Goal: Task Accomplishment & Management: Contribute content

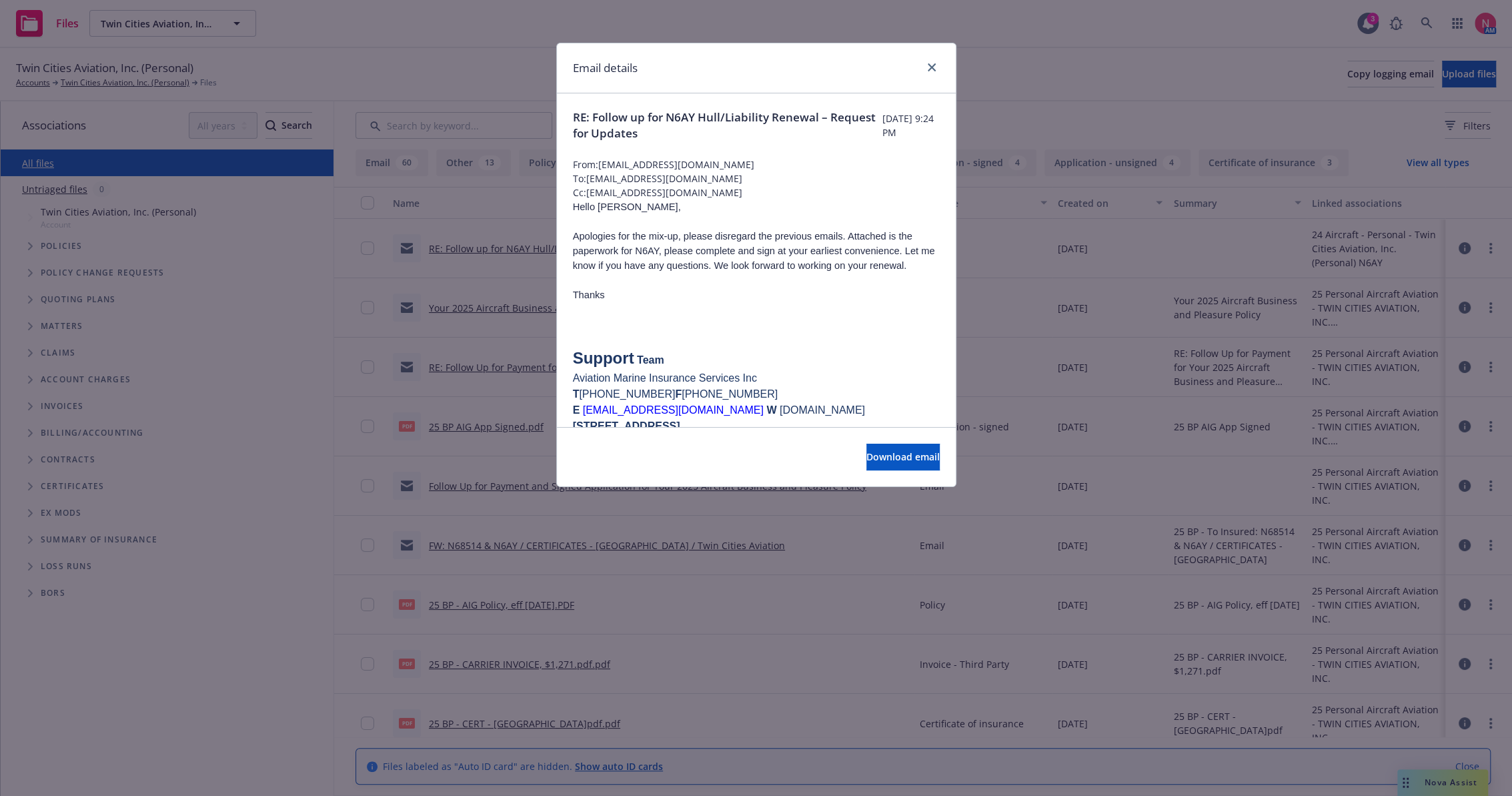
scroll to position [2075, 0]
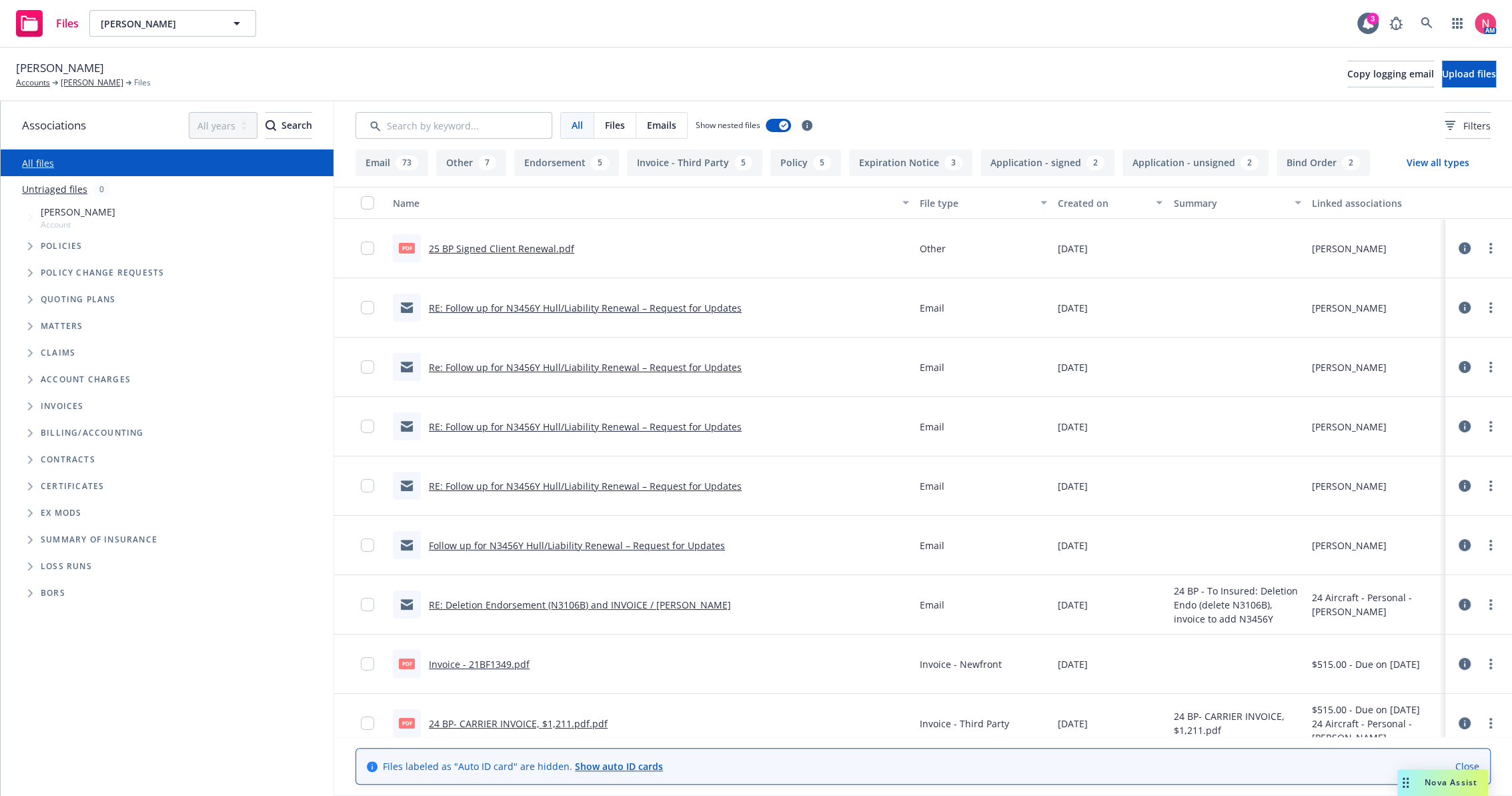
click at [508, 248] on link "25 BP Signed Client Renewal.pdf" at bounding box center [502, 248] width 146 height 12
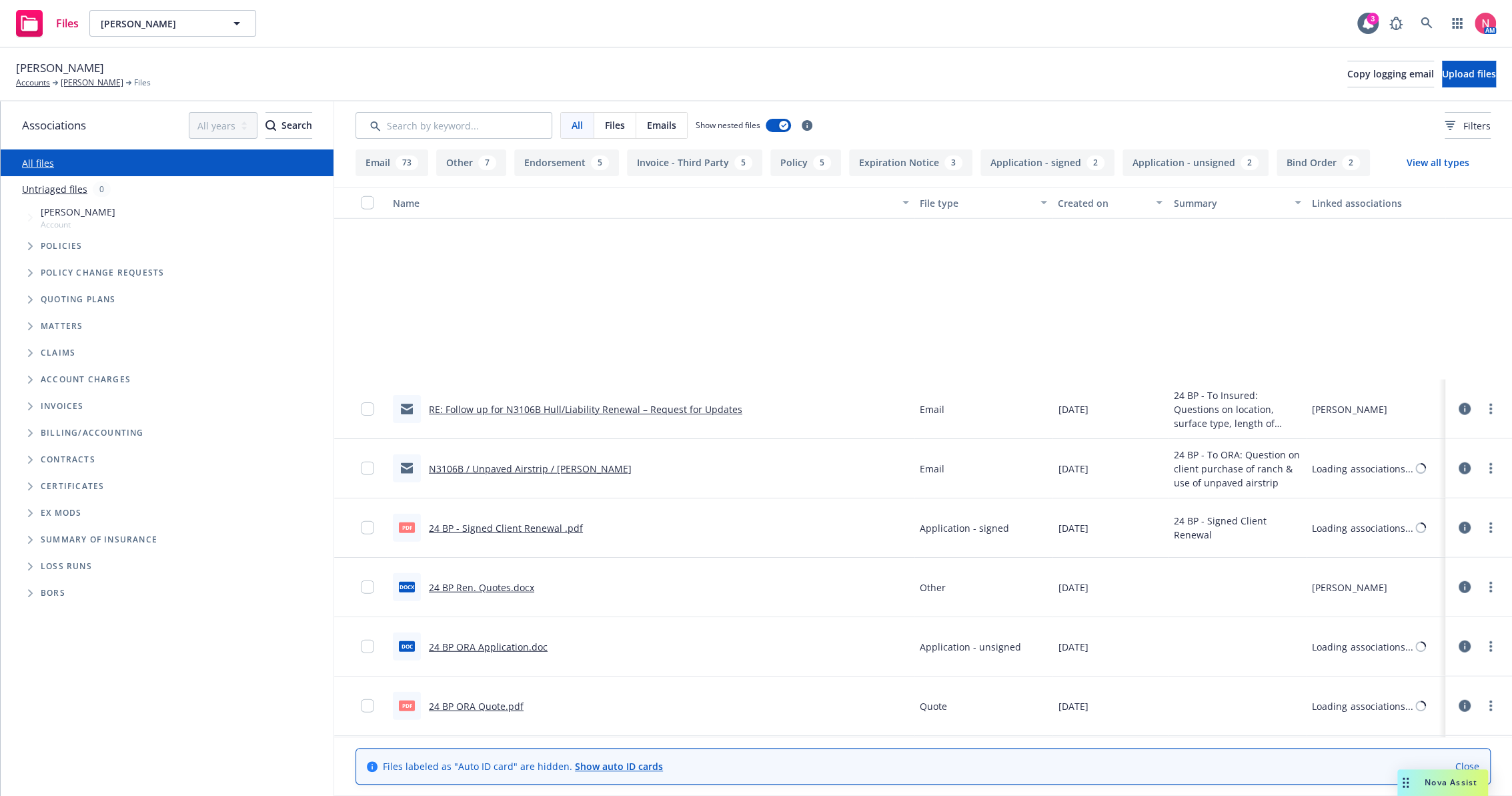
scroll to position [3112, 0]
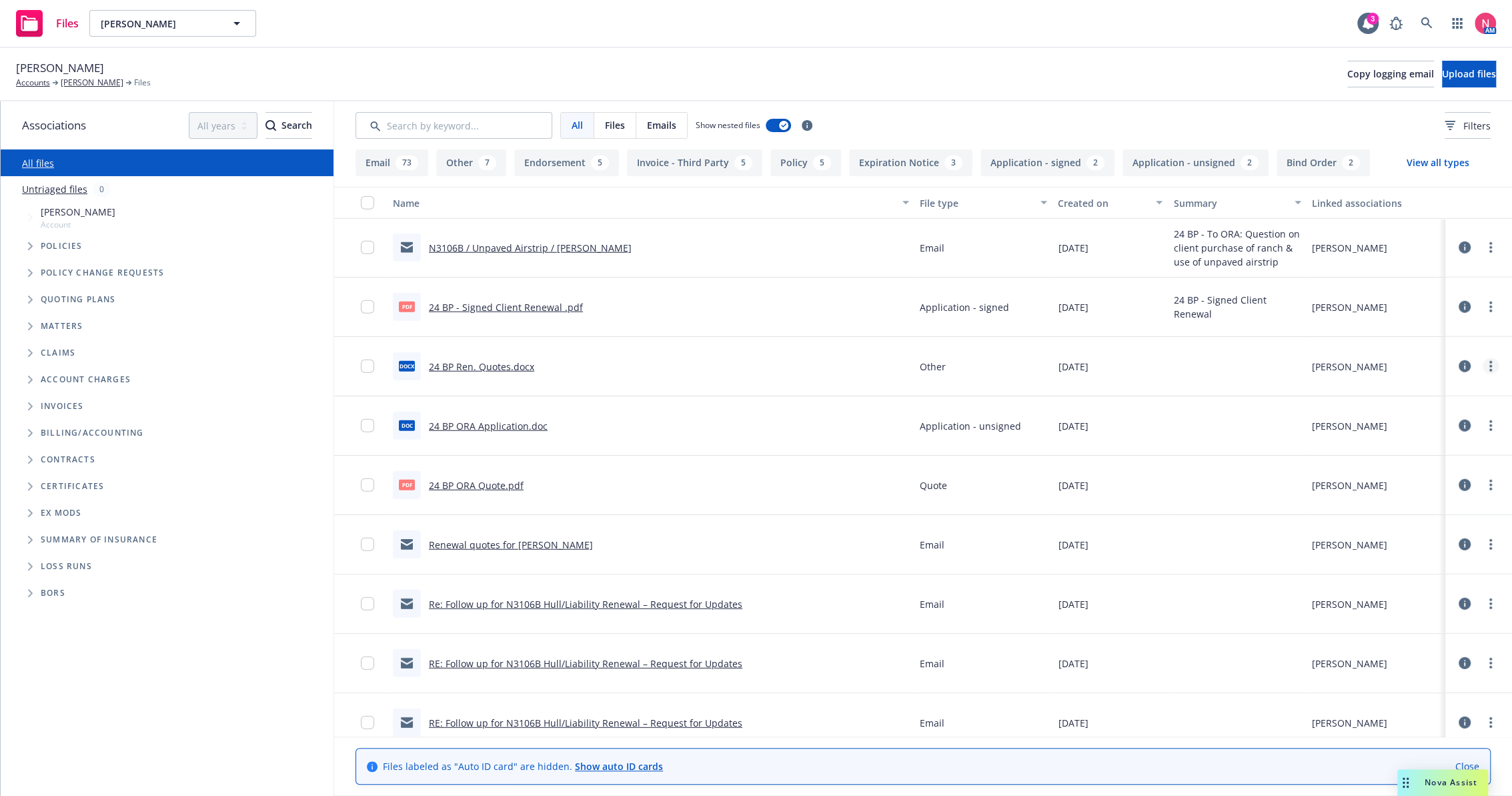
click at [1483, 369] on link "more" at bounding box center [1491, 366] width 16 height 16
click at [1411, 415] on link "Download" at bounding box center [1420, 420] width 132 height 26
click at [1489, 424] on circle "more" at bounding box center [1490, 425] width 2 height 2
click at [1400, 483] on link "Download" at bounding box center [1420, 479] width 132 height 26
click at [1348, 83] on button "Copy logging email" at bounding box center [1390, 74] width 86 height 26
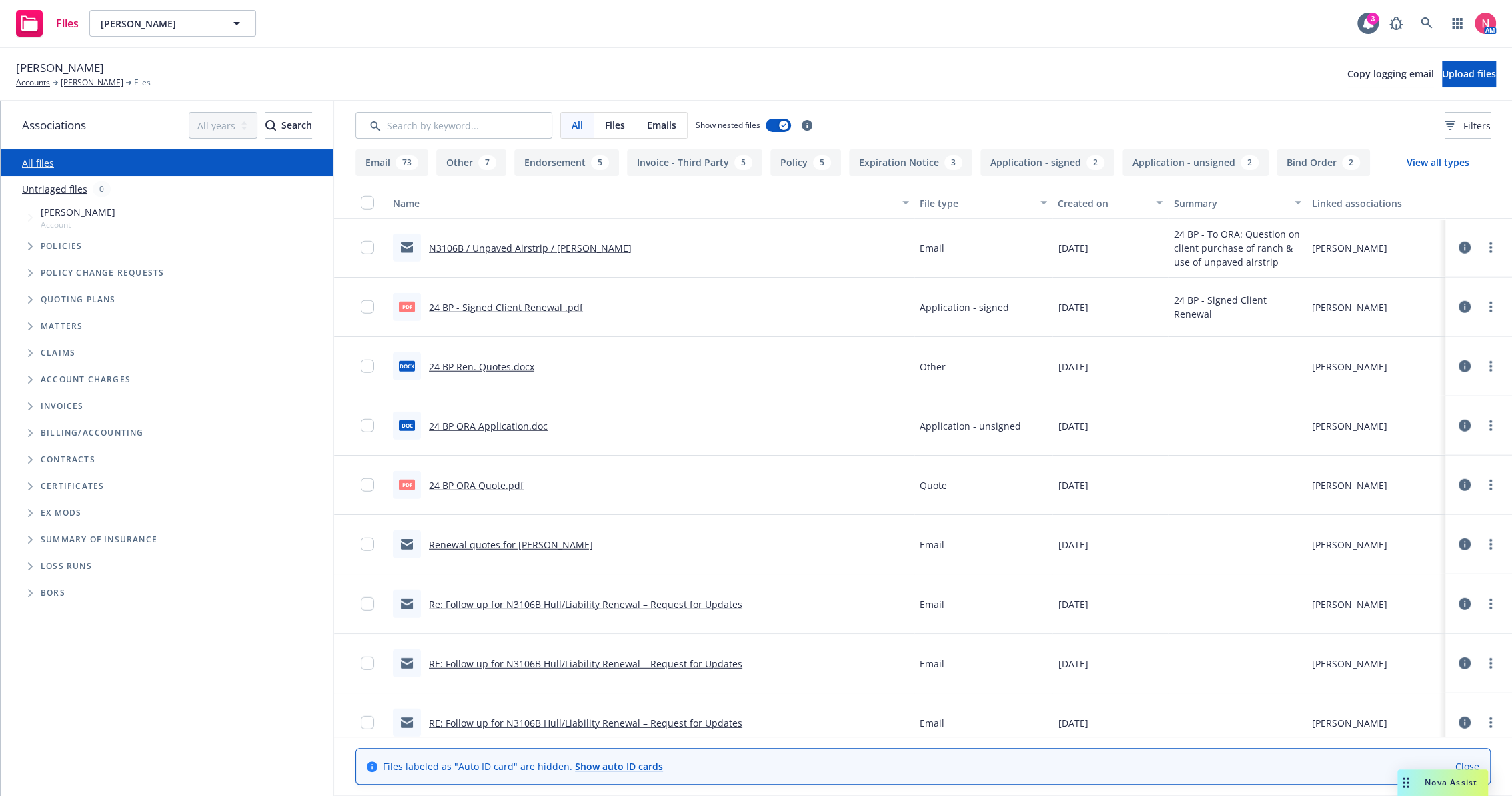
click at [67, 67] on span "Michael Gold" at bounding box center [60, 68] width 88 height 17
copy span "Michael Gold"
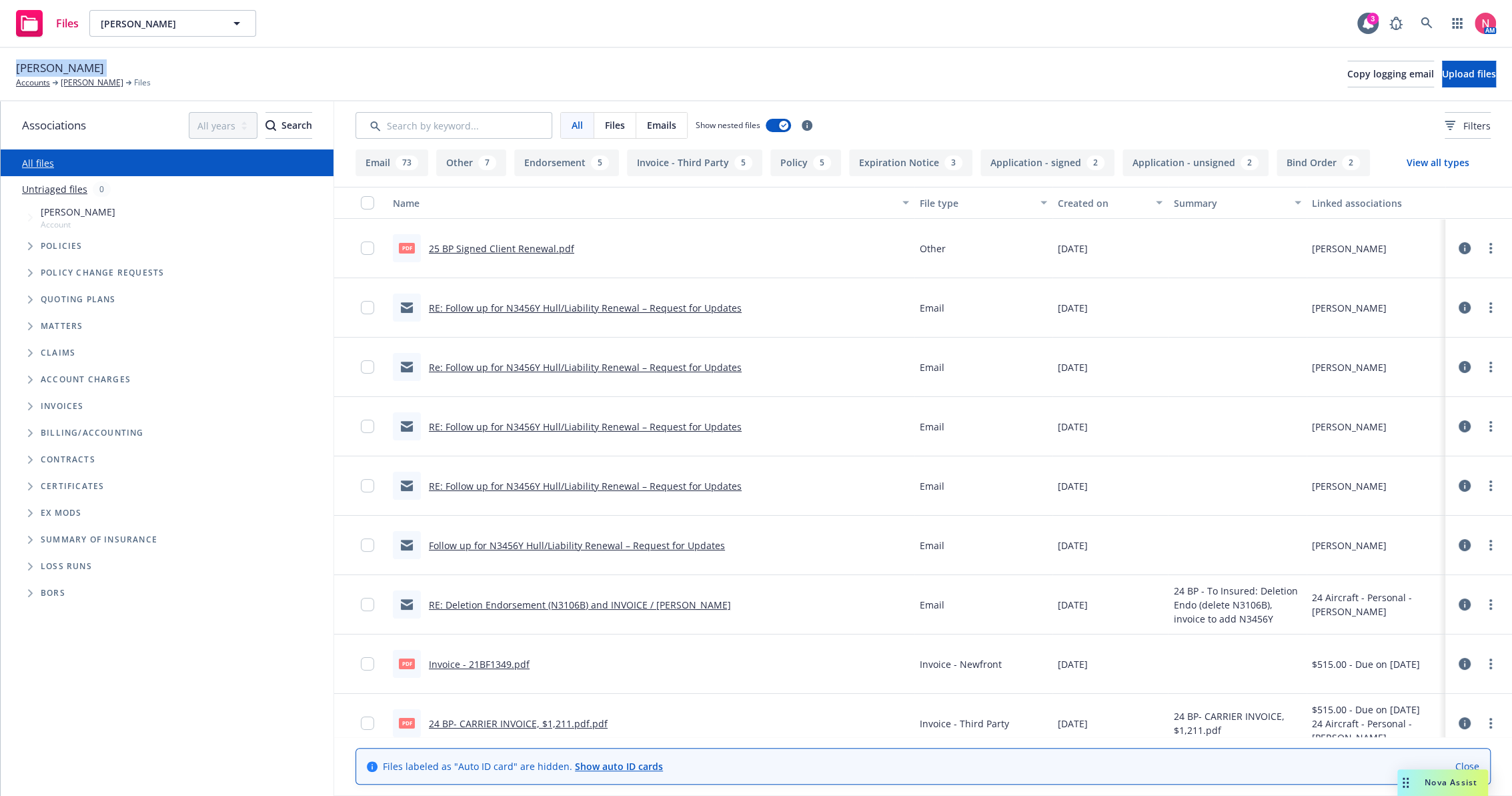
click at [26, 299] on span "Tree Example" at bounding box center [30, 299] width 21 height 21
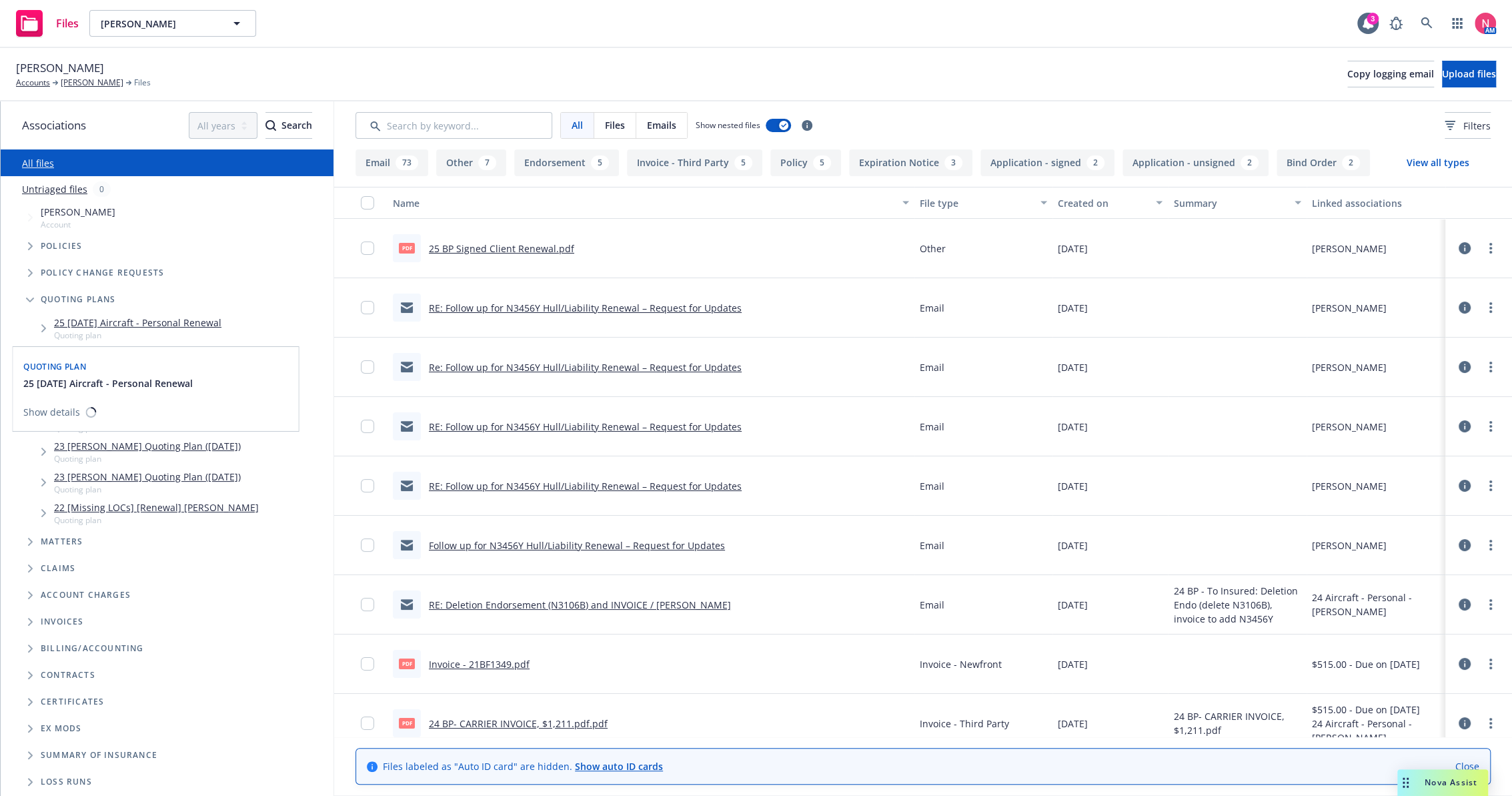
click at [123, 322] on link "25 09/28/25 Aircraft - Personal Renewal" at bounding box center [137, 322] width 167 height 14
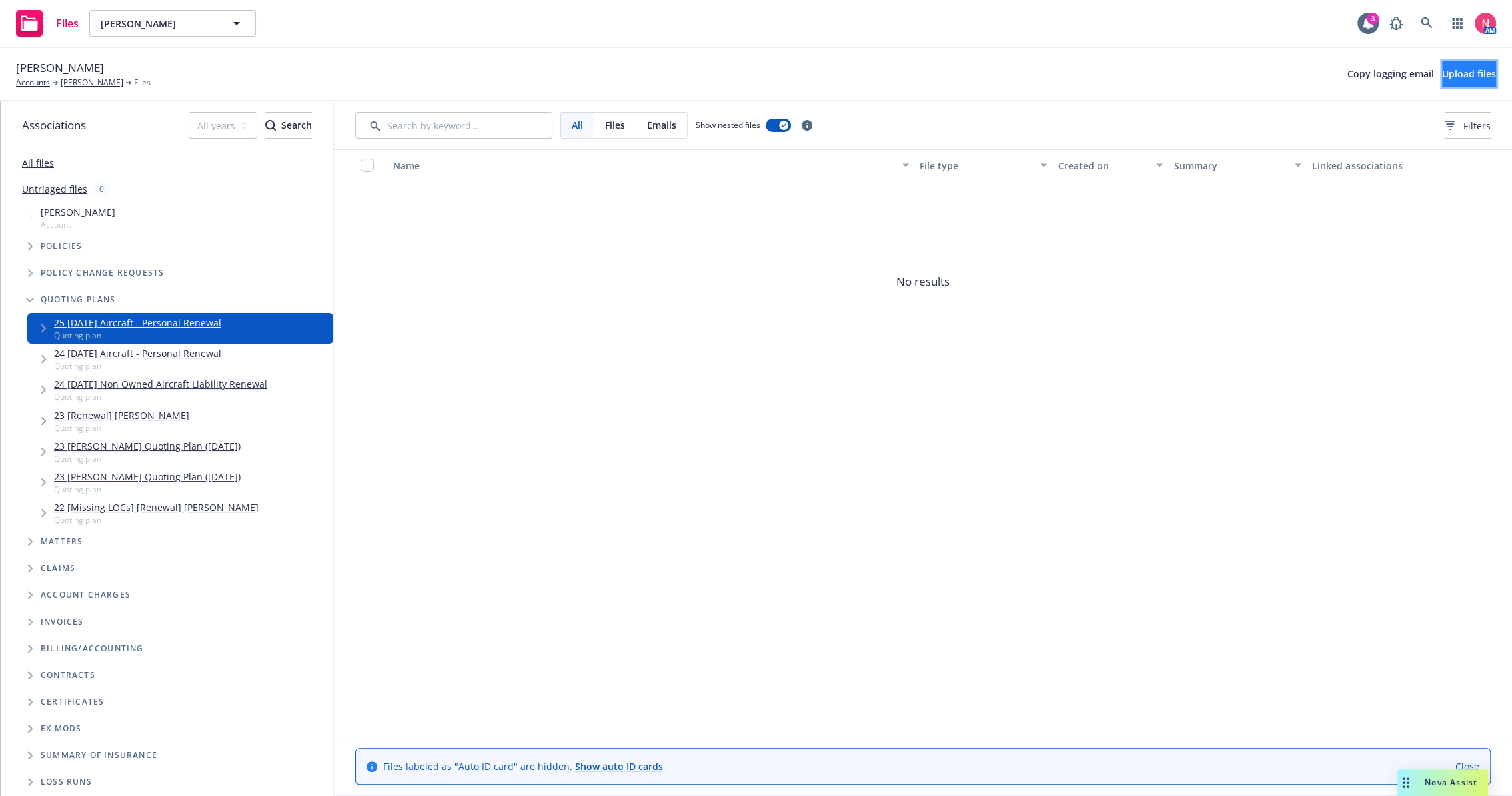
click at [1461, 72] on span "Upload files" at bounding box center [1468, 73] width 54 height 12
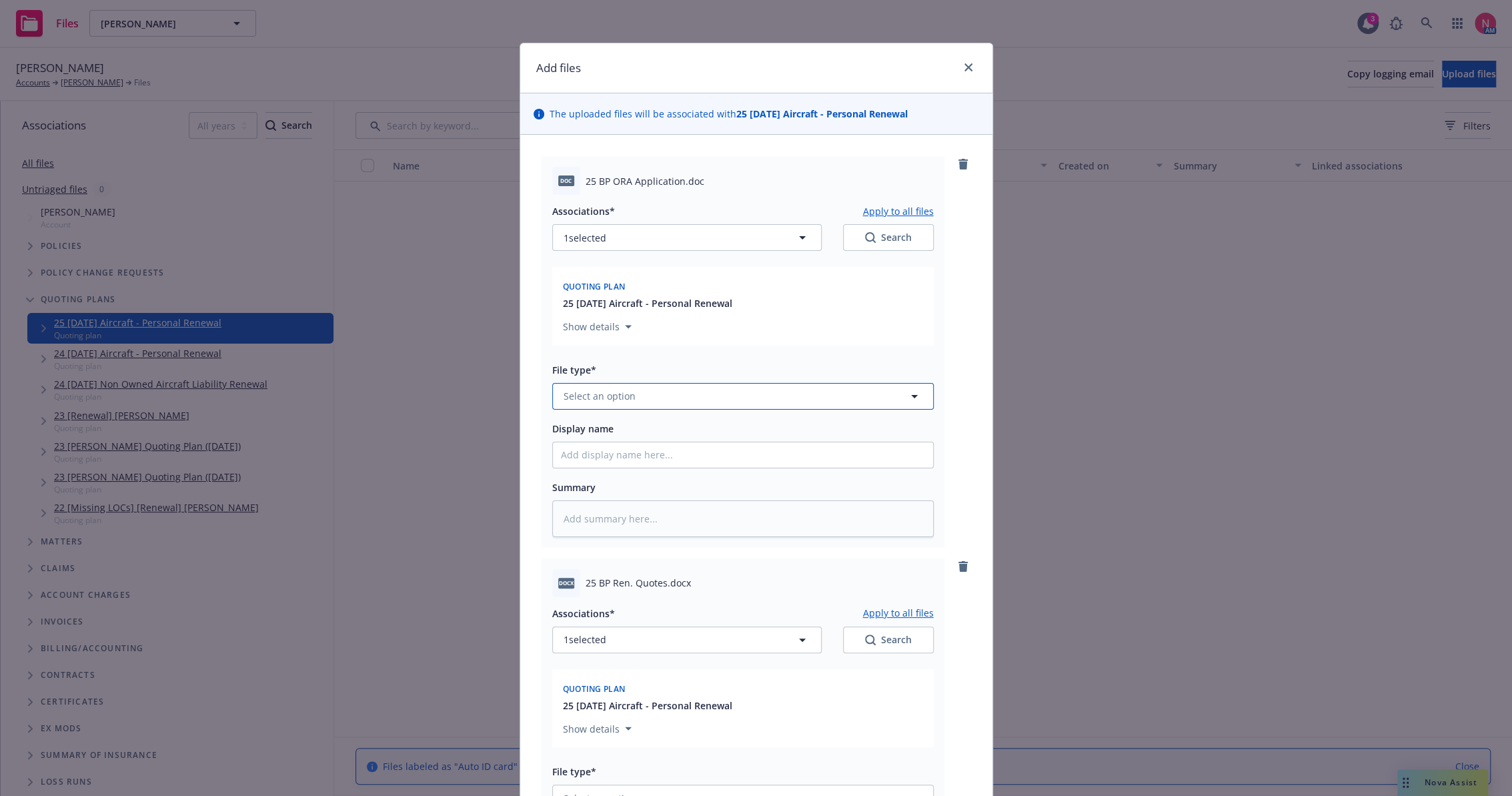
click at [638, 392] on button "Select an option" at bounding box center [743, 396] width 382 height 26
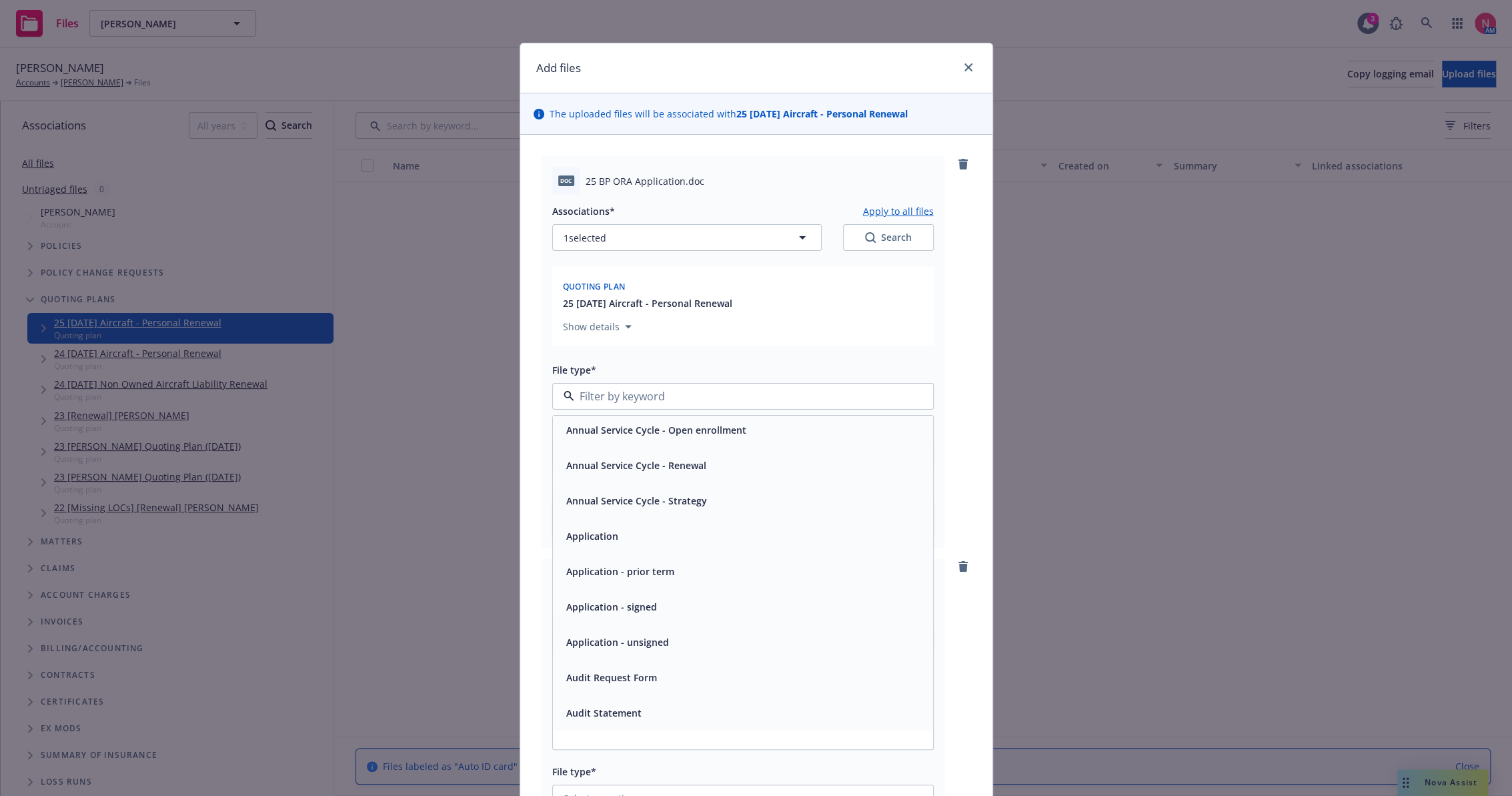
scroll to position [148, 0]
click at [645, 611] on div "Application - unsigned" at bounding box center [616, 603] width 111 height 19
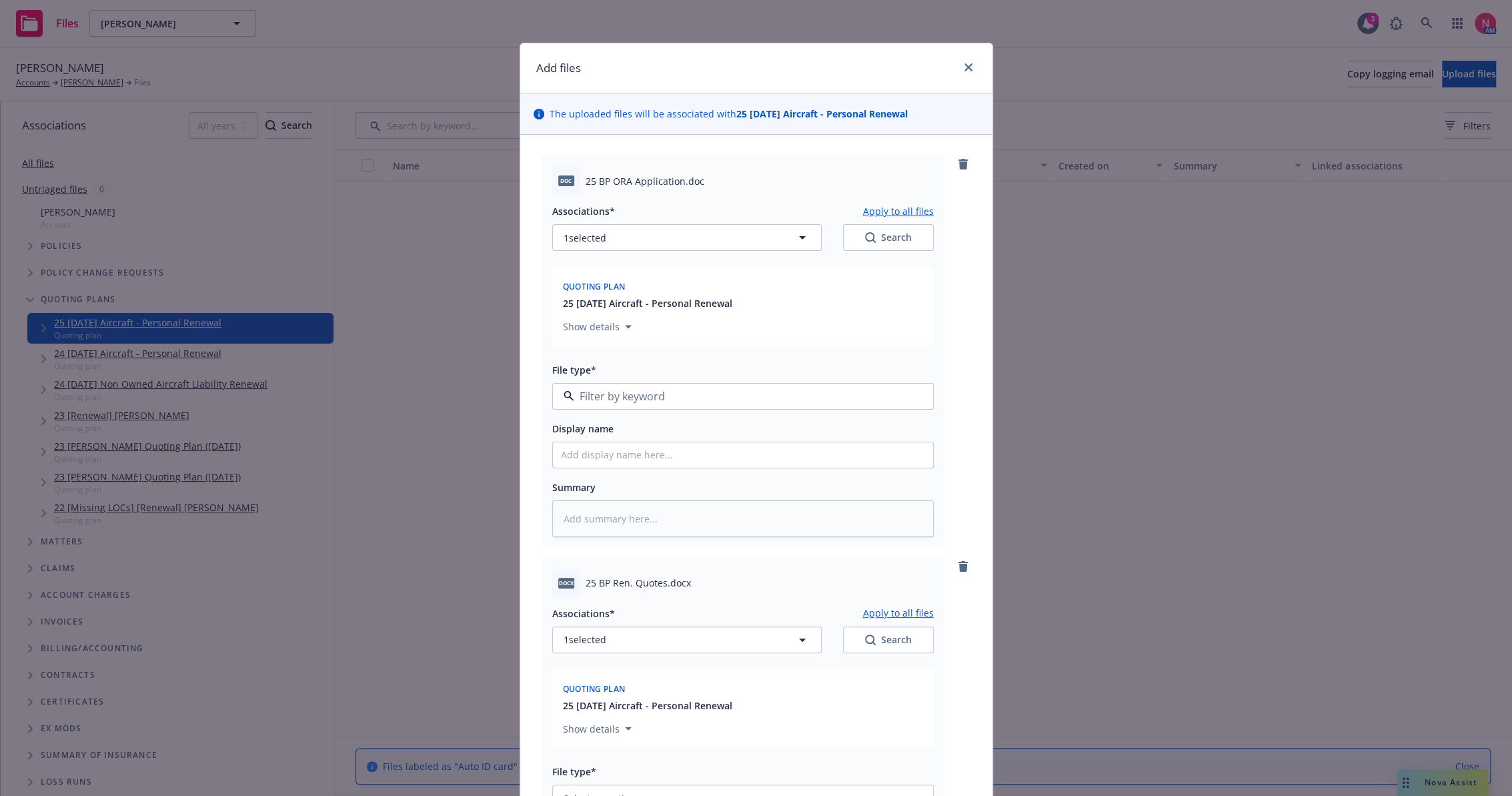
type textarea "x"
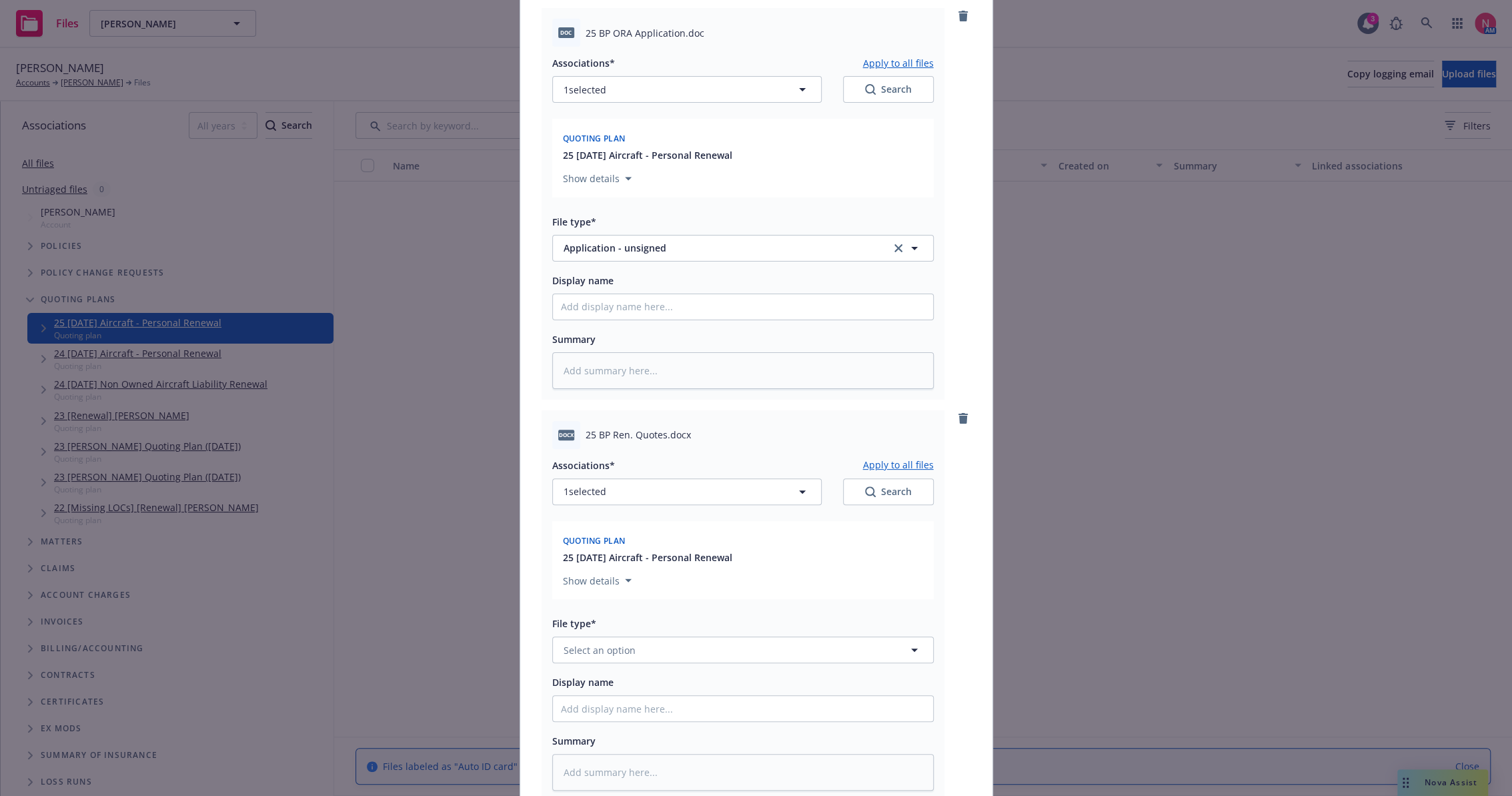
scroll to position [222, 0]
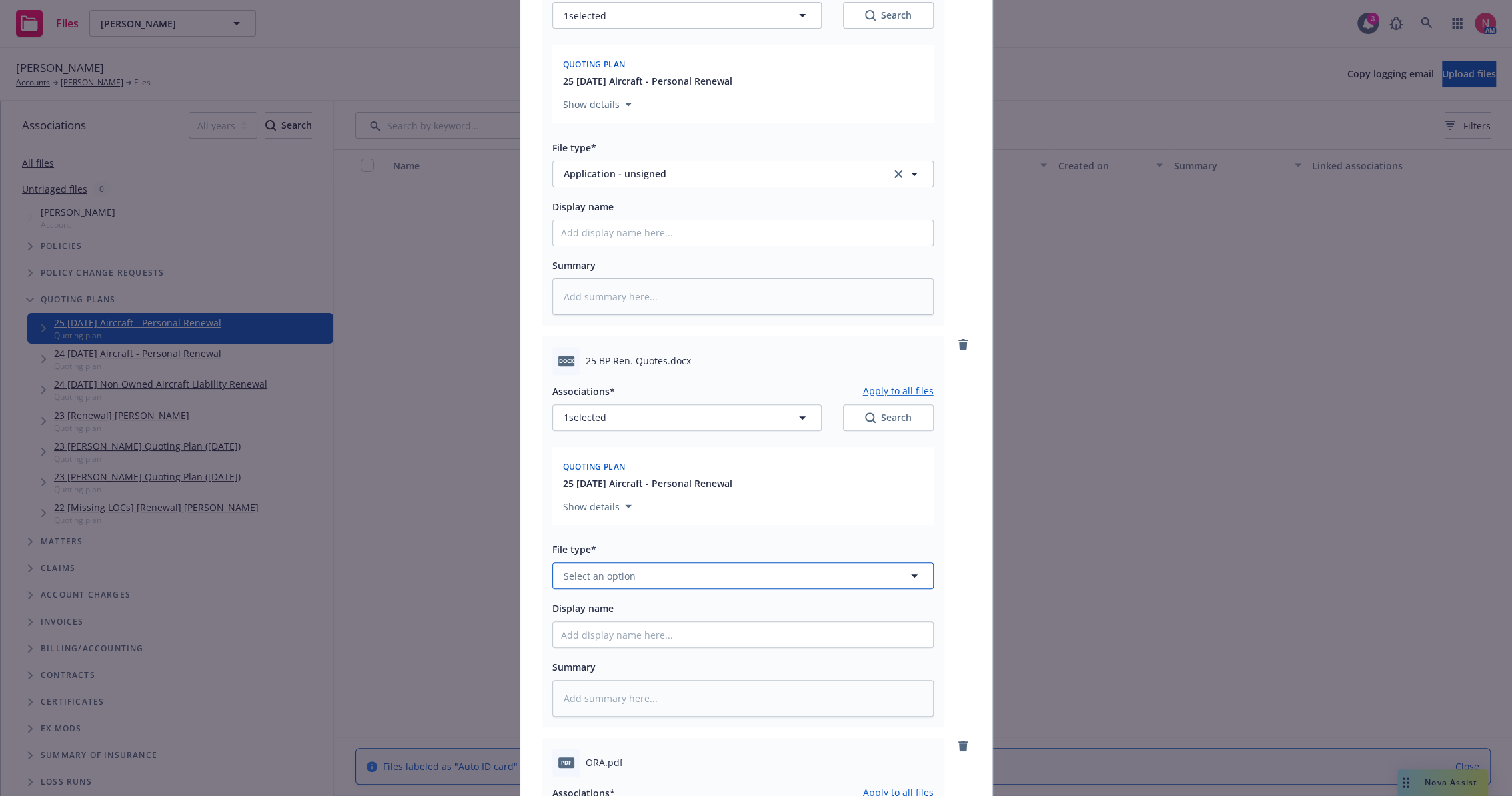
click at [647, 565] on button "Select an option" at bounding box center [743, 576] width 382 height 26
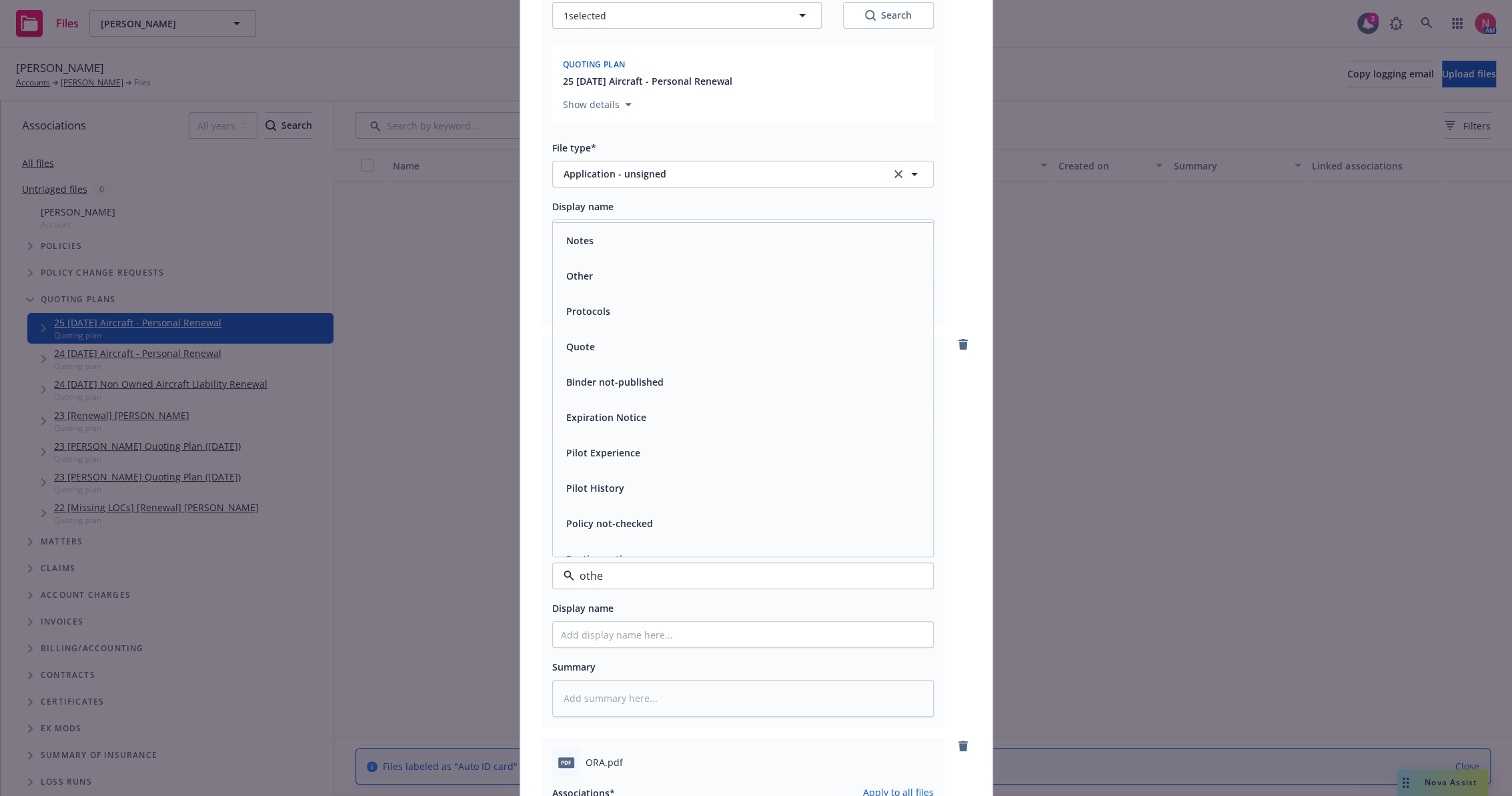
type input "other"
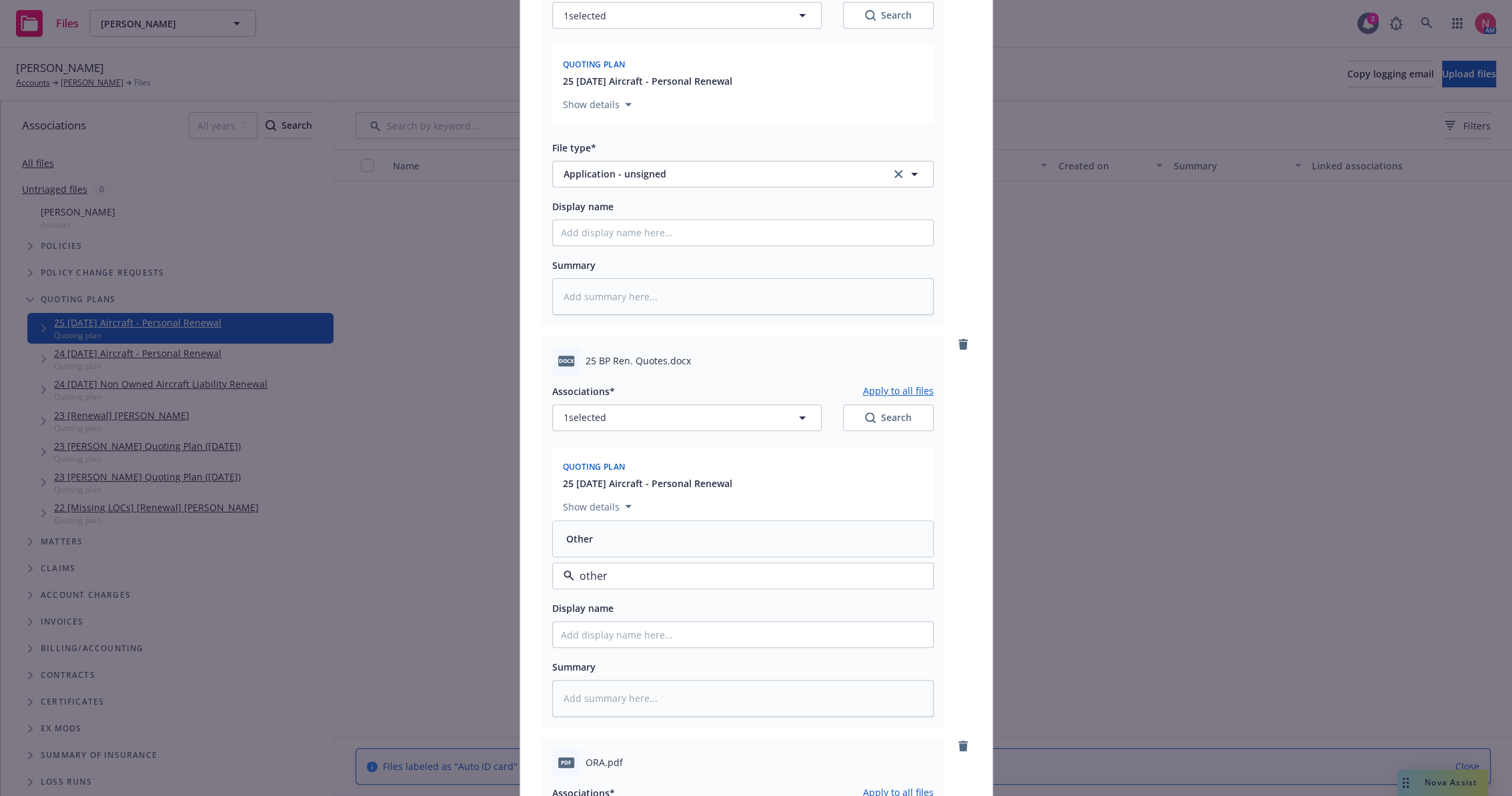
click at [653, 534] on div "Other" at bounding box center [743, 538] width 365 height 19
type textarea "x"
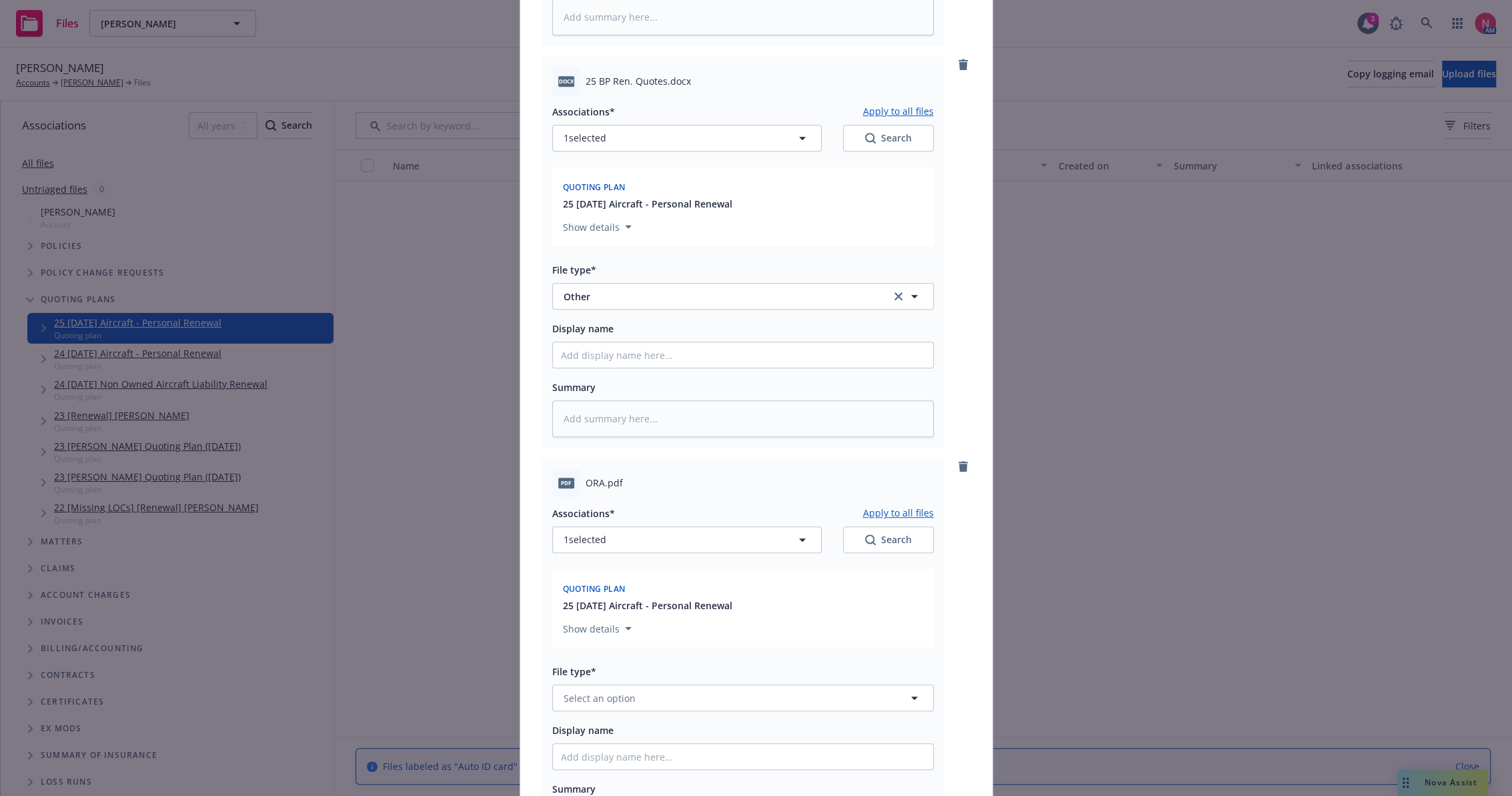
scroll to position [592, 0]
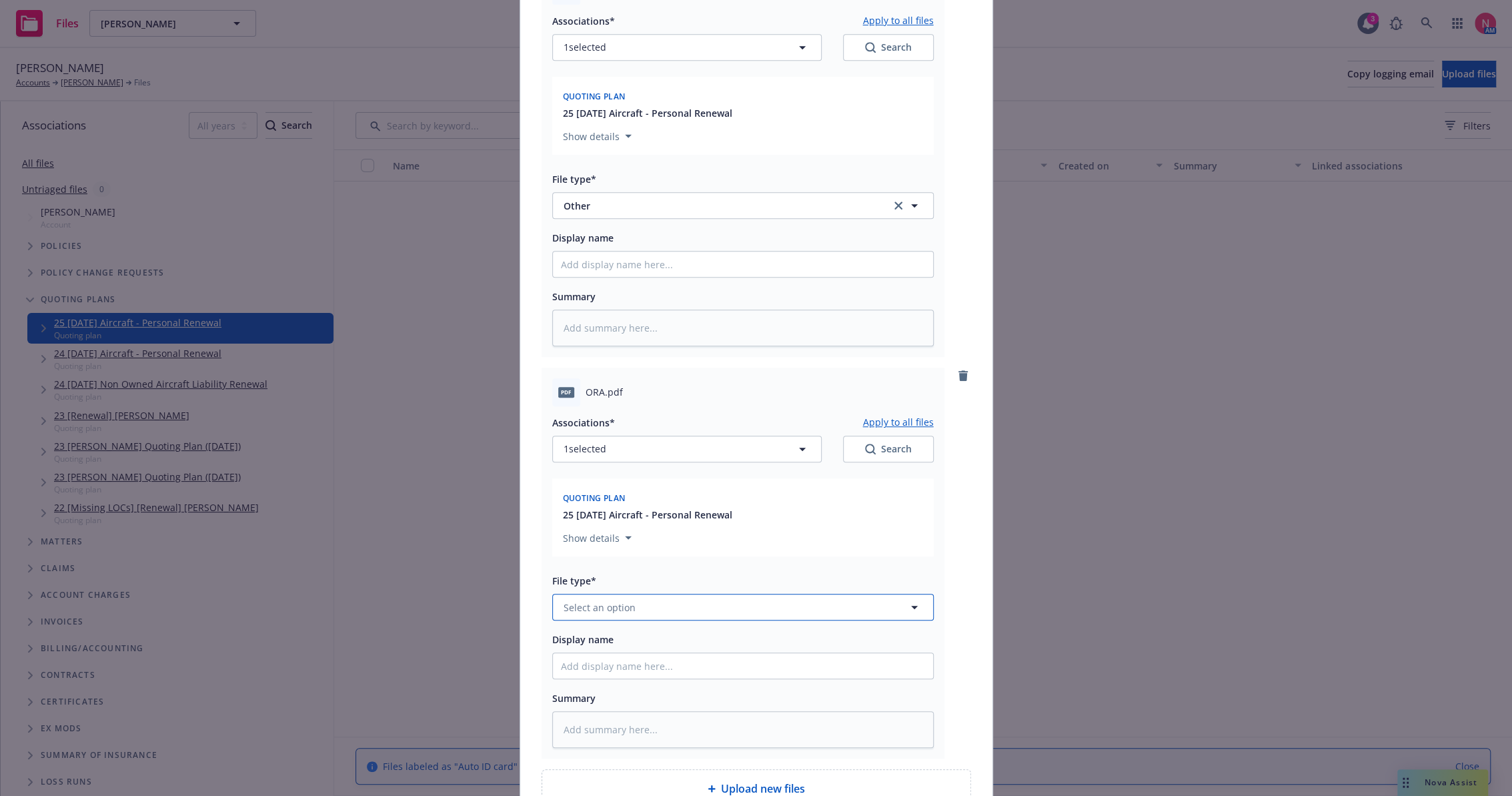
click at [647, 602] on button "Select an option" at bounding box center [743, 607] width 382 height 26
type input "q"
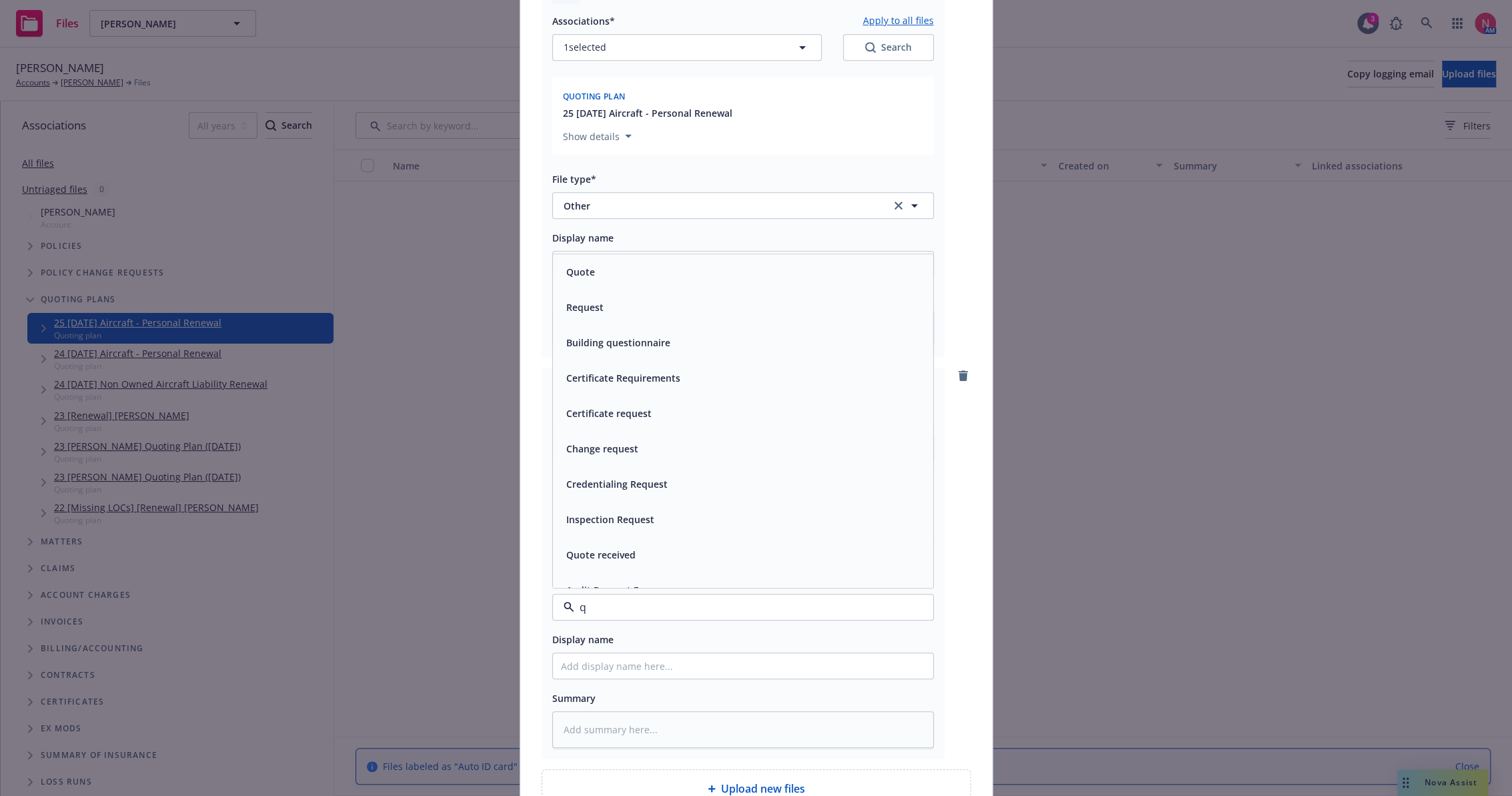
click at [627, 259] on div "Quote" at bounding box center [743, 271] width 380 height 35
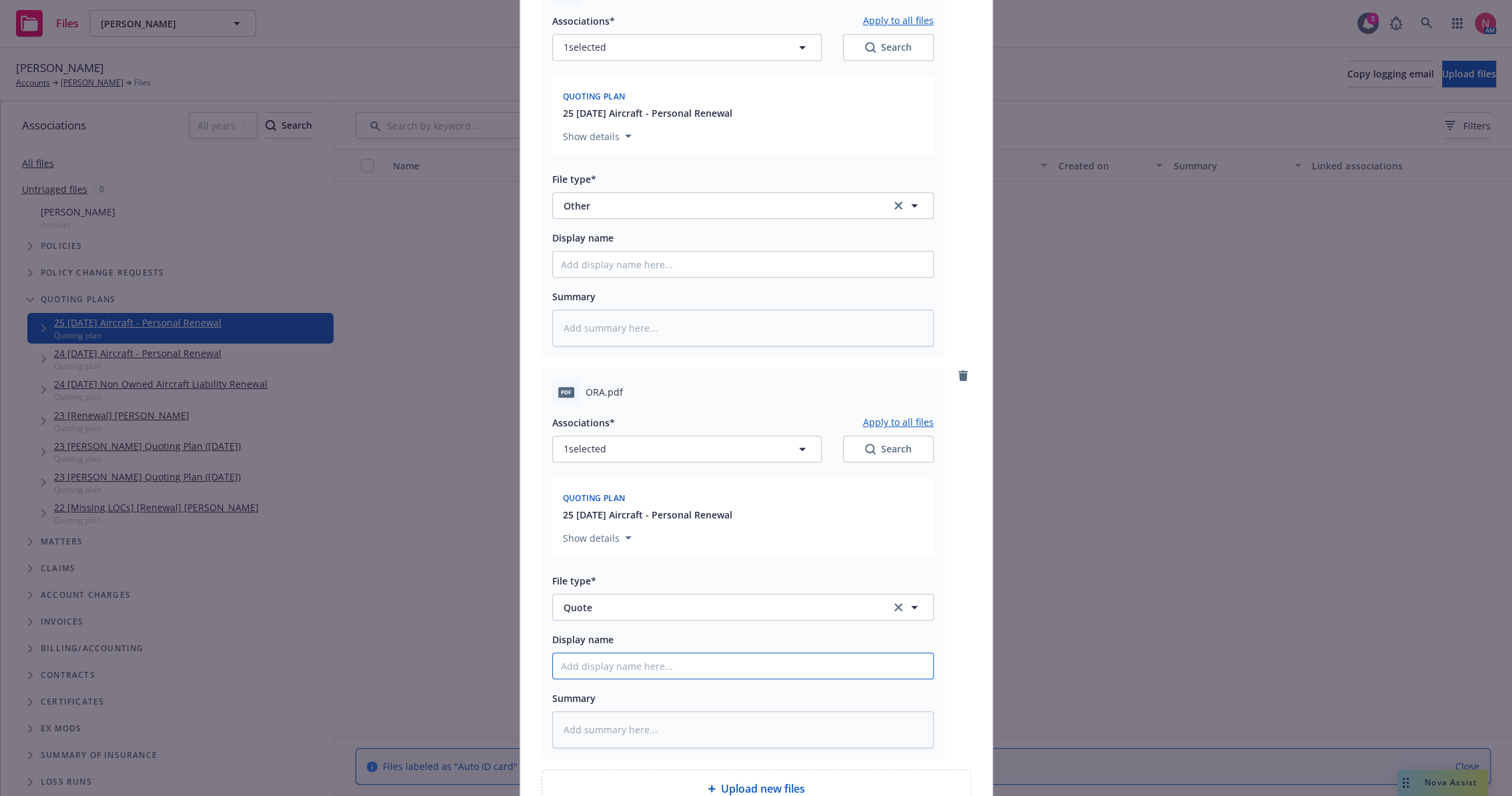
click at [657, 670] on input "Display name" at bounding box center [743, 665] width 380 height 26
type textarea "x"
type input "2"
type textarea "x"
type input "25"
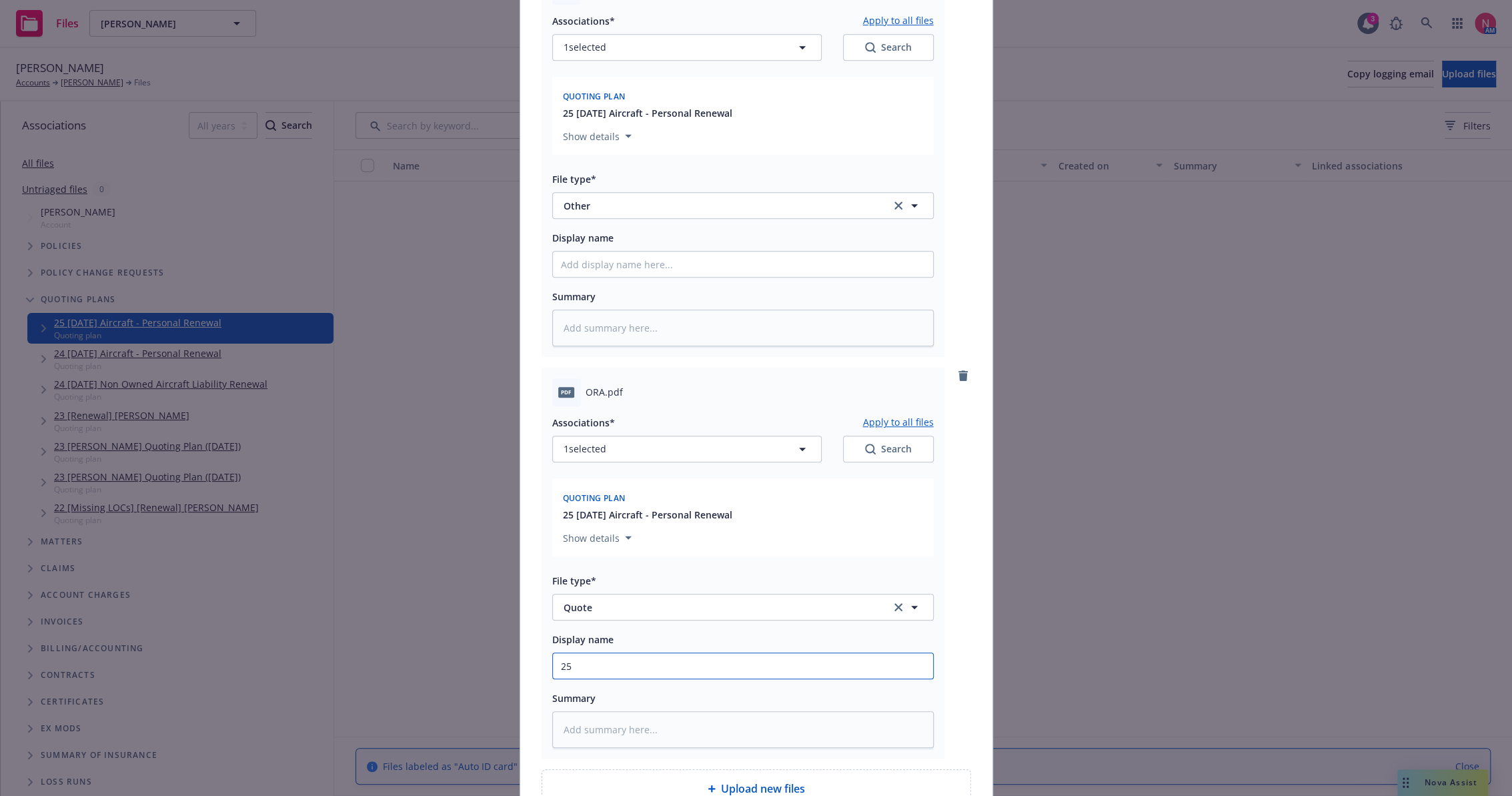
type textarea "x"
type input "25"
type textarea "x"
type input "25 bp"
type textarea "x"
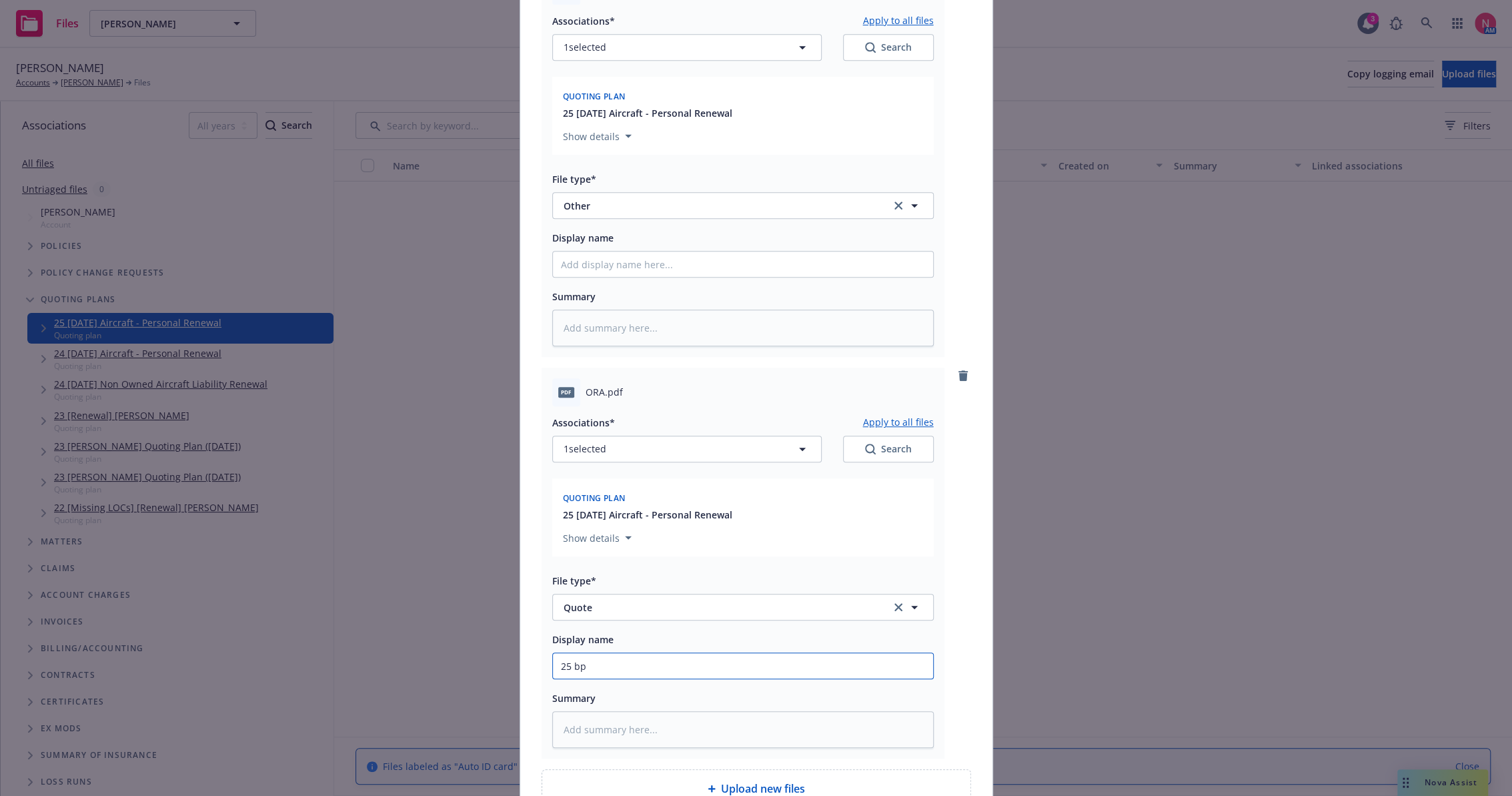
type input "25 bp"
type textarea "x"
type input "25 bp o"
type textarea "x"
type input "25 bp or"
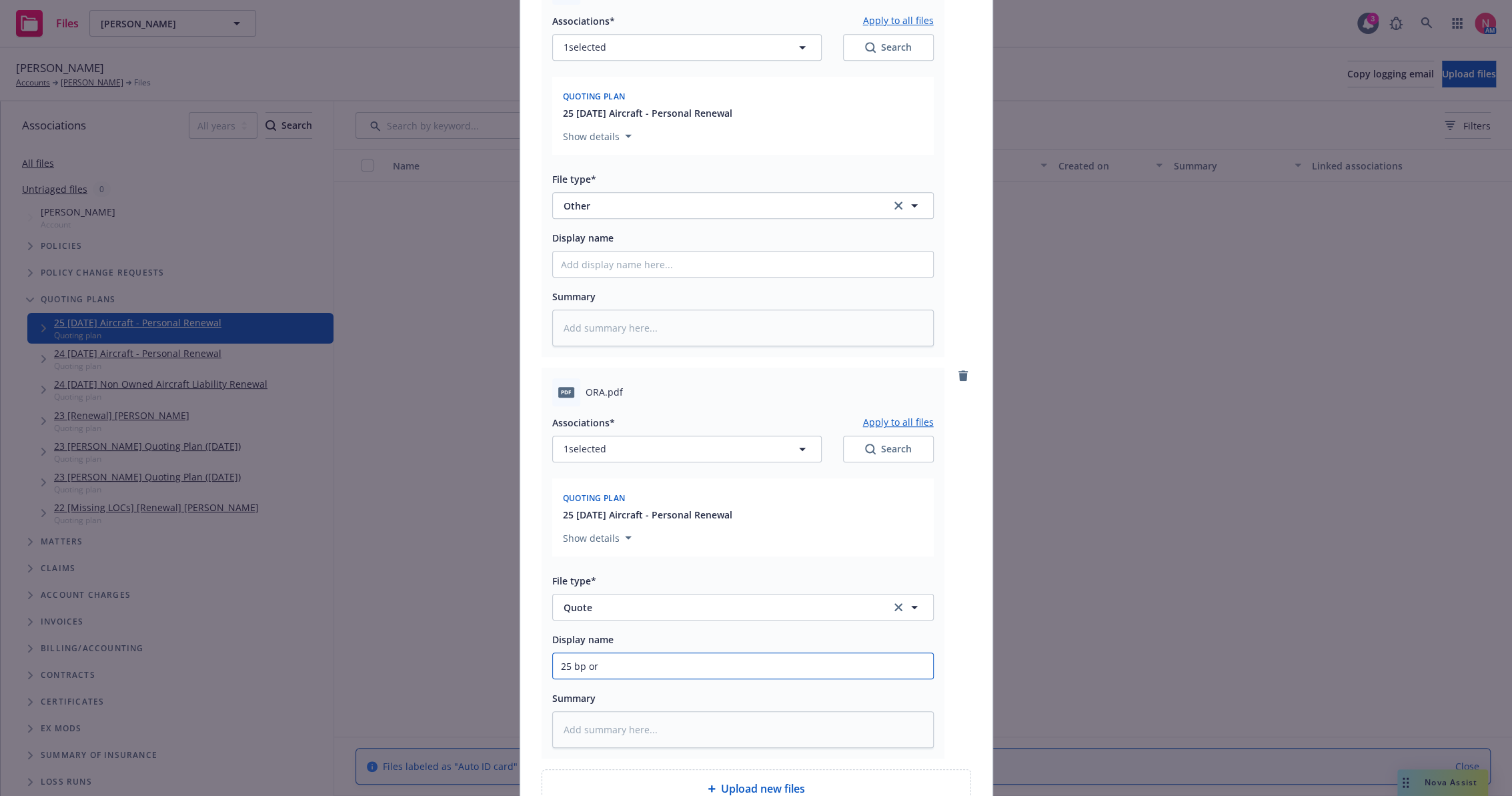
type textarea "x"
type input "25 BP ORA Quote"
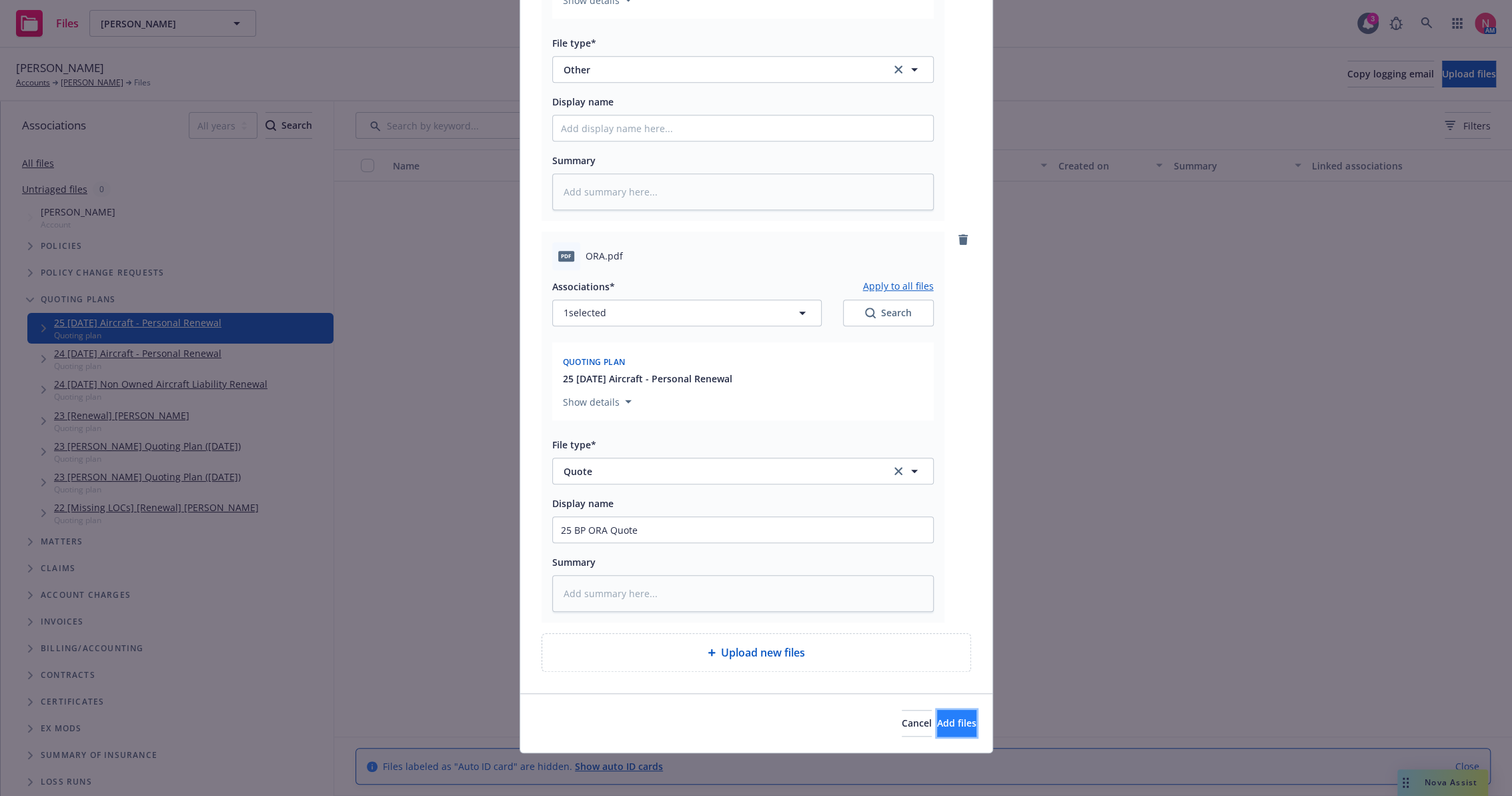
click at [937, 722] on span "Add files" at bounding box center [957, 723] width 40 height 12
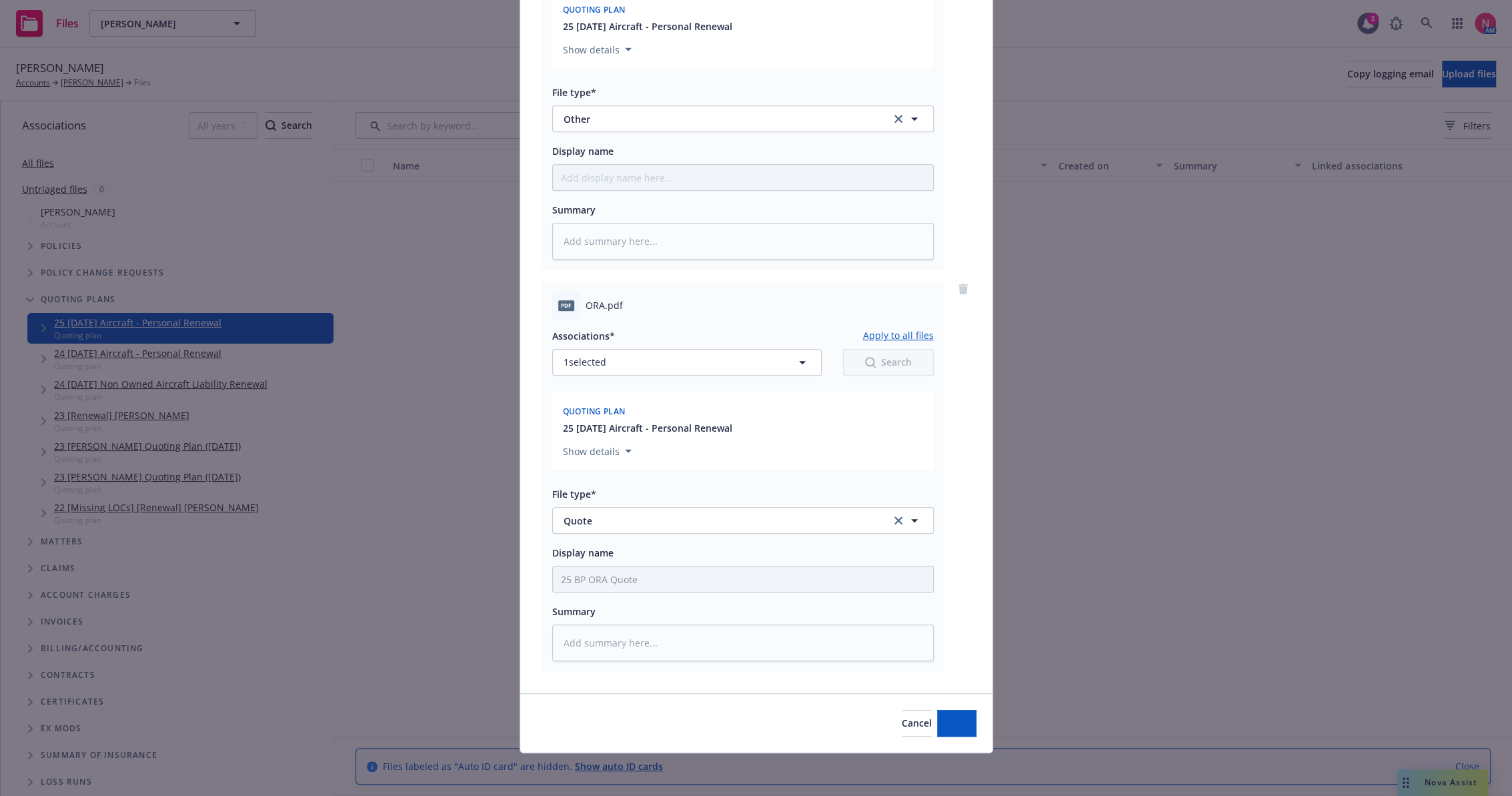
scroll to position [680, 0]
type textarea "x"
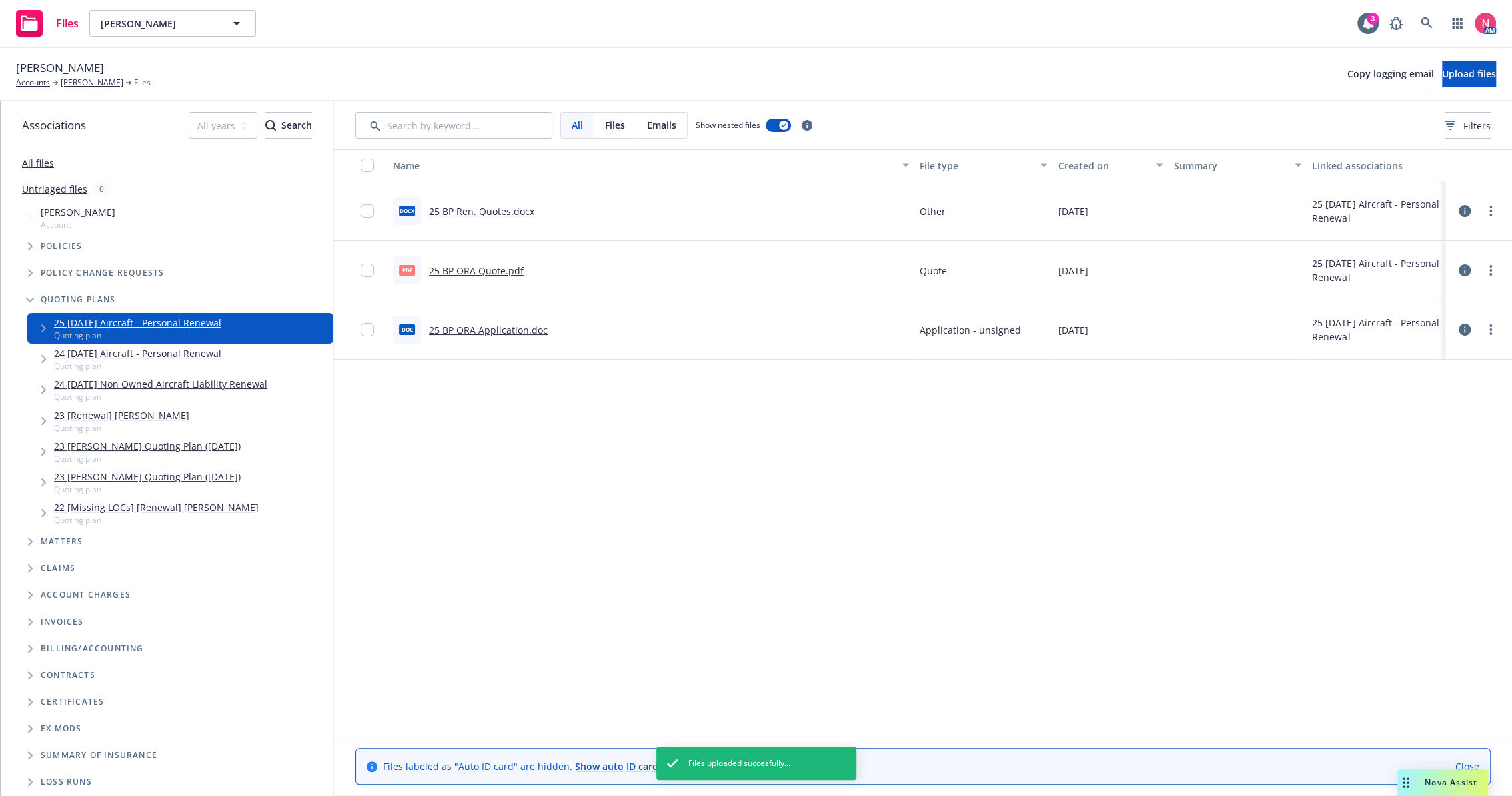
click at [833, 508] on div "Name File type Created on Summary Linked associations docx 25 BP Ren. Quotes.do…" at bounding box center [923, 424] width 1178 height 550
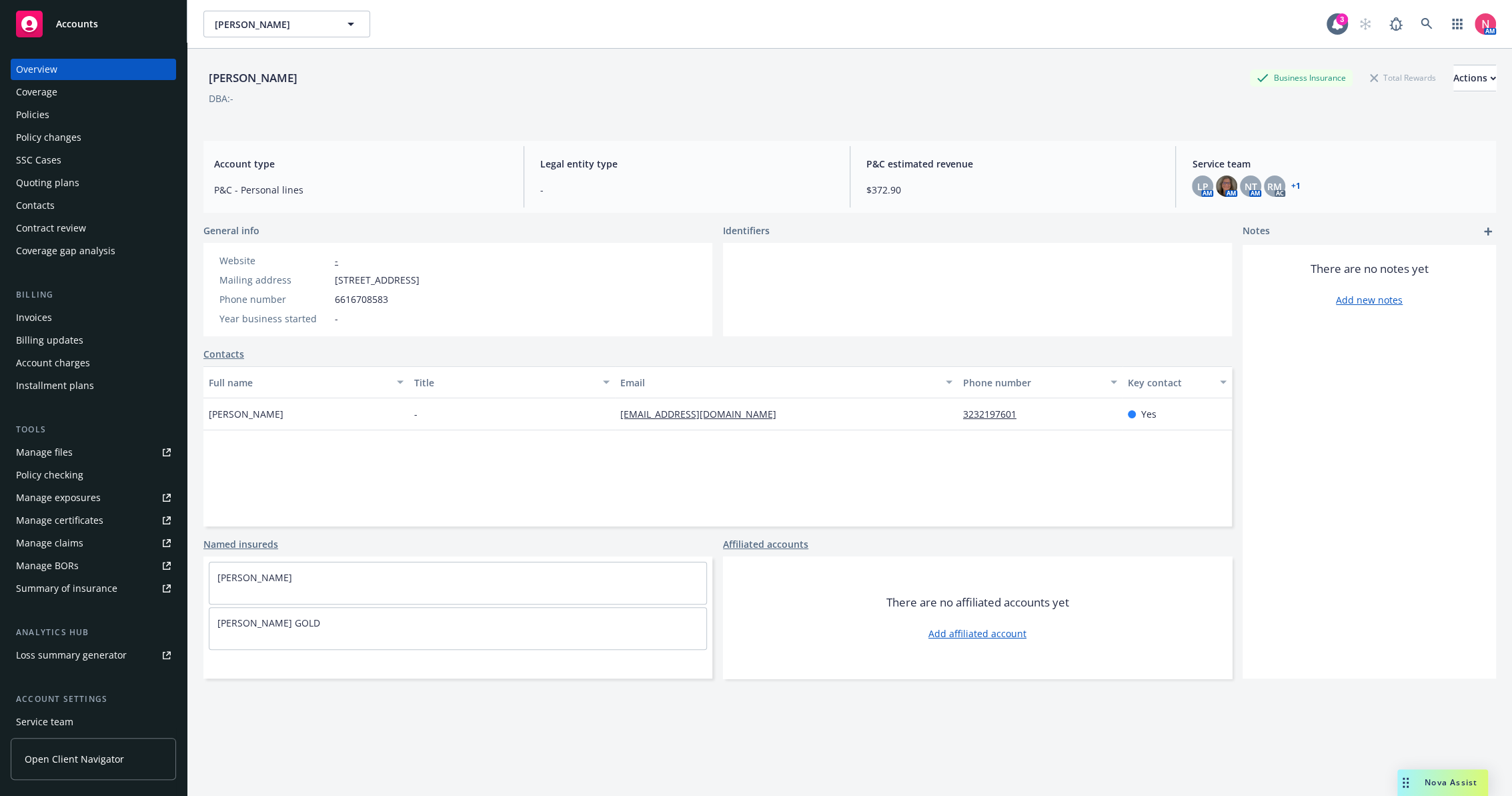
click at [54, 114] on div "Policies" at bounding box center [93, 114] width 155 height 21
click at [95, 114] on div "Policies" at bounding box center [93, 114] width 155 height 21
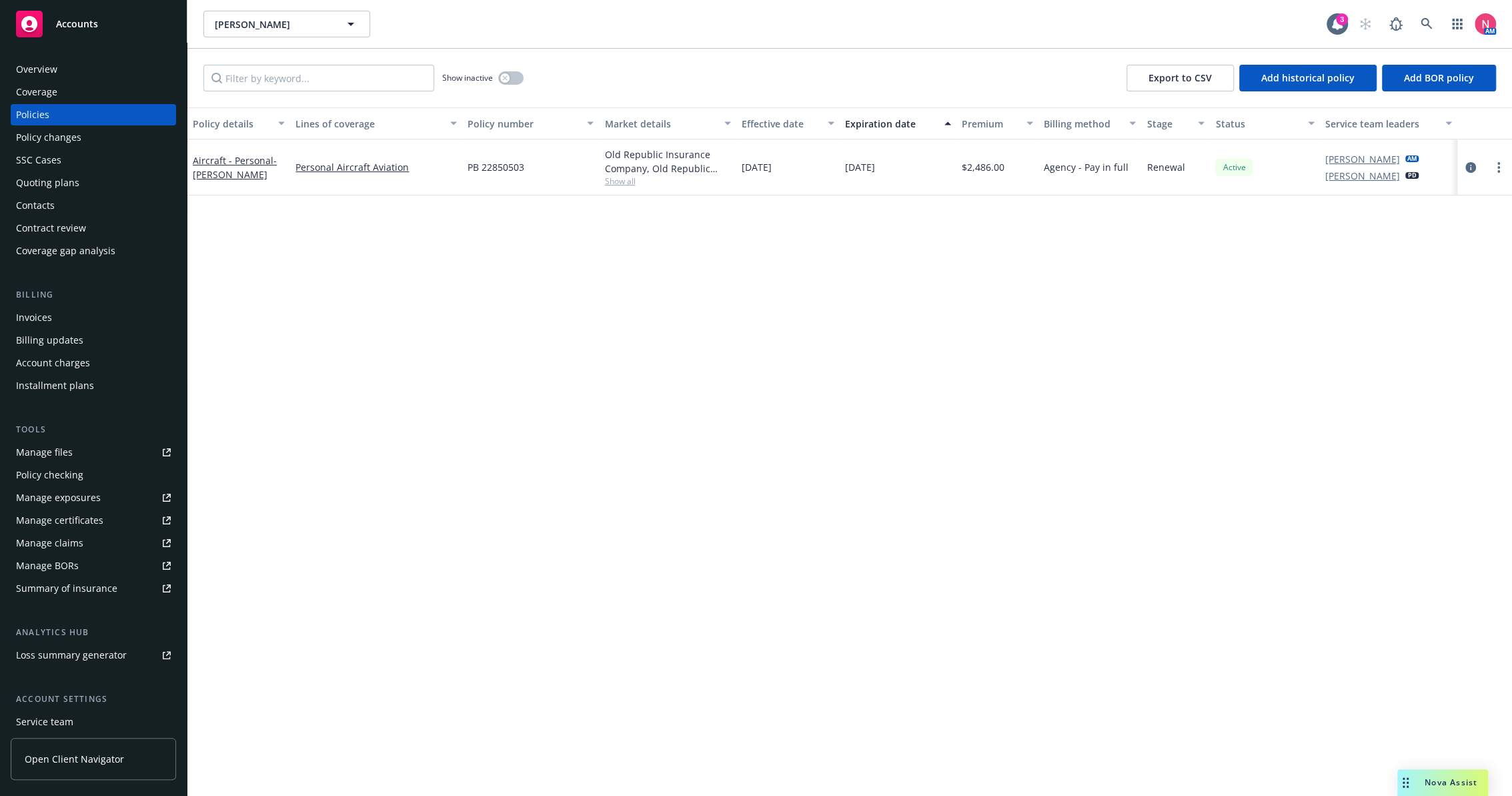
click at [704, 416] on div "Policy details Lines of coverage Policy number Market details Effective date Ex…" at bounding box center [850, 452] width 1325 height 689
click at [58, 450] on div "Manage files" at bounding box center [44, 452] width 57 height 21
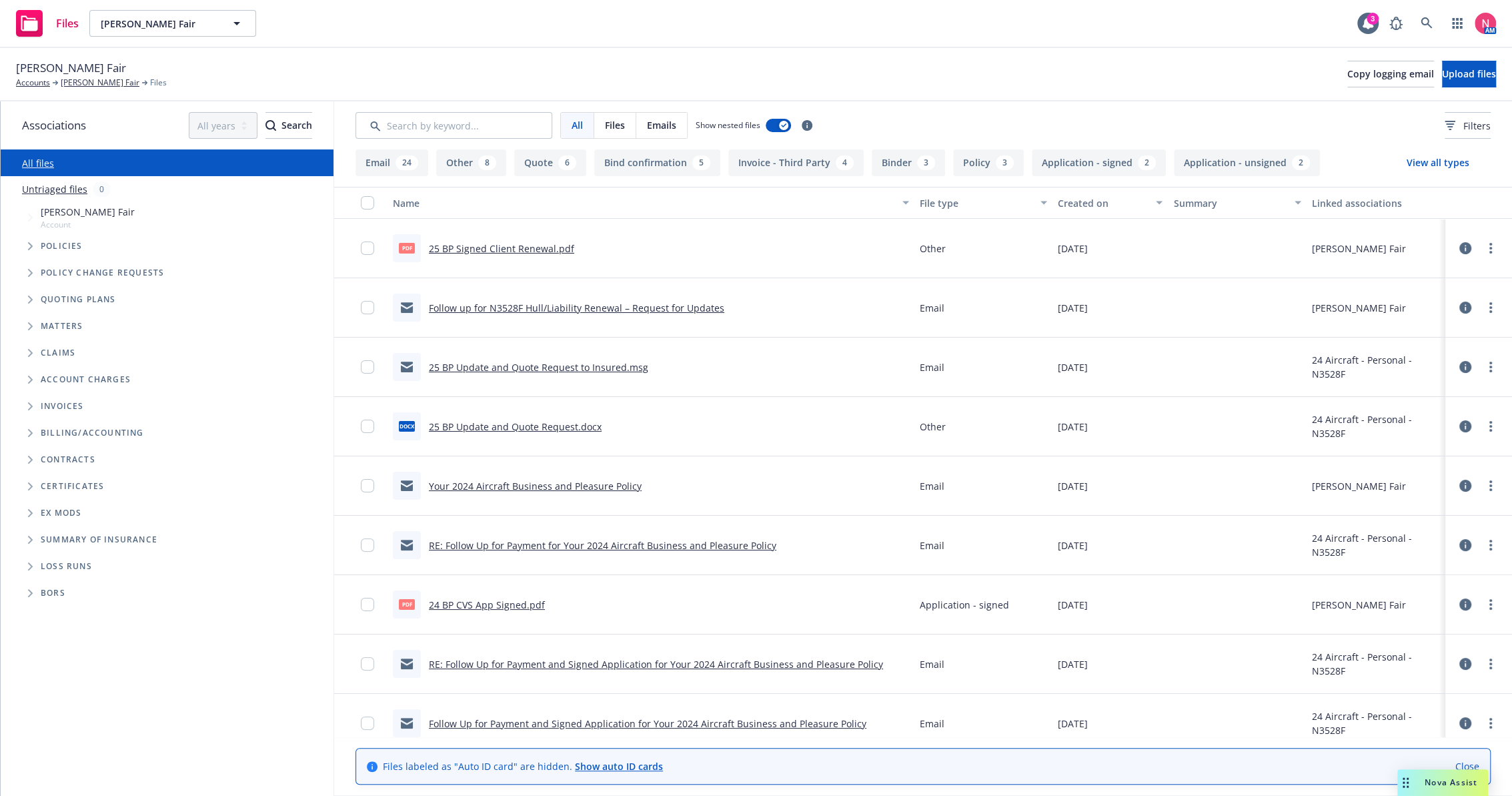
click at [475, 245] on link "25 BP Signed Client Renewal.pdf" at bounding box center [502, 248] width 146 height 12
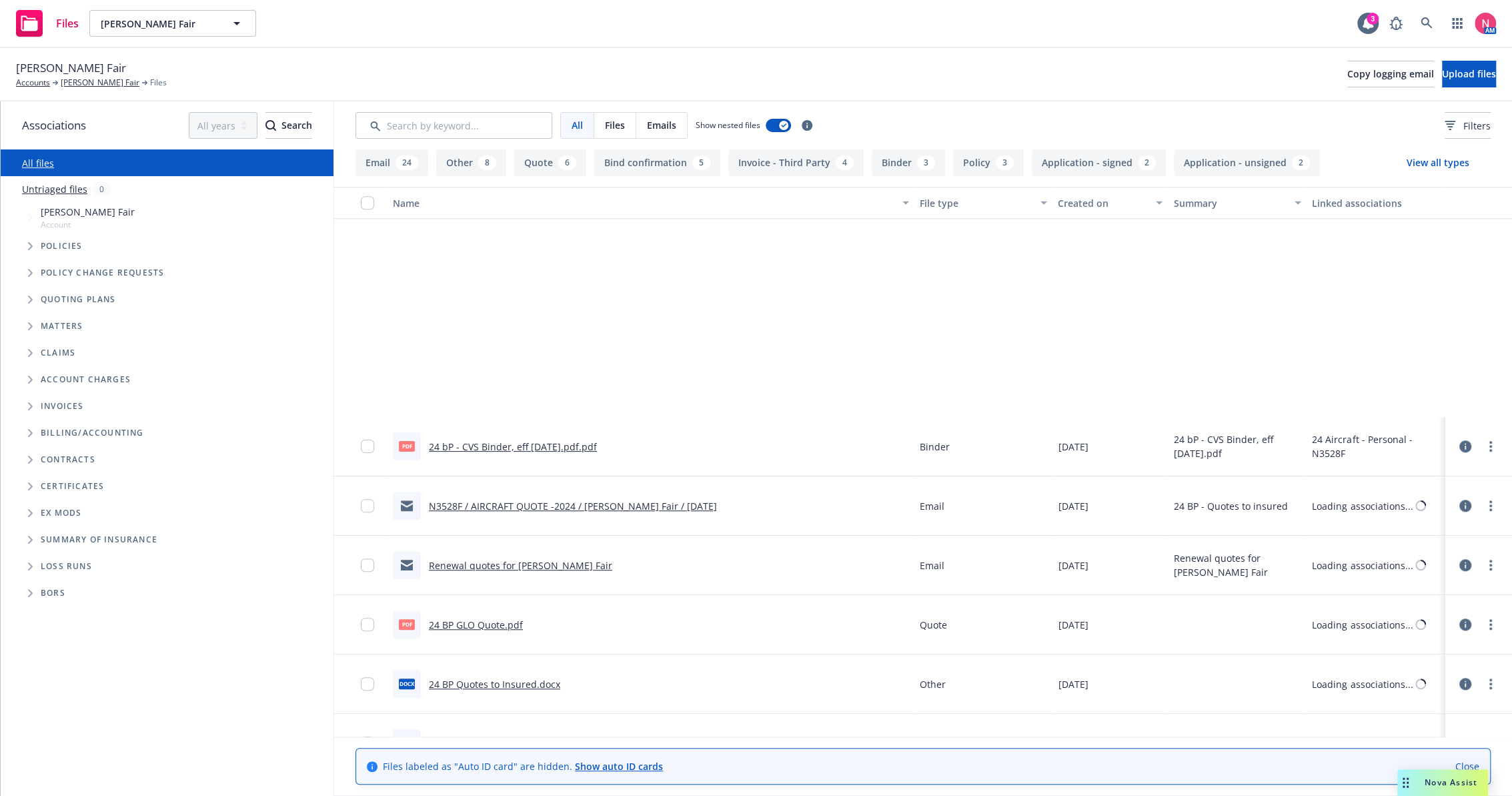
scroll to position [1037, 0]
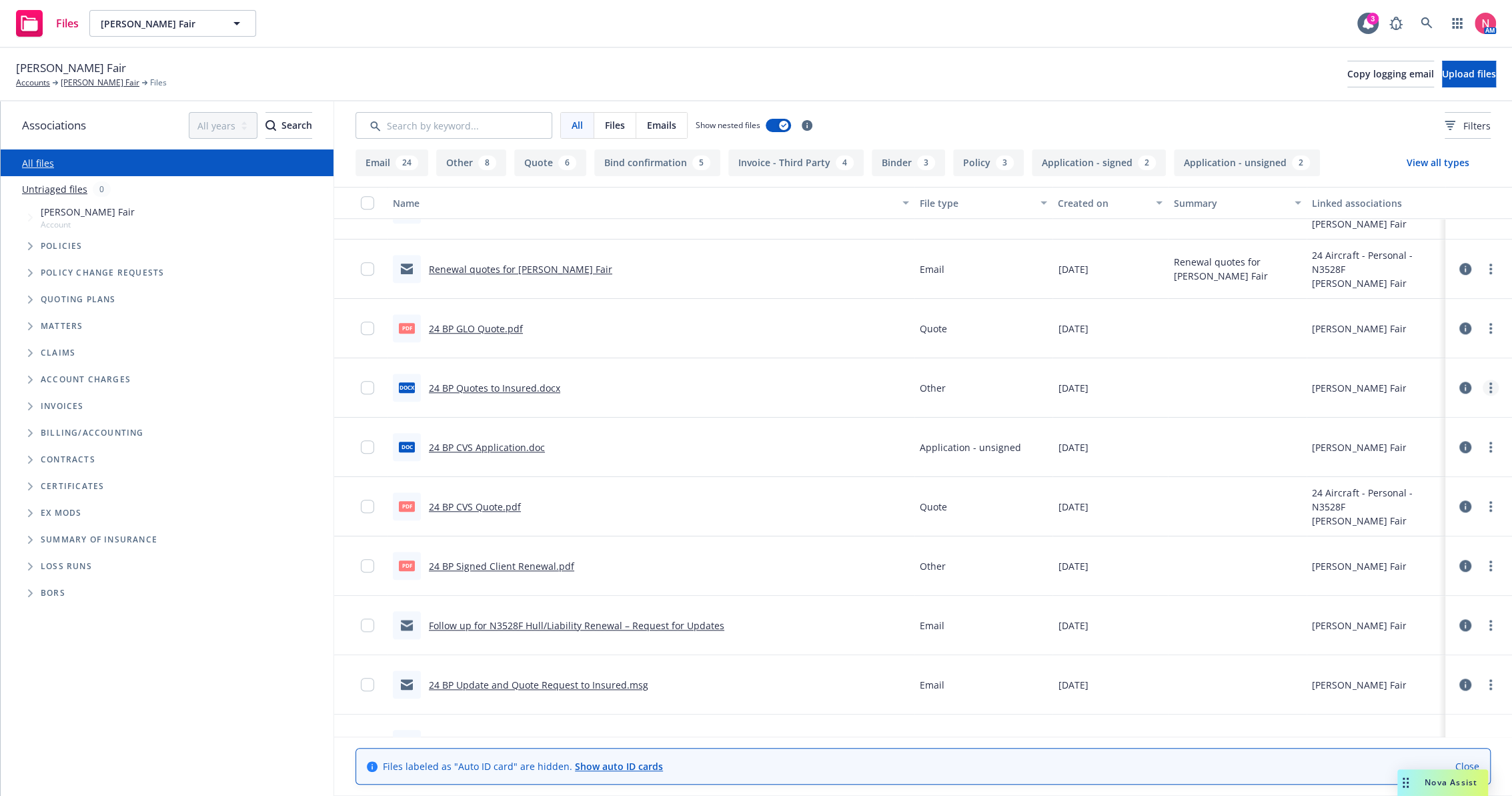
click at [1489, 387] on circle "more" at bounding box center [1490, 387] width 2 height 2
click at [1409, 440] on link "Download" at bounding box center [1420, 441] width 132 height 26
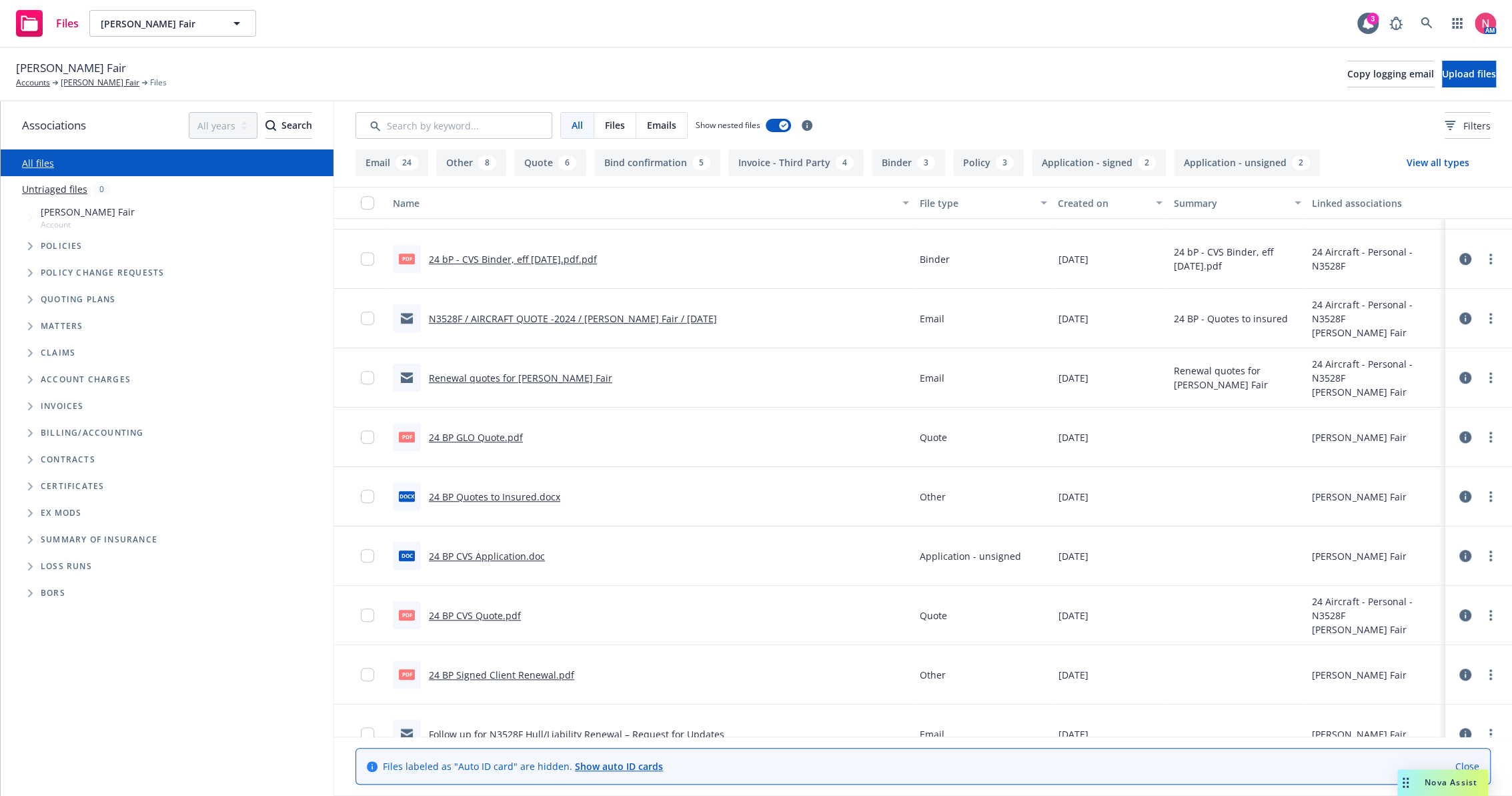
scroll to position [963, 0]
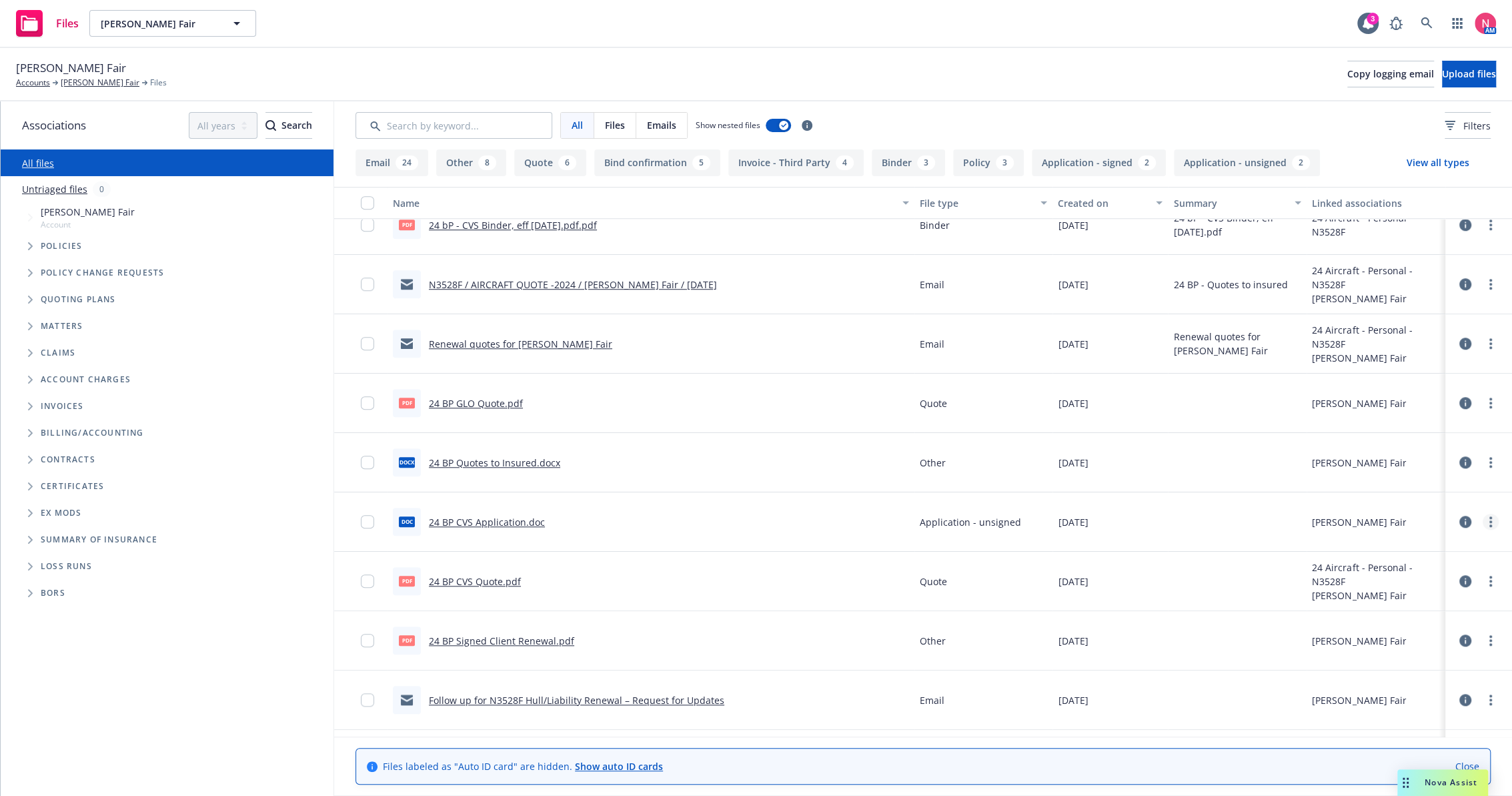
click at [1483, 520] on link "more" at bounding box center [1491, 521] width 16 height 16
click at [1390, 578] on link "Download" at bounding box center [1420, 575] width 132 height 26
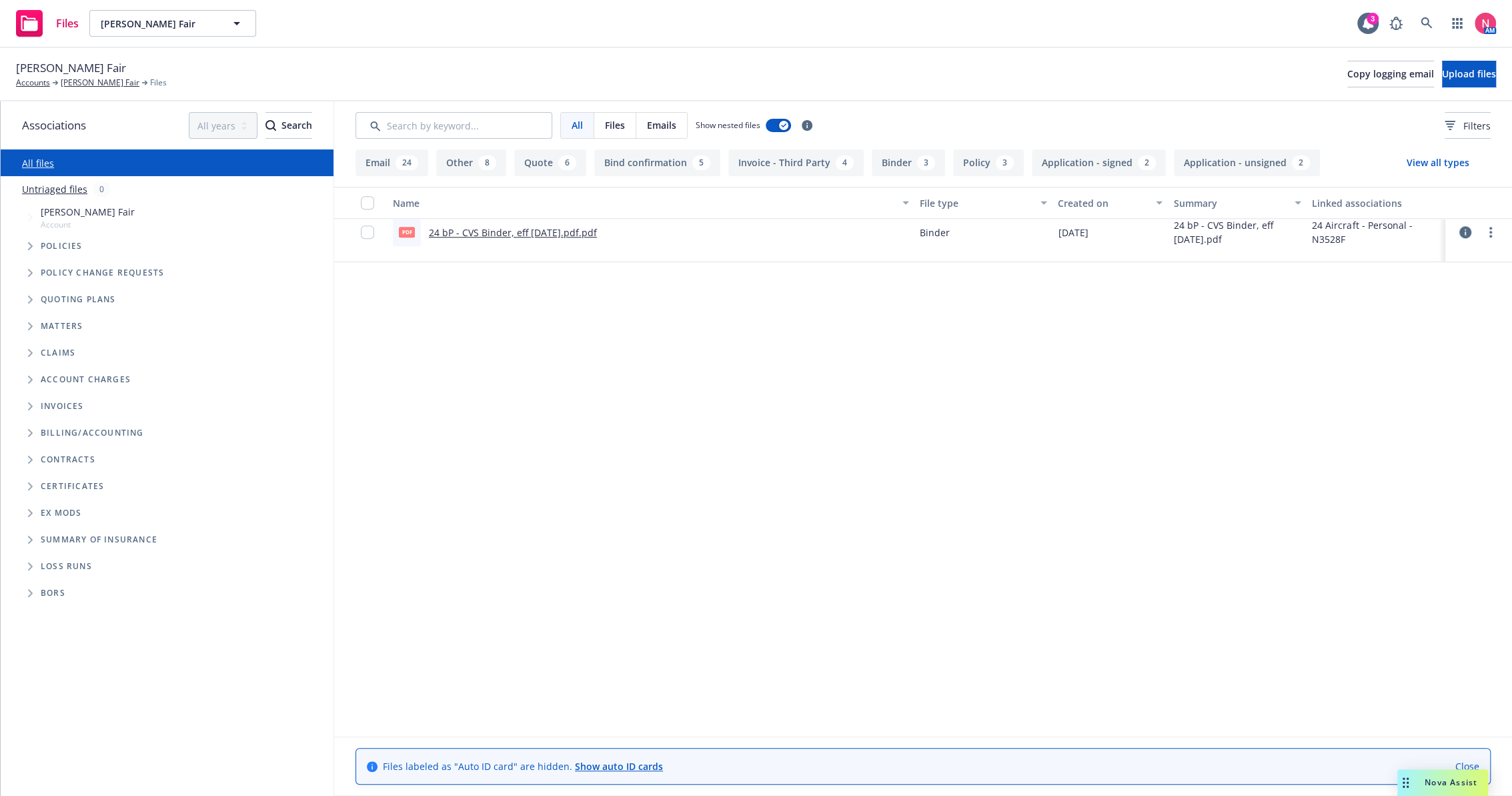
scroll to position [0, 0]
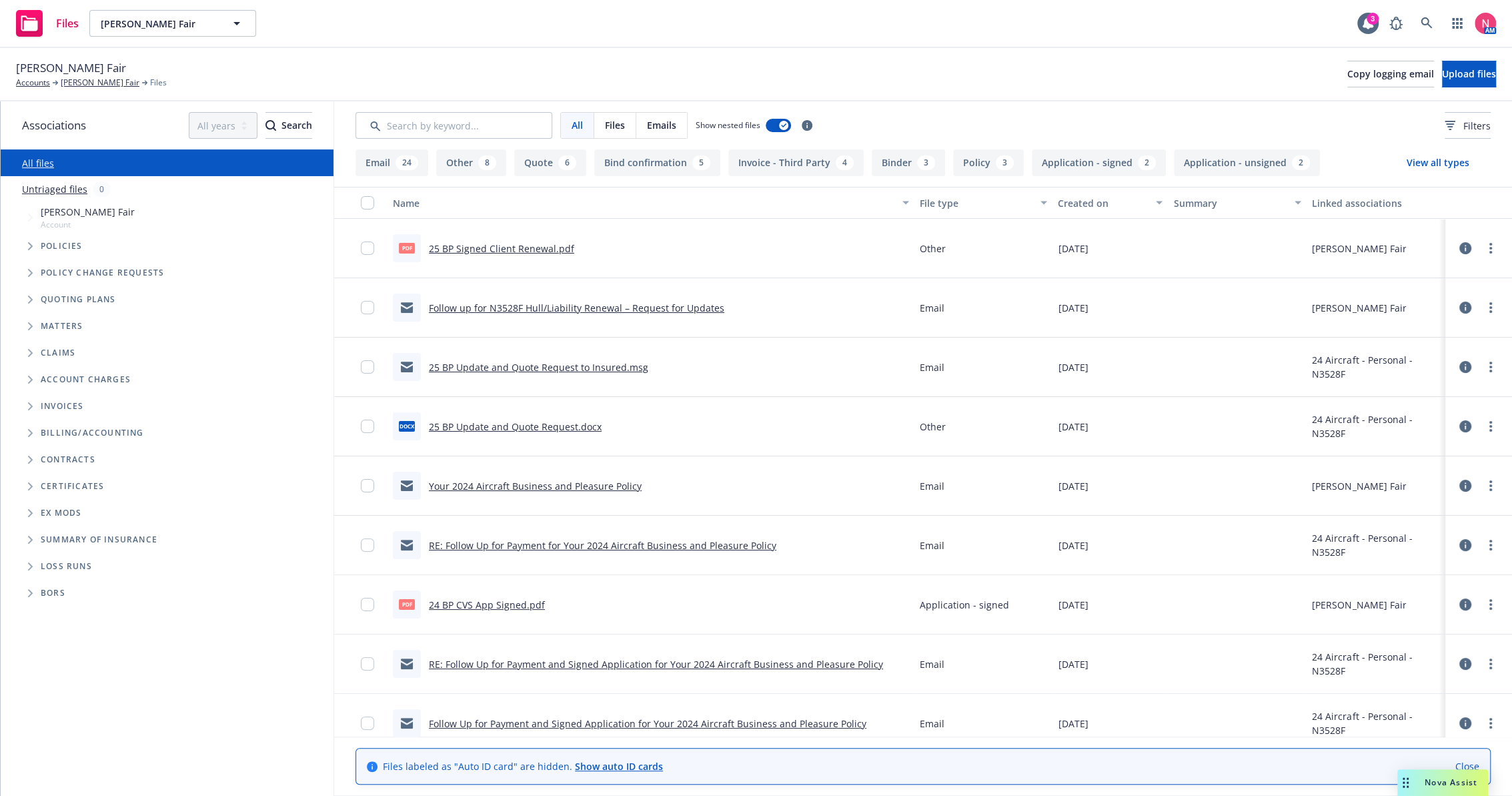
click at [477, 252] on link "25 BP Signed Client Renewal.pdf" at bounding box center [502, 248] width 146 height 12
click at [1350, 79] on span "Copy logging email" at bounding box center [1390, 73] width 86 height 12
click at [30, 298] on icon "Tree Example" at bounding box center [30, 299] width 5 height 8
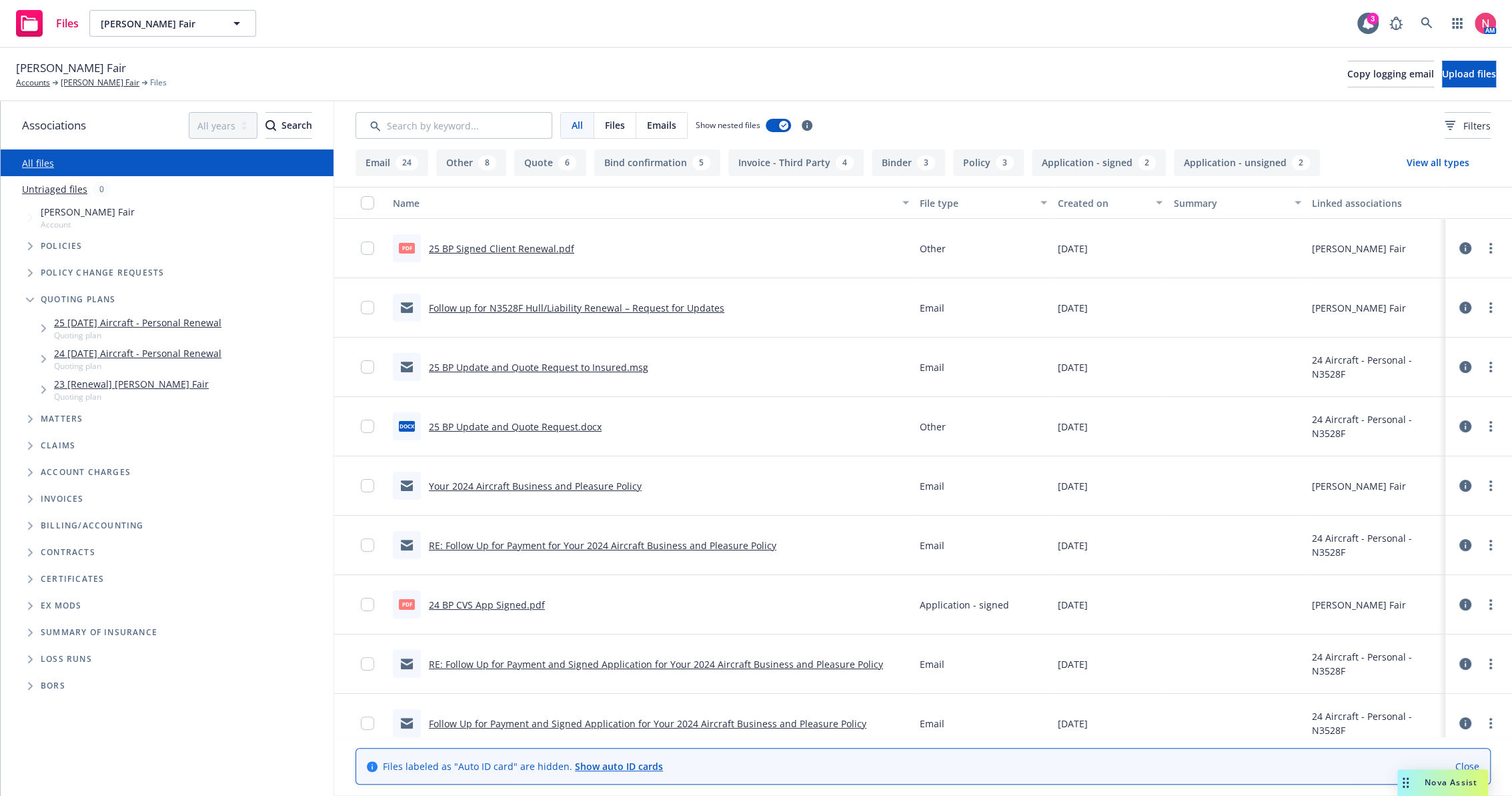
click at [81, 318] on link "25 [DATE] Aircraft - Personal Renewal" at bounding box center [137, 322] width 167 height 14
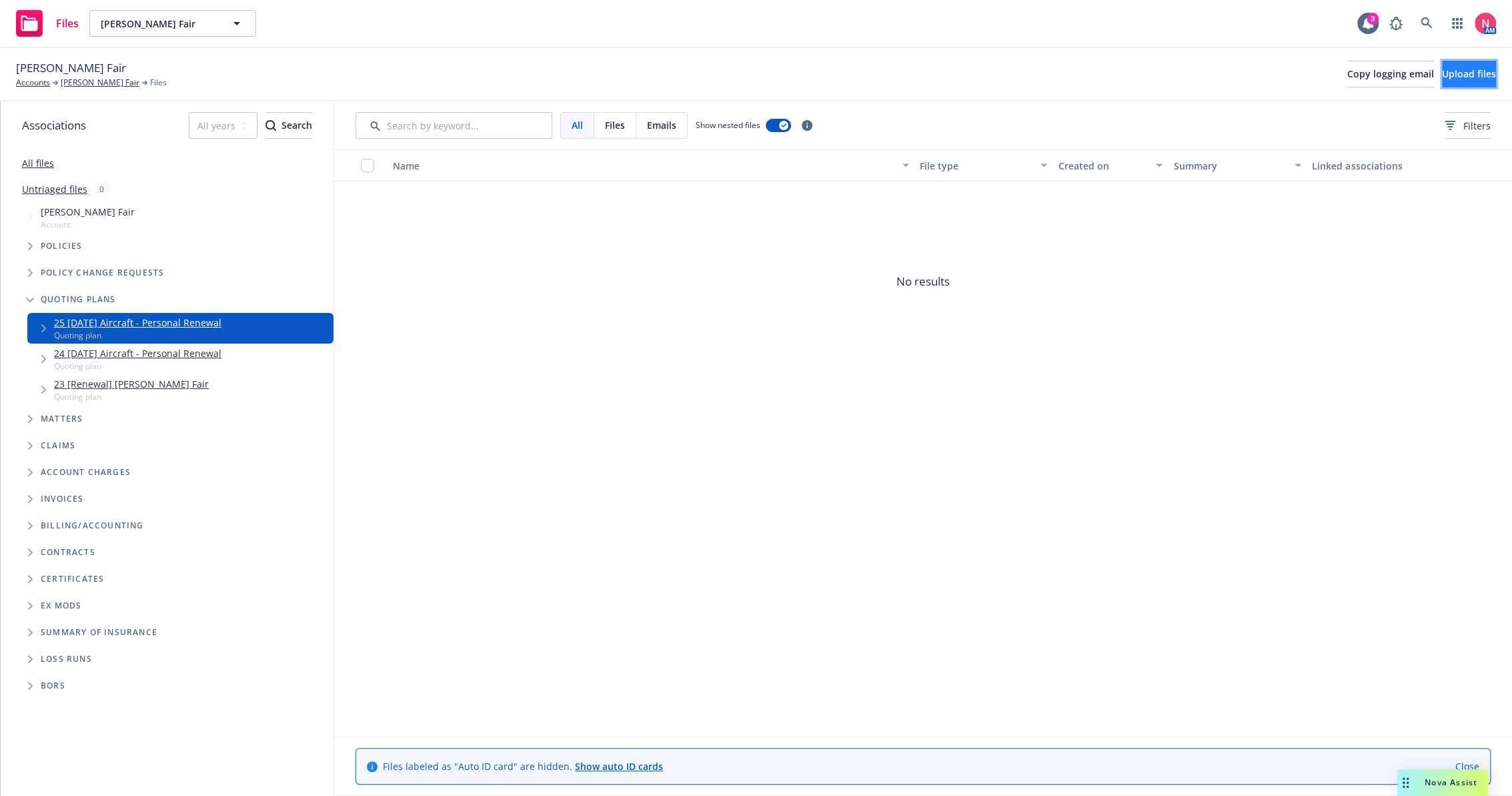
click at [1457, 71] on span "Upload files" at bounding box center [1468, 73] width 54 height 12
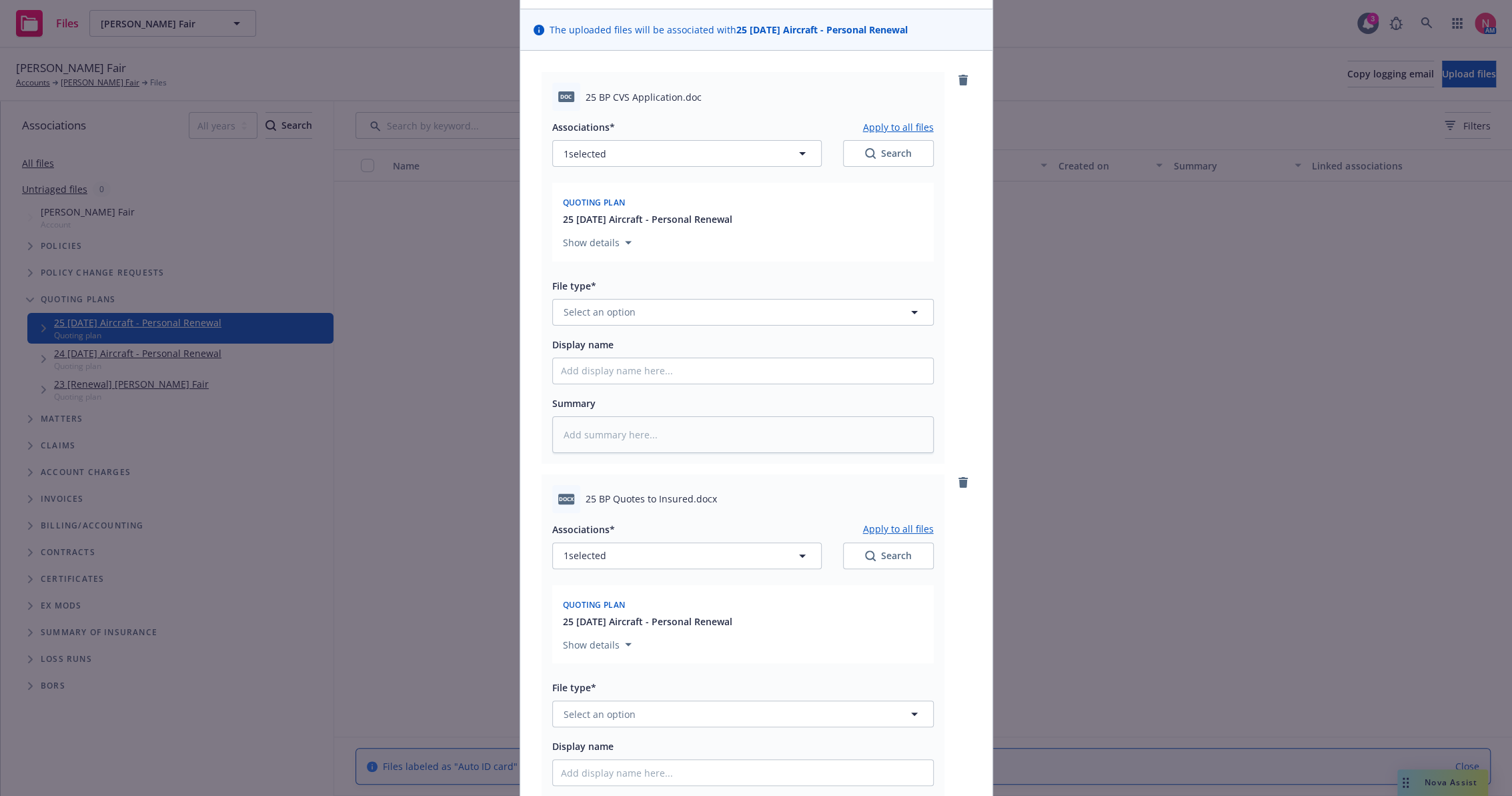
scroll to position [148, 0]
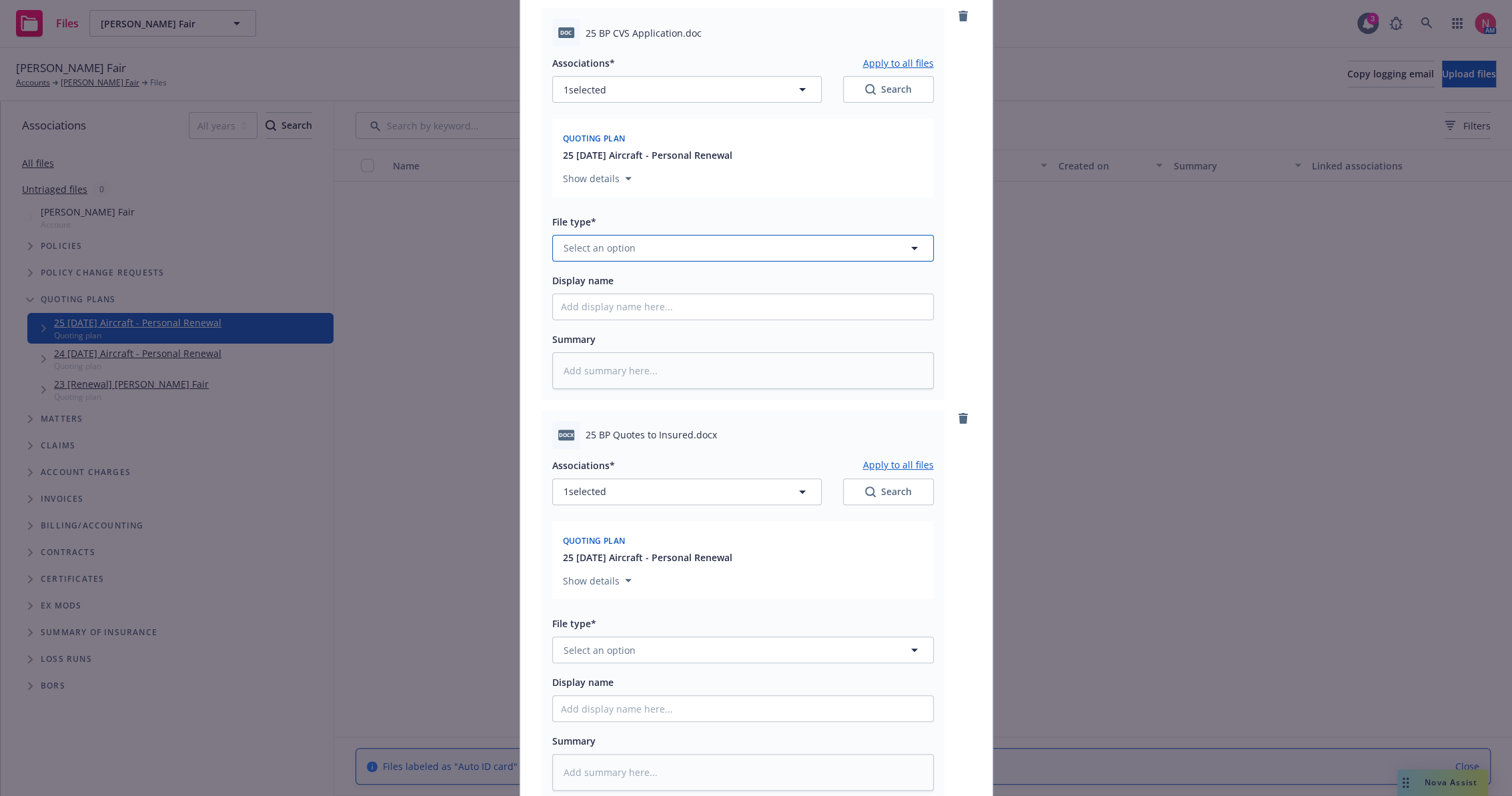
click at [615, 238] on button "Select an option" at bounding box center [743, 248] width 382 height 26
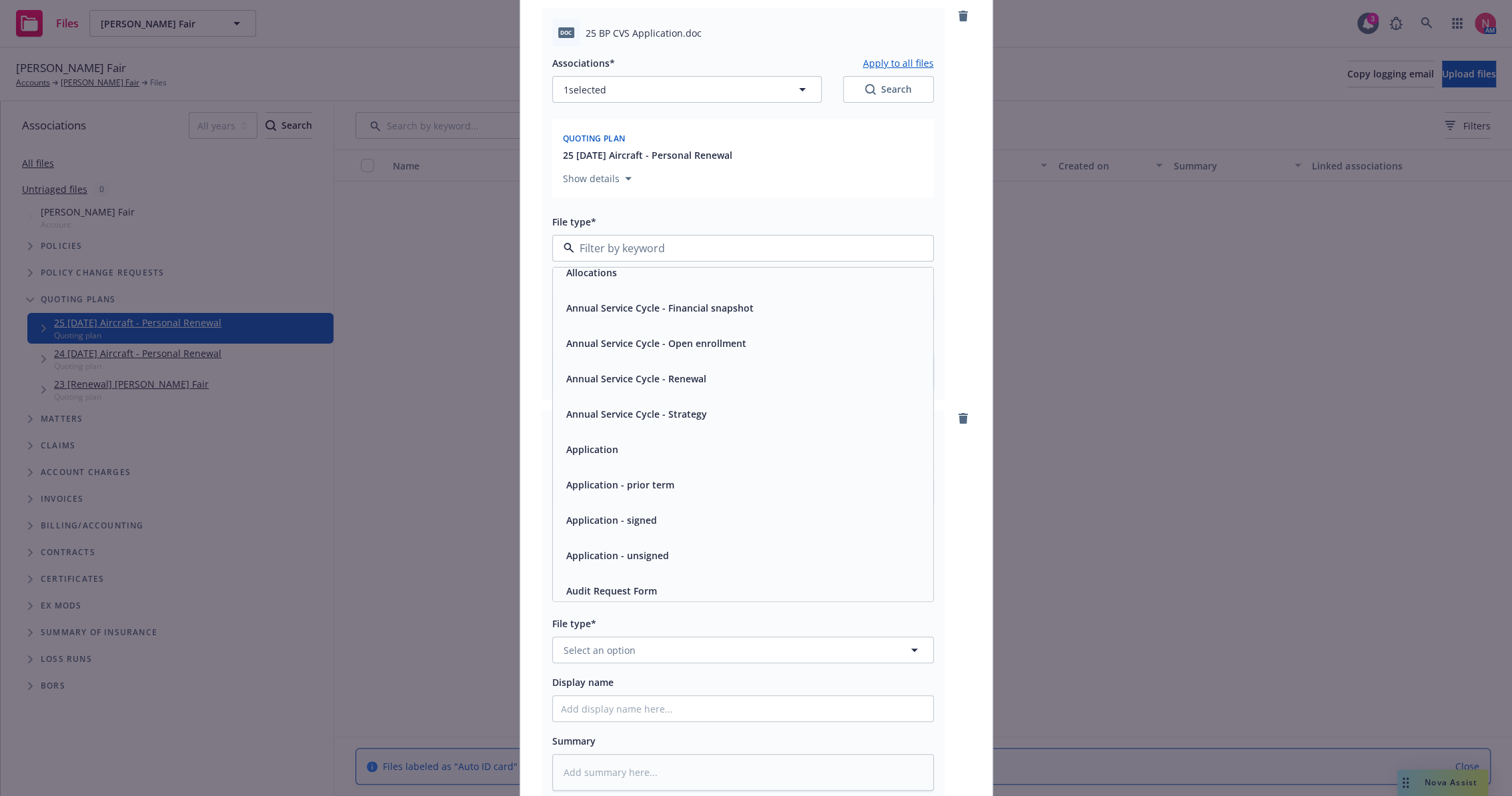
scroll to position [74, 0]
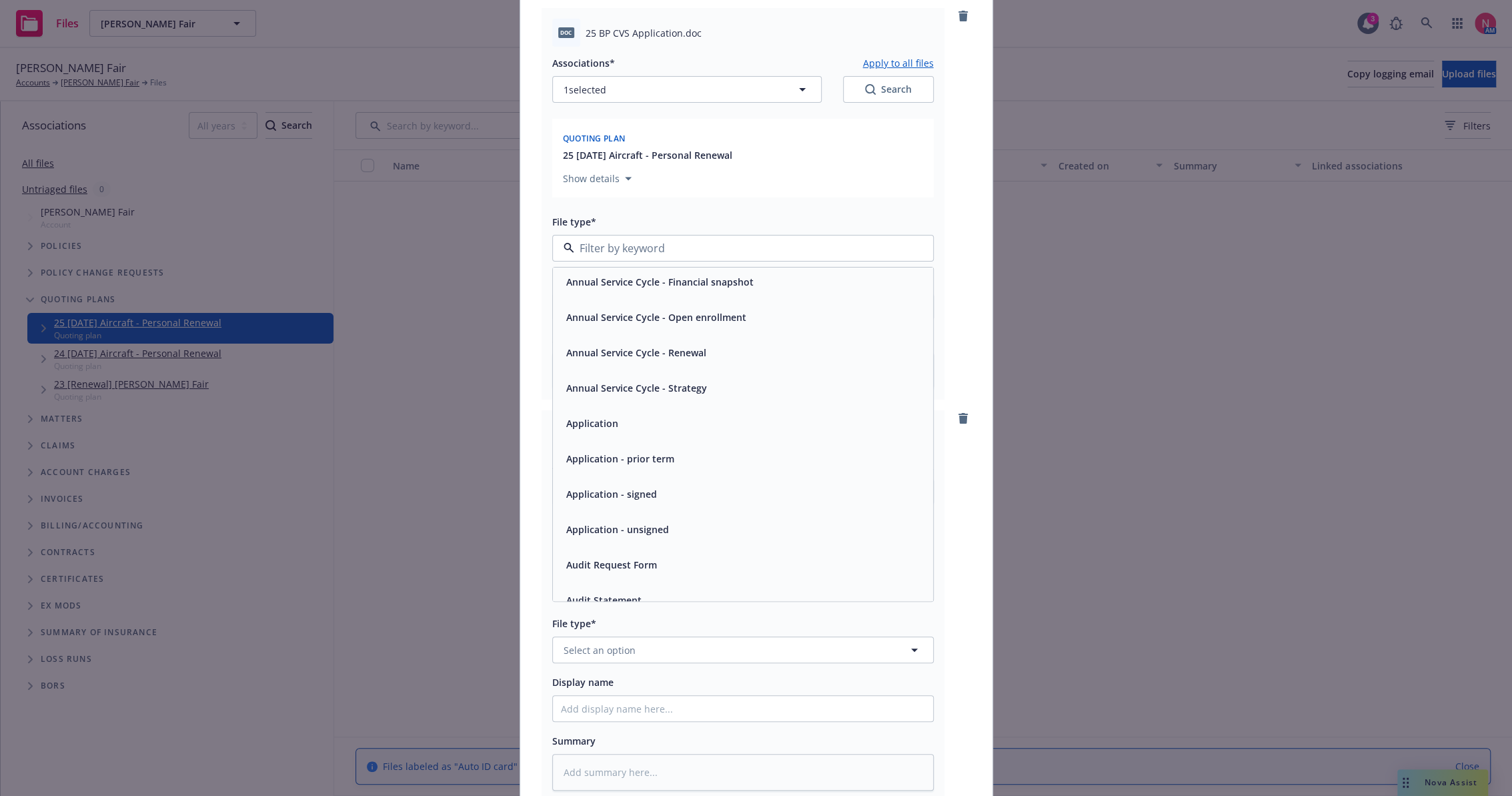
click at [681, 526] on div "Application - unsigned" at bounding box center [743, 529] width 365 height 19
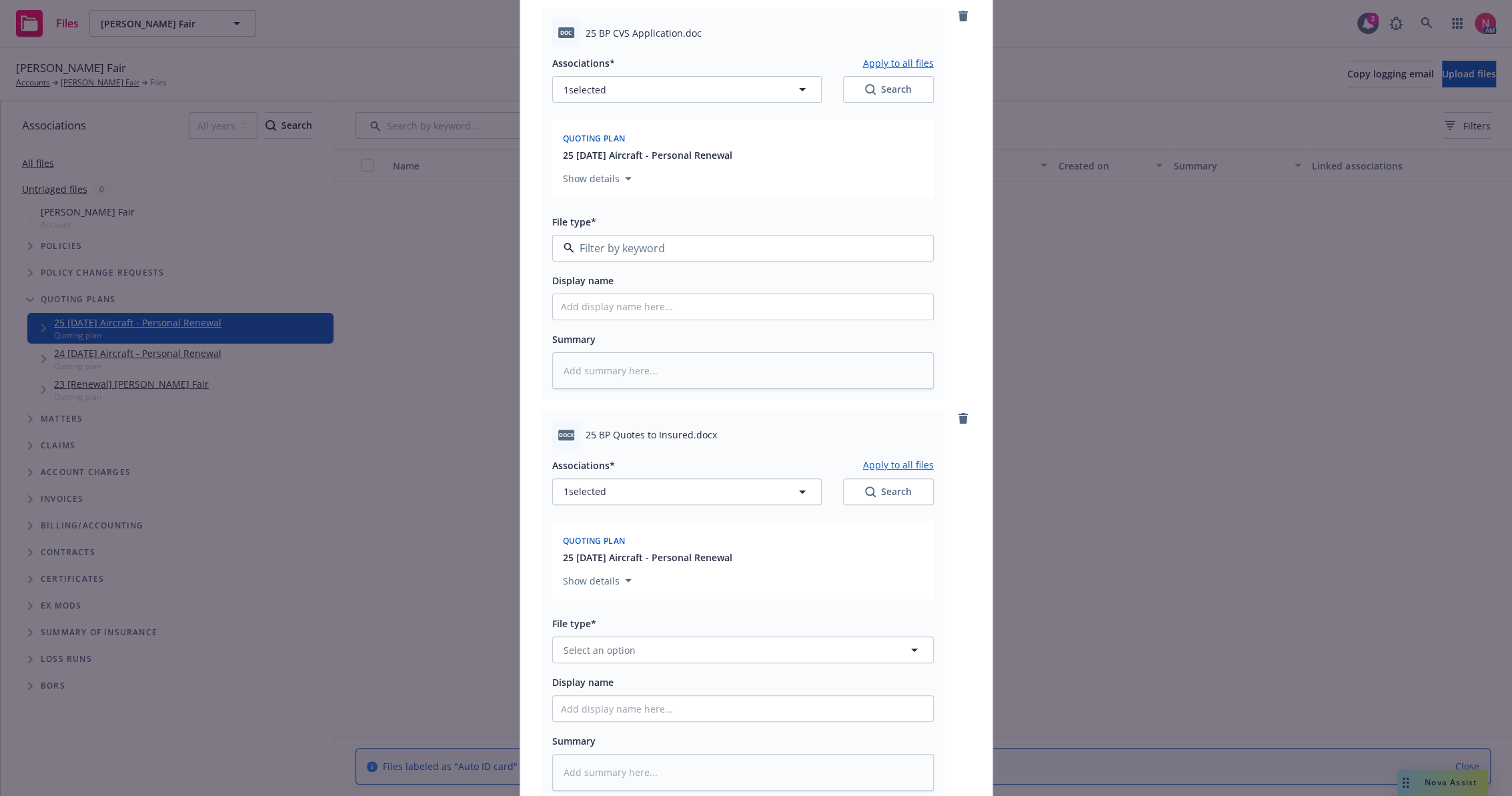
type textarea "x"
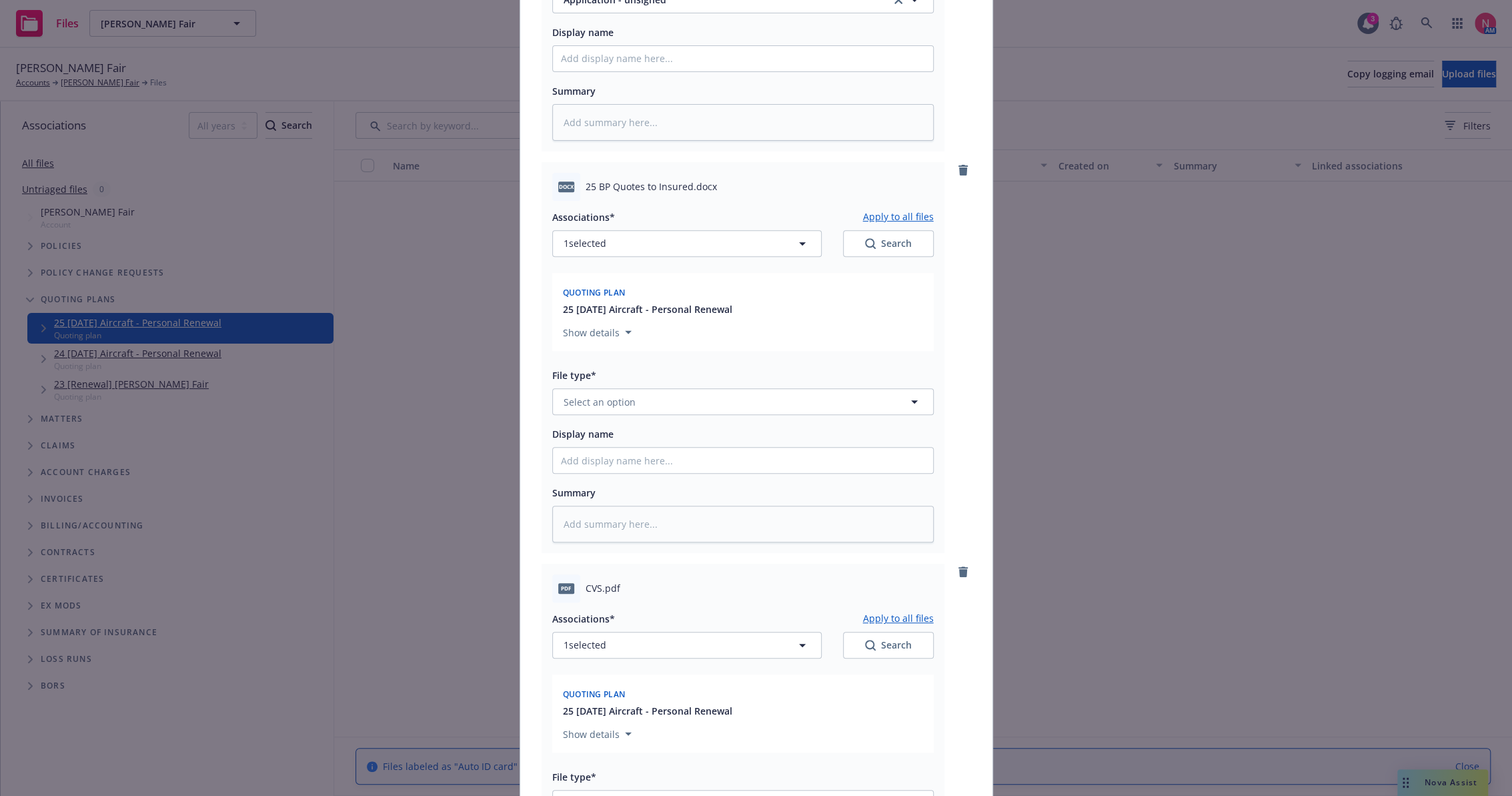
scroll to position [518, 0]
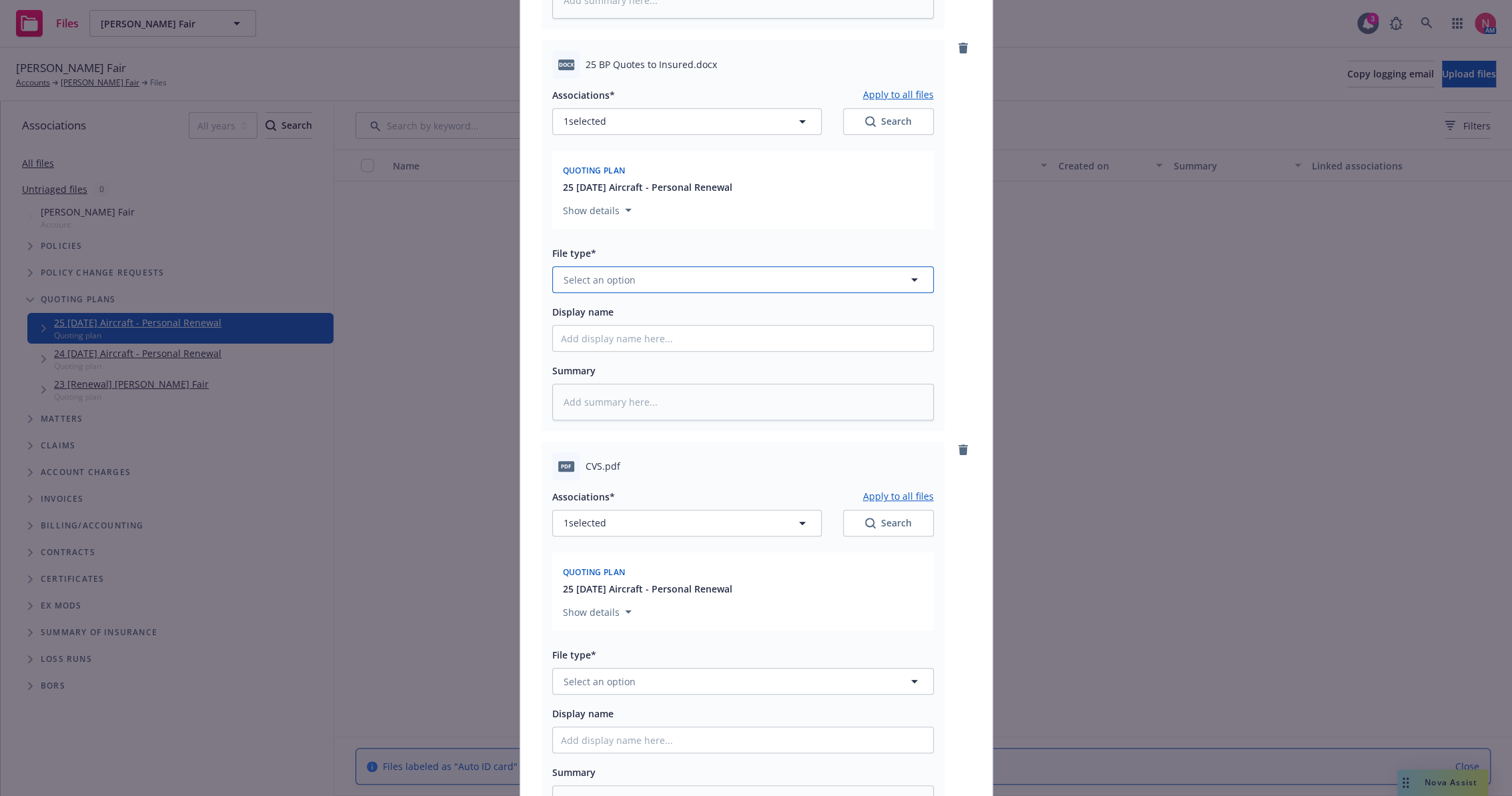
click at [605, 276] on span "Select an option" at bounding box center [600, 280] width 72 height 14
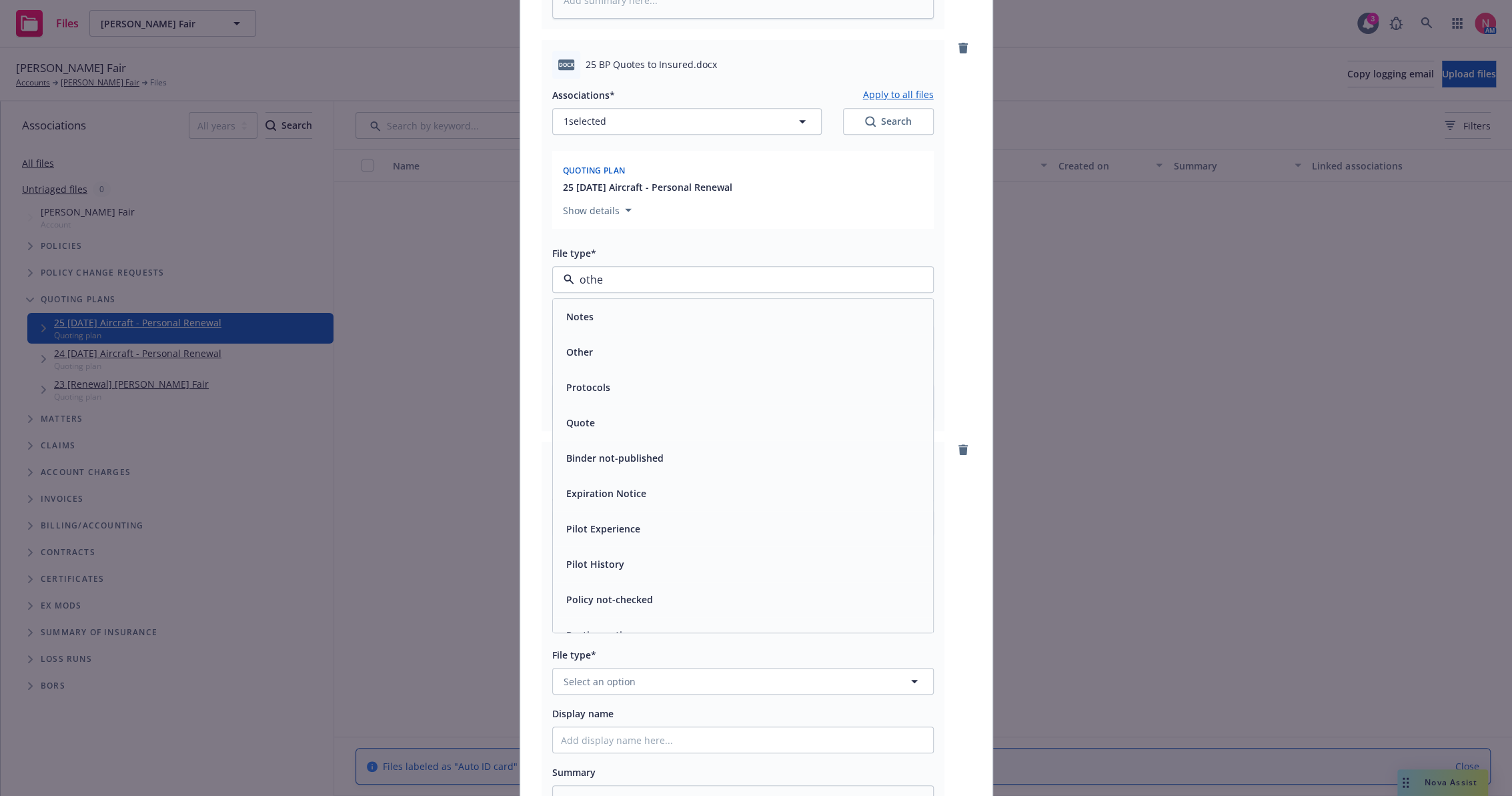
type input "other"
click at [641, 312] on div "Other" at bounding box center [743, 316] width 365 height 19
type textarea "x"
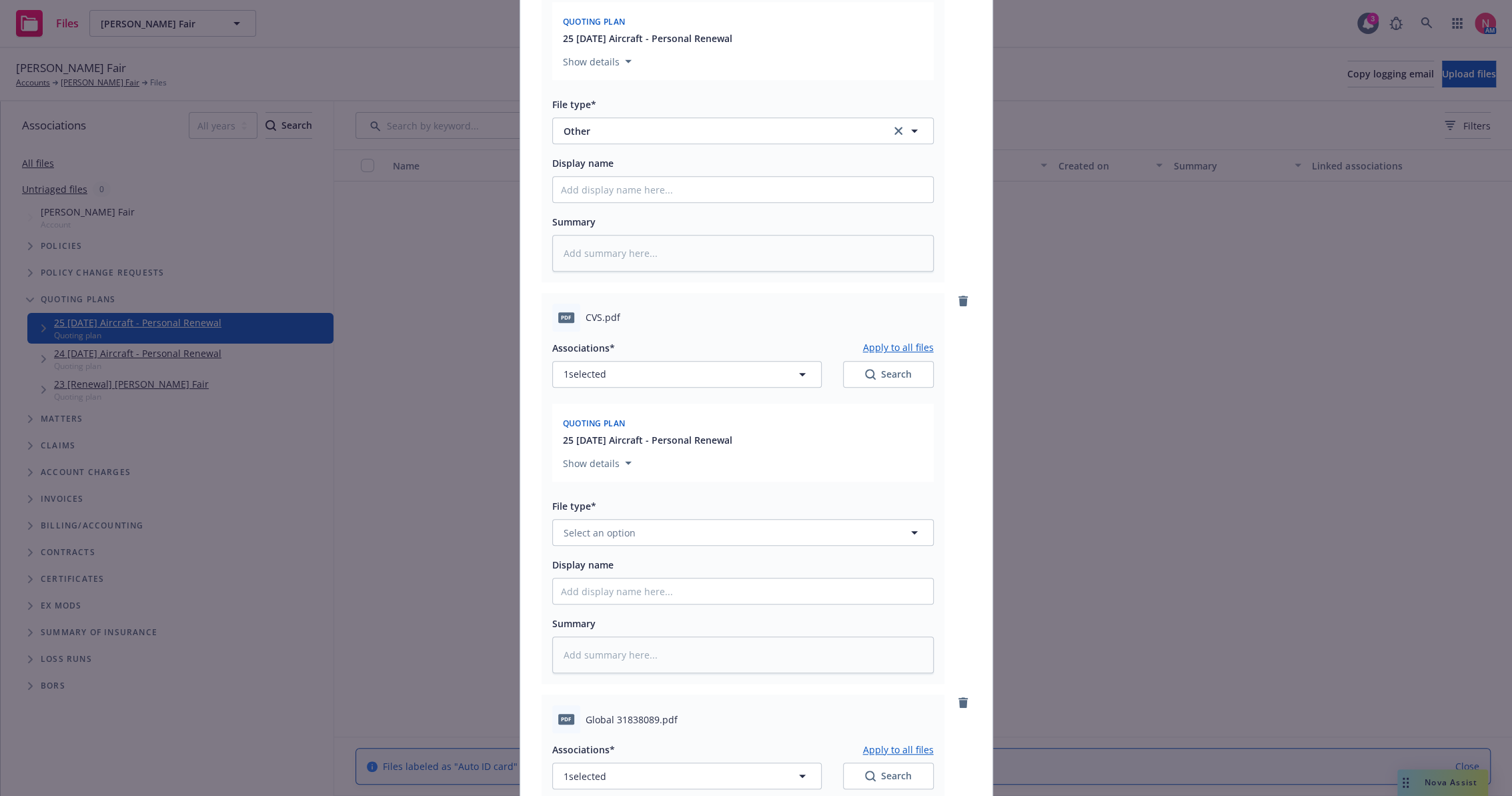
scroll to position [815, 0]
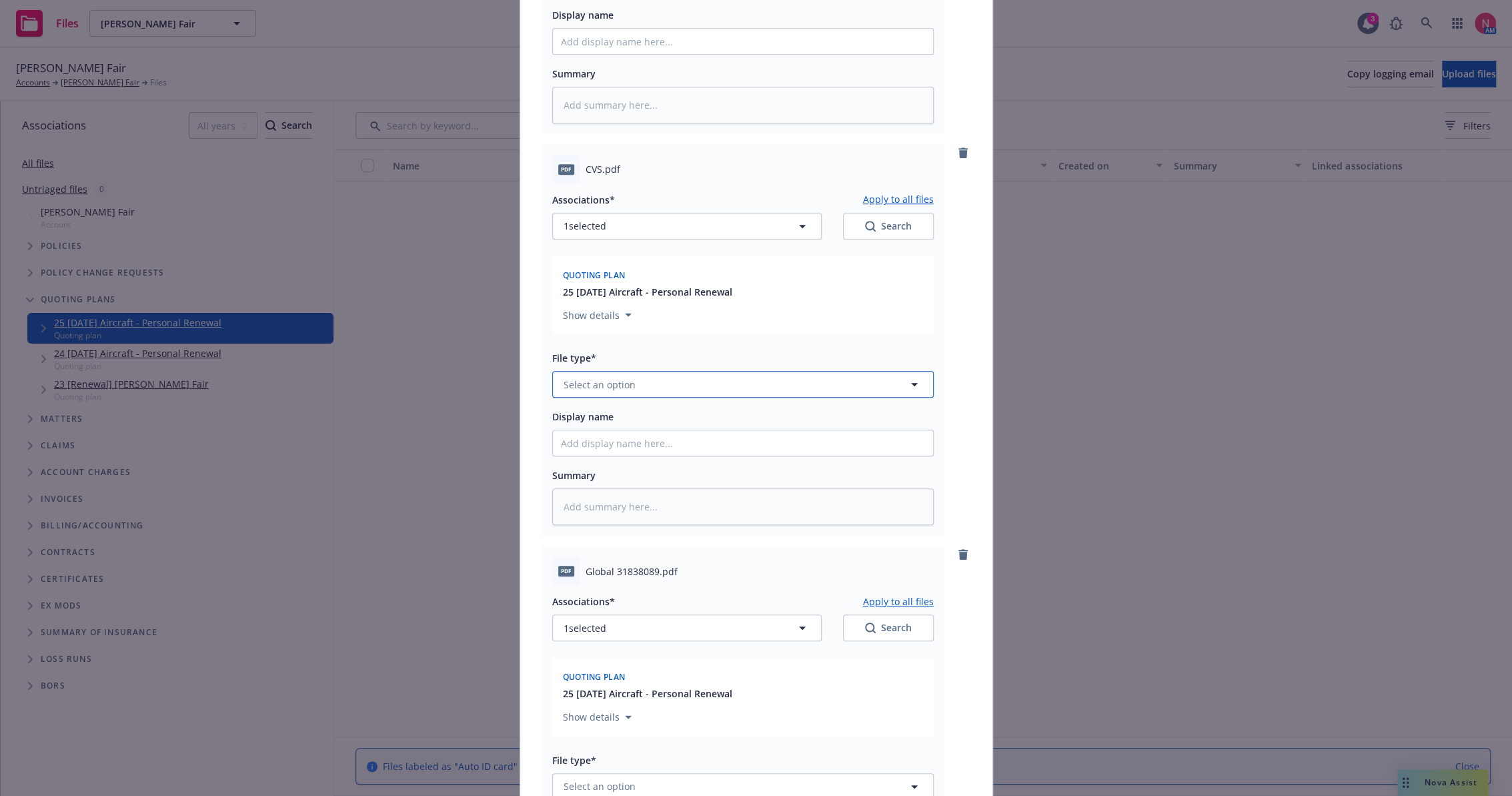
click at [629, 379] on button "Select an option" at bounding box center [743, 384] width 382 height 26
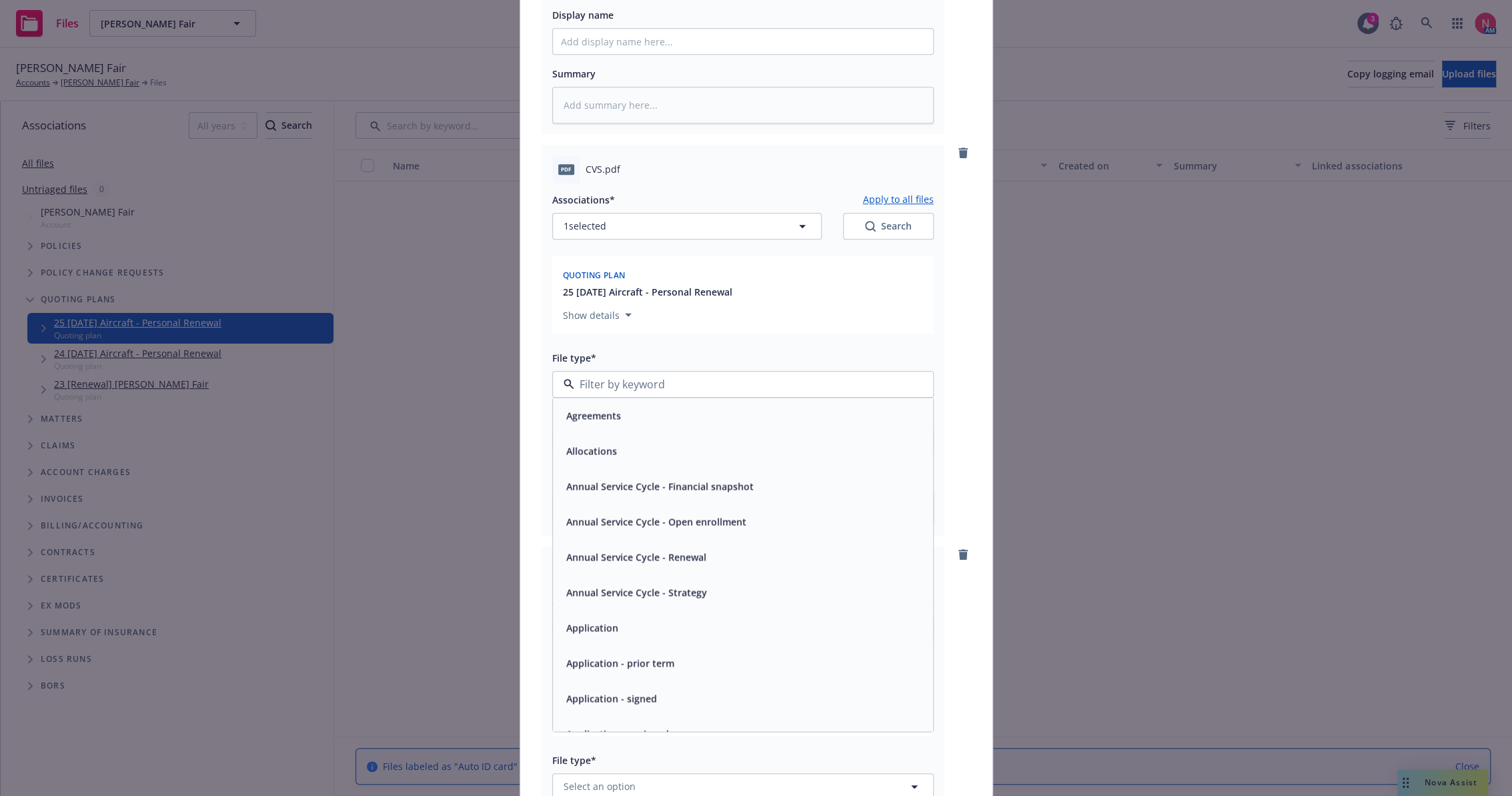
type input "q"
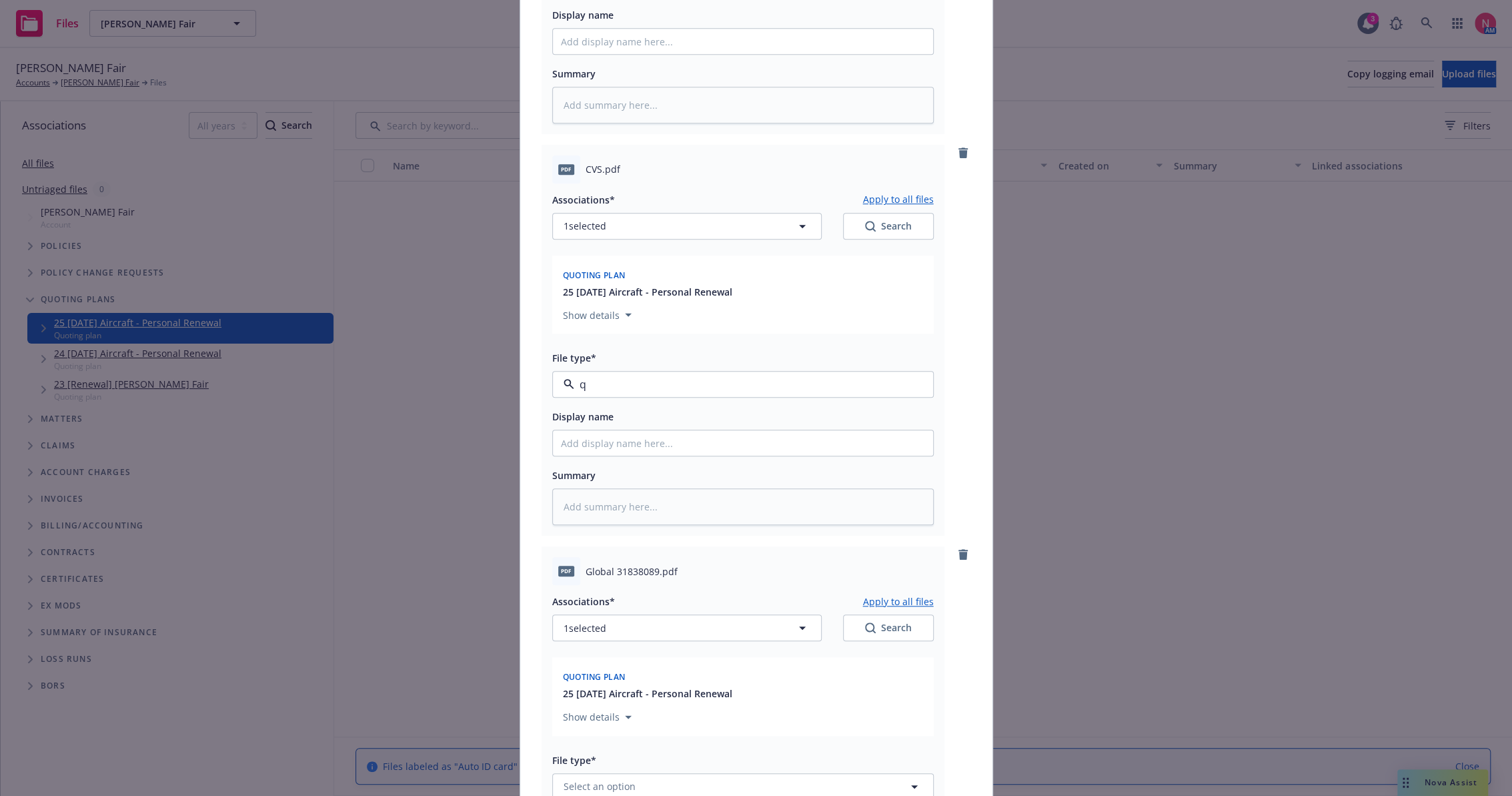
click at [629, 414] on div "Quote" at bounding box center [743, 421] width 365 height 19
click at [608, 446] on input "Display name" at bounding box center [743, 442] width 380 height 26
type textarea "x"
type input "2"
type textarea "x"
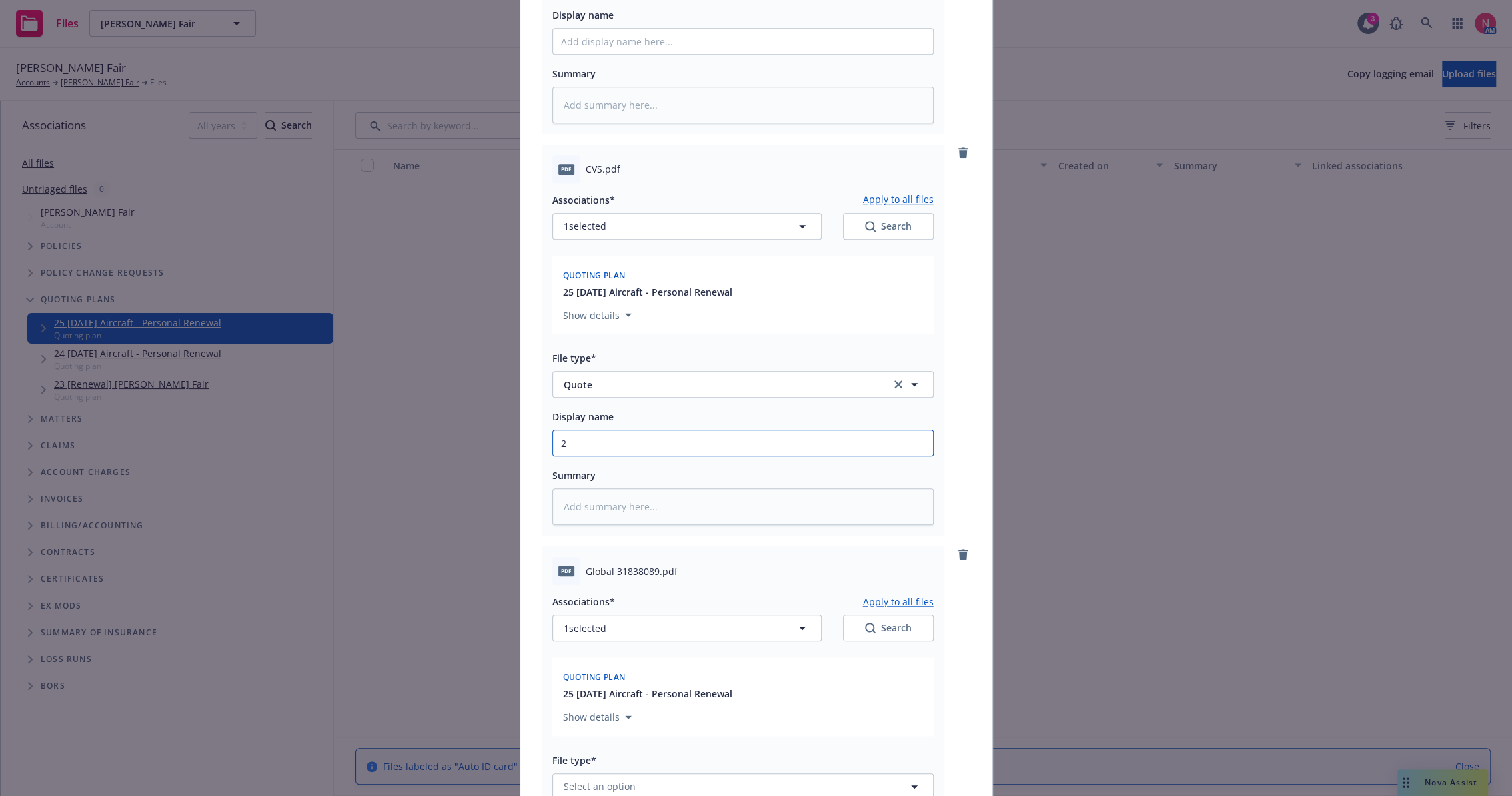
type input "25"
type textarea "x"
type input "25 b"
type textarea "x"
type input "25 bp"
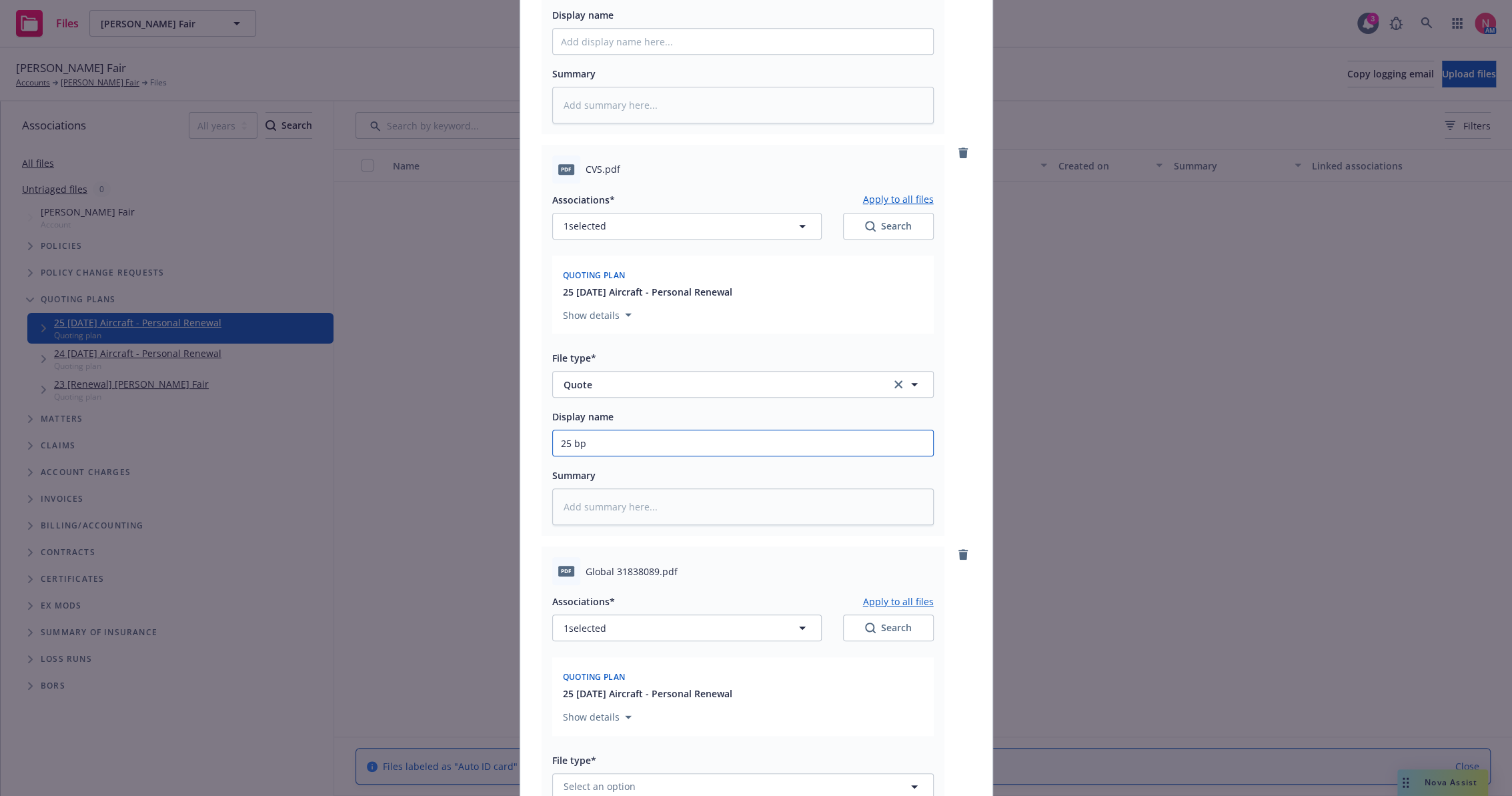
type textarea "x"
type input "25 bp c"
type textarea "x"
type input "25 BP CVS Quote"
type textarea "x"
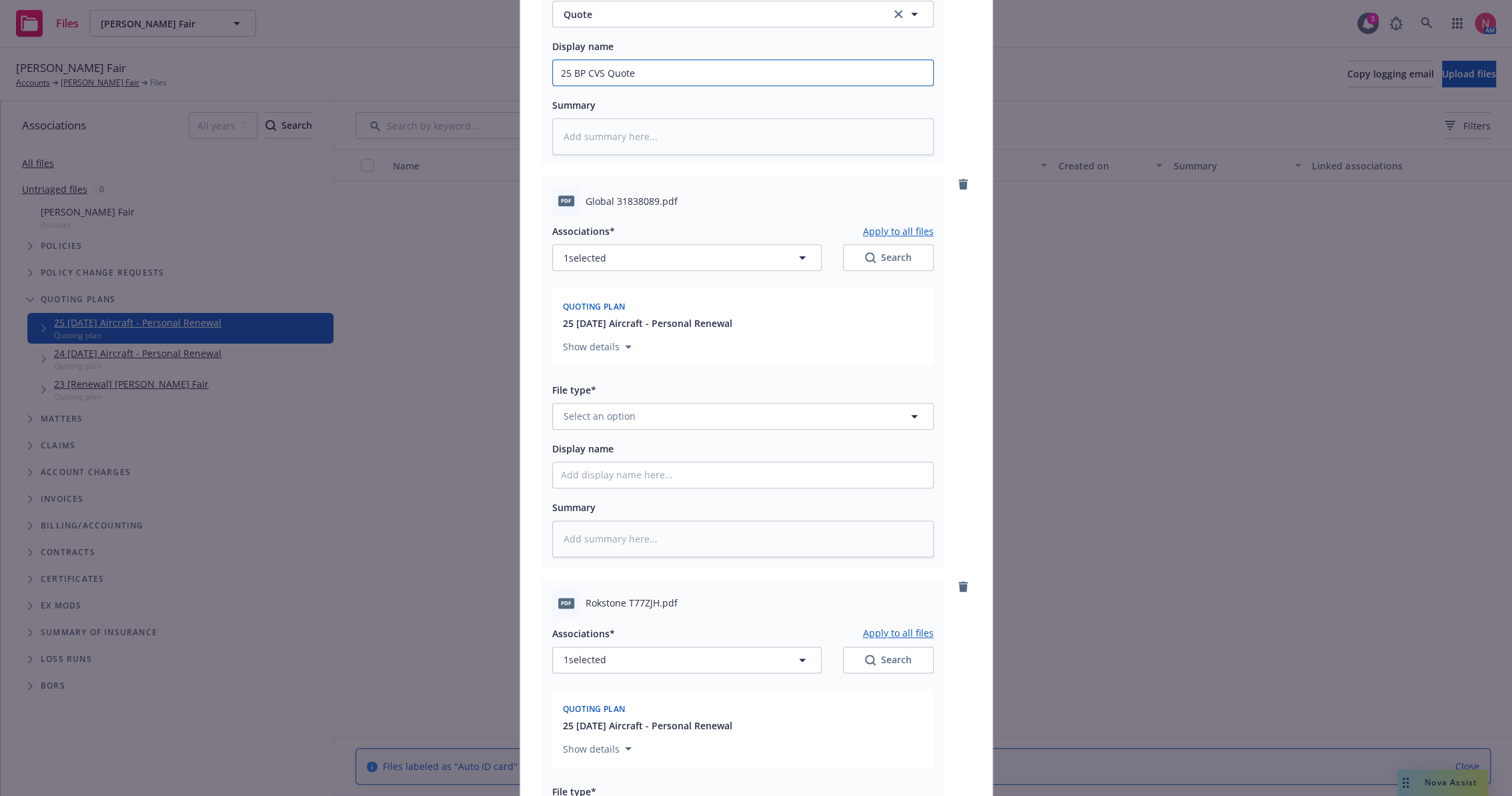
scroll to position [1259, 0]
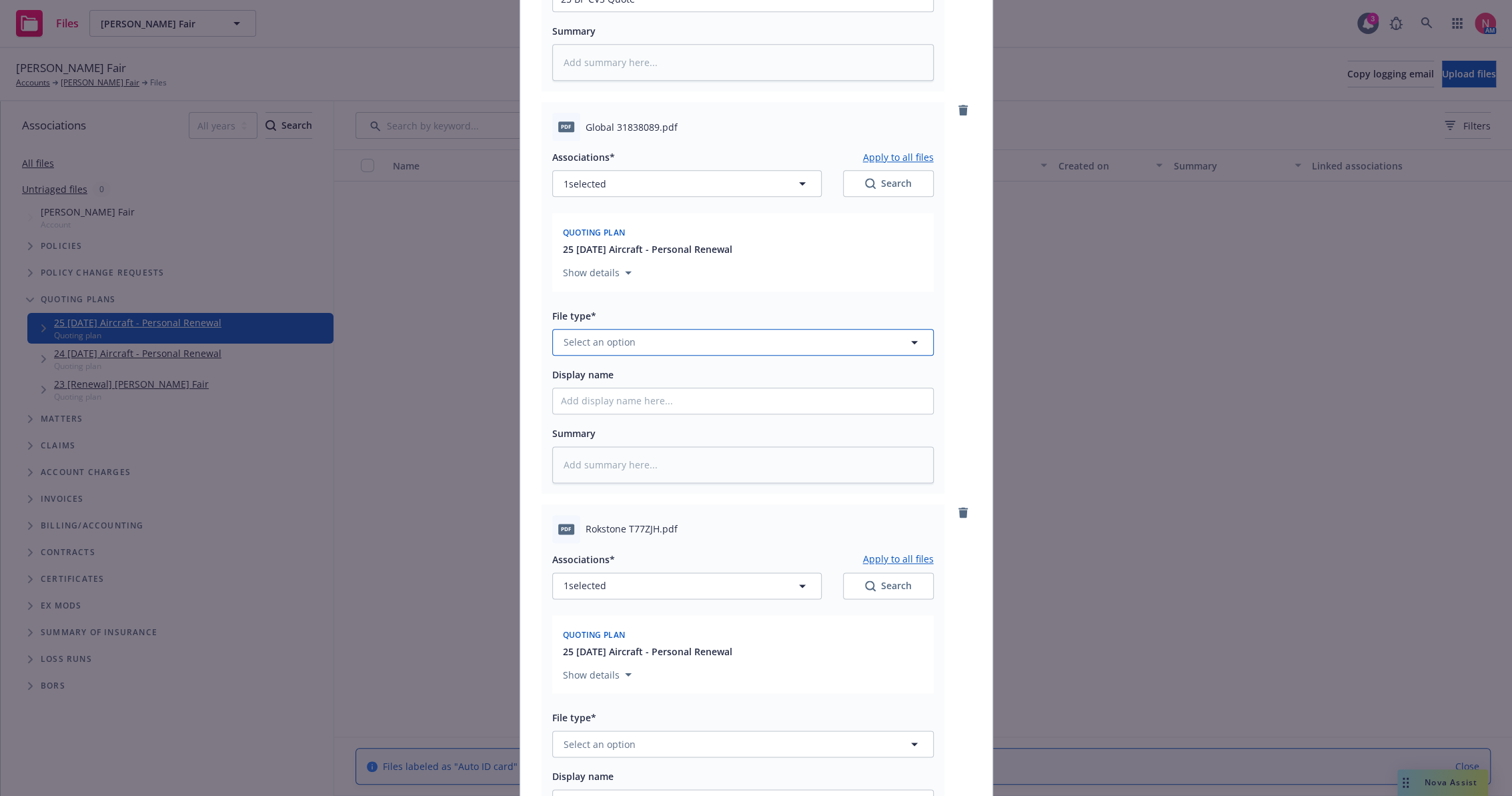
click at [608, 329] on button "Select an option" at bounding box center [743, 342] width 382 height 26
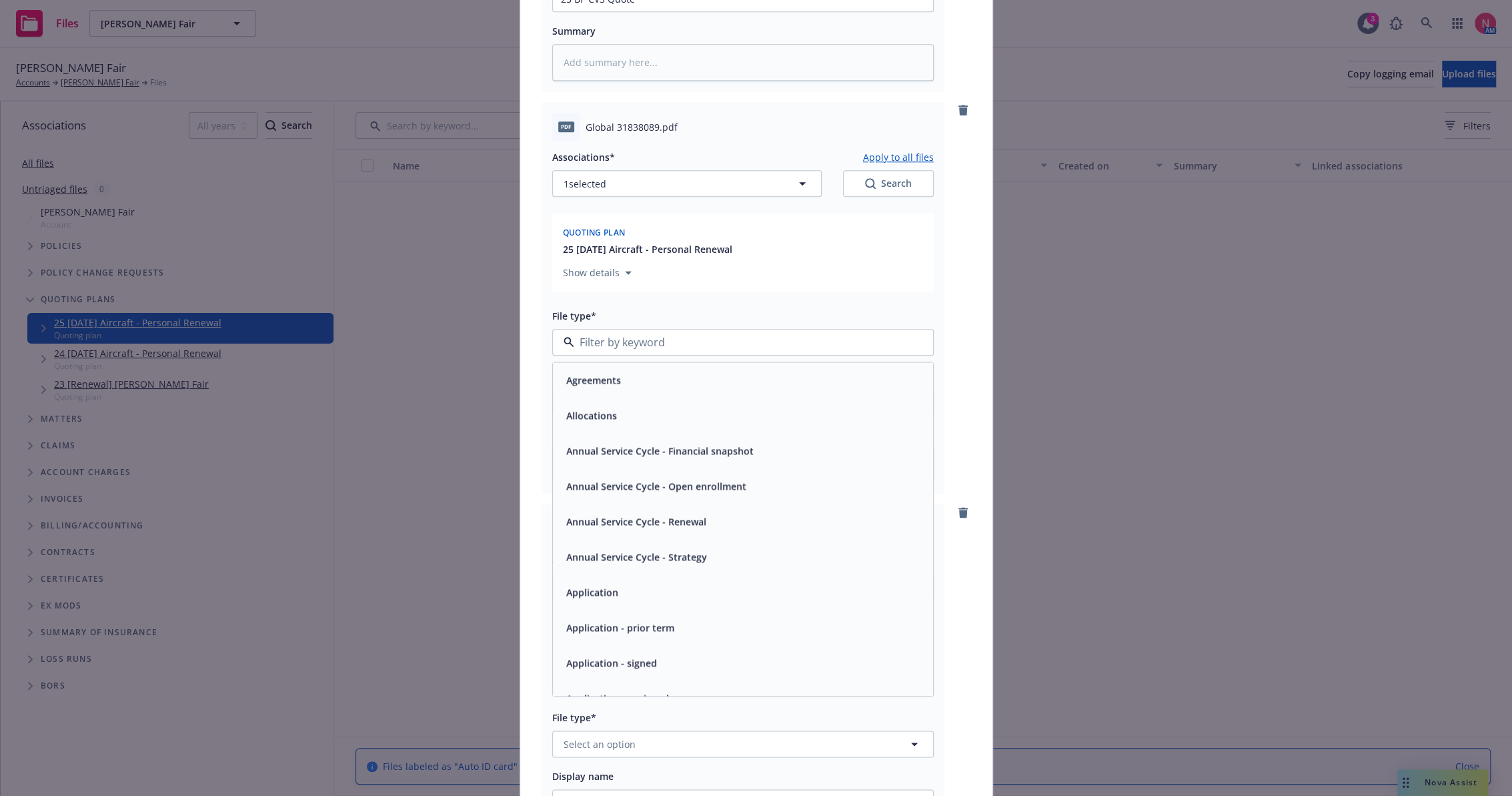
type input "q"
click at [625, 376] on div "Quote" at bounding box center [743, 379] width 365 height 19
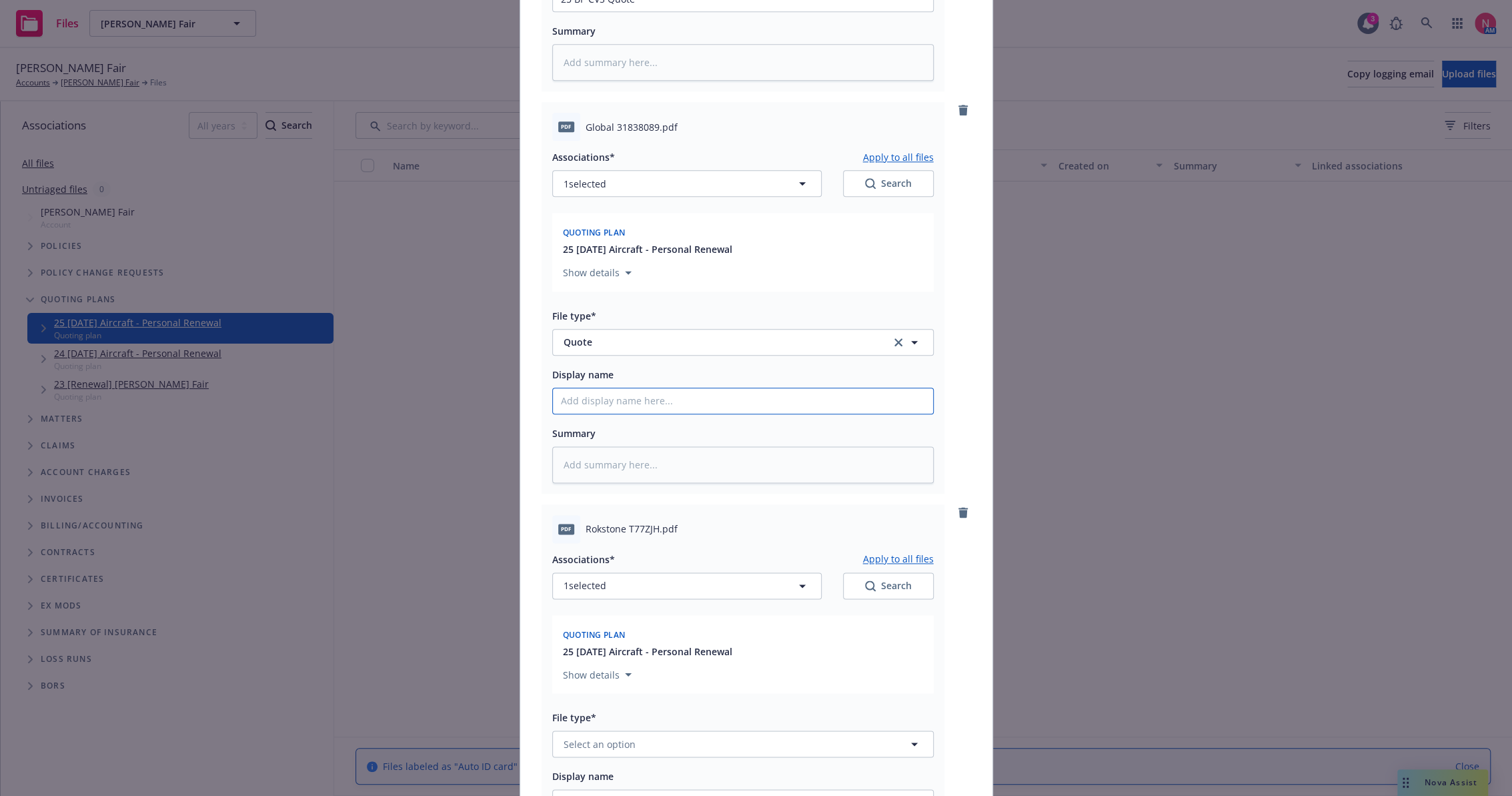
click at [626, 394] on input "Display name" at bounding box center [743, 400] width 380 height 26
type textarea "x"
type input "2"
type textarea "x"
type input "25"
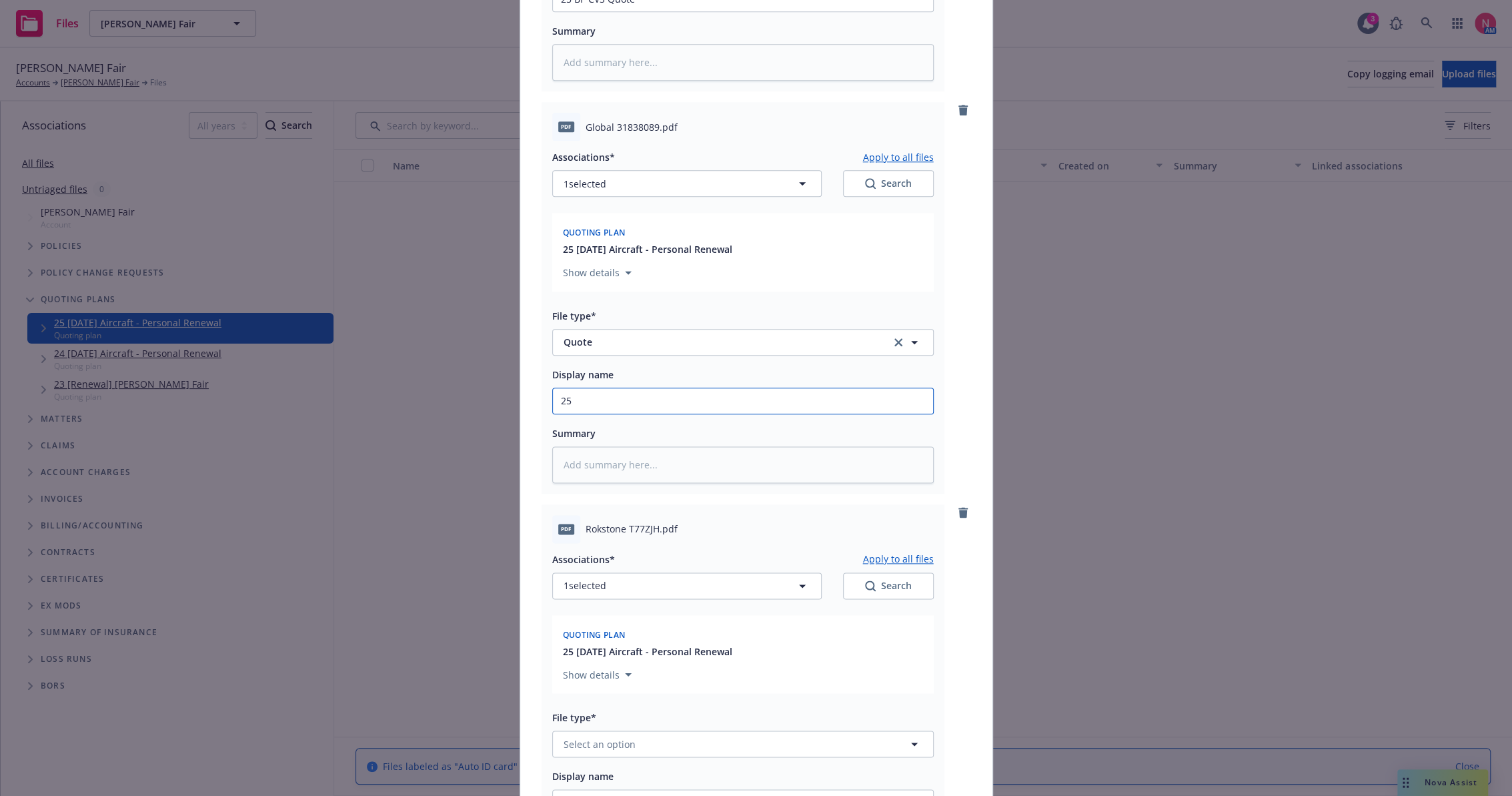
type textarea "x"
type input "25 b"
type textarea "x"
type input "25 bp"
type textarea "x"
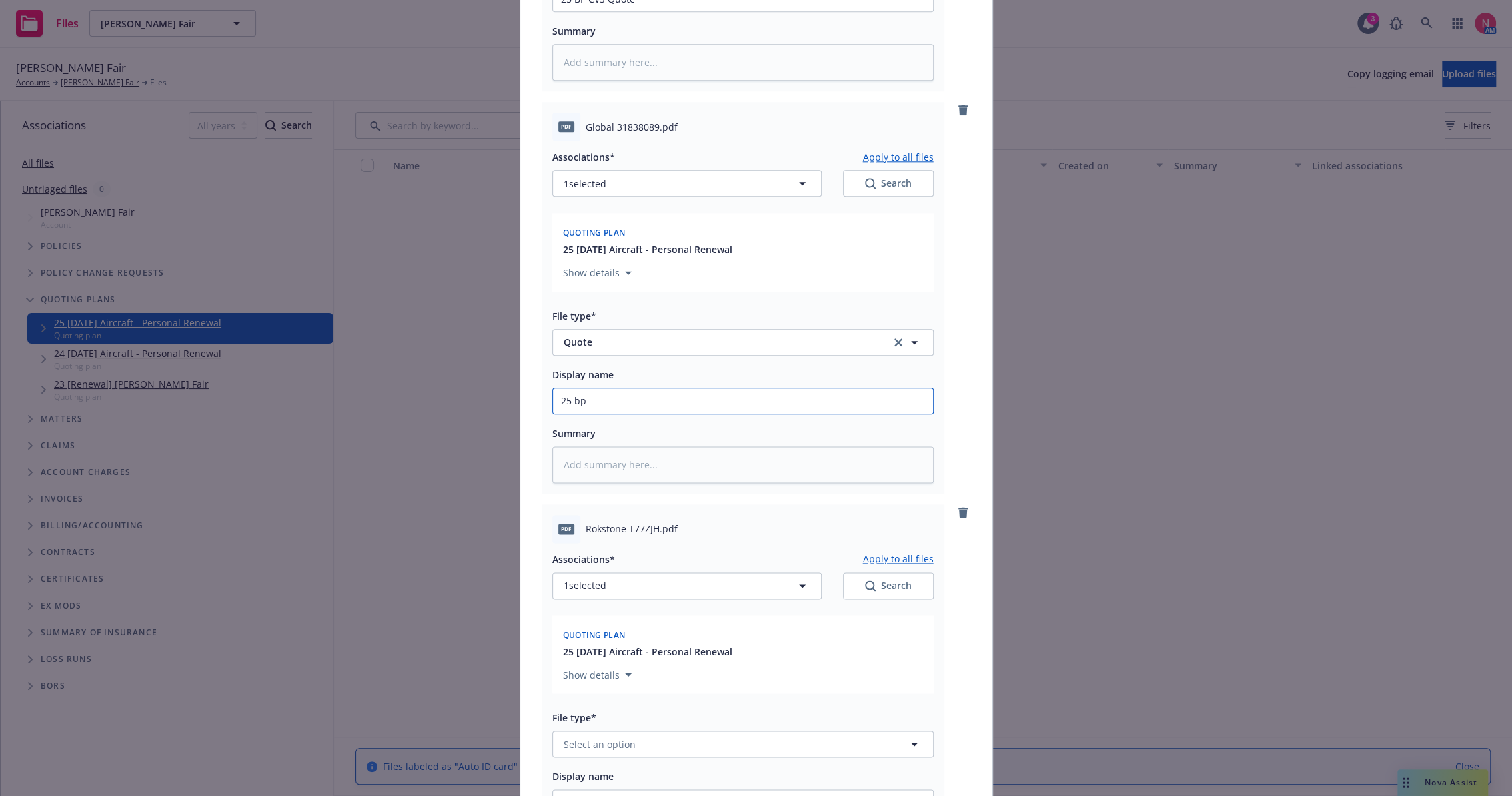
type input "25 bp"
type textarea "x"
type input "25 bp gl"
type textarea "x"
type input "25 BP GLO Quote"
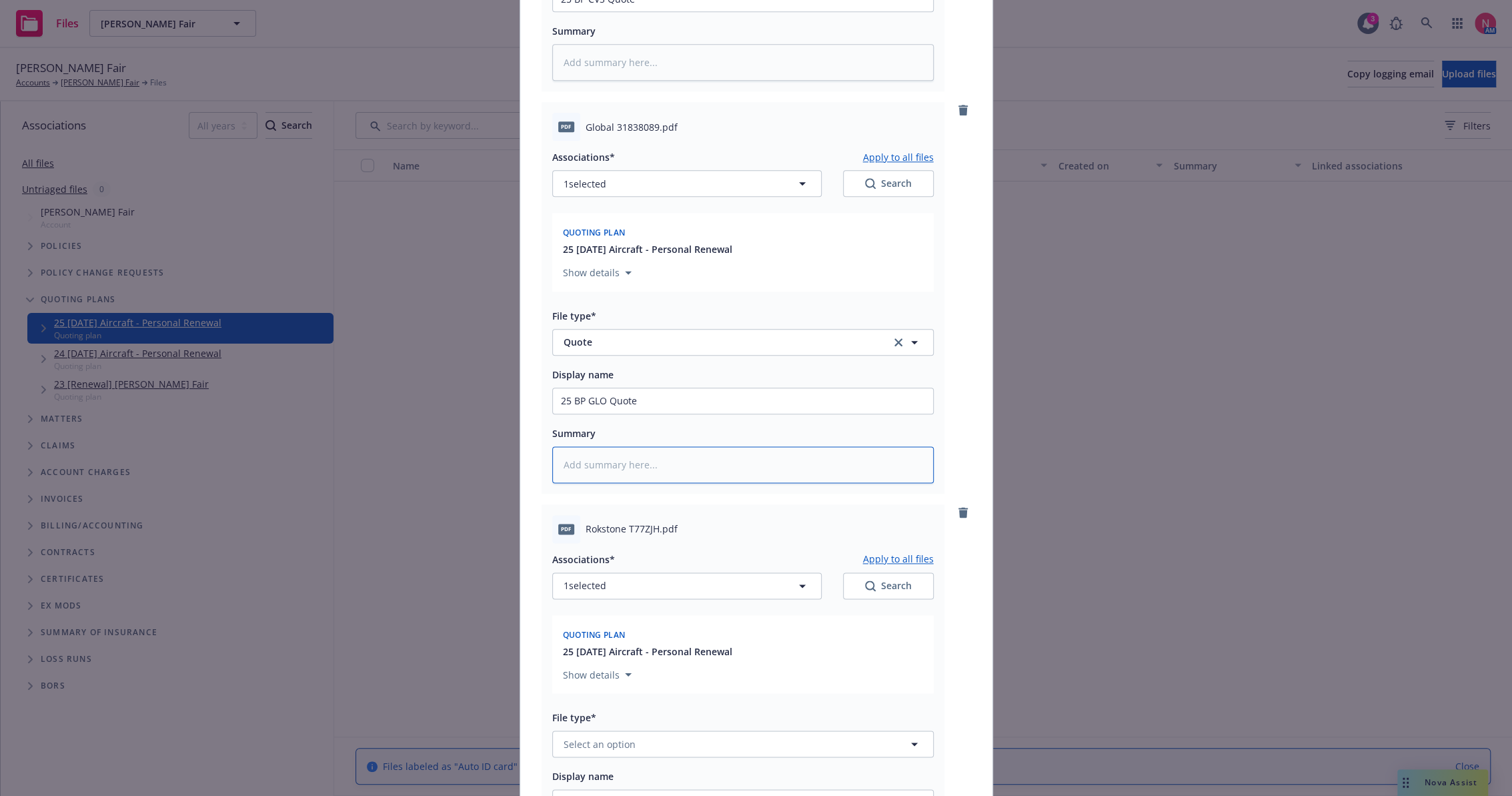
type textarea "x"
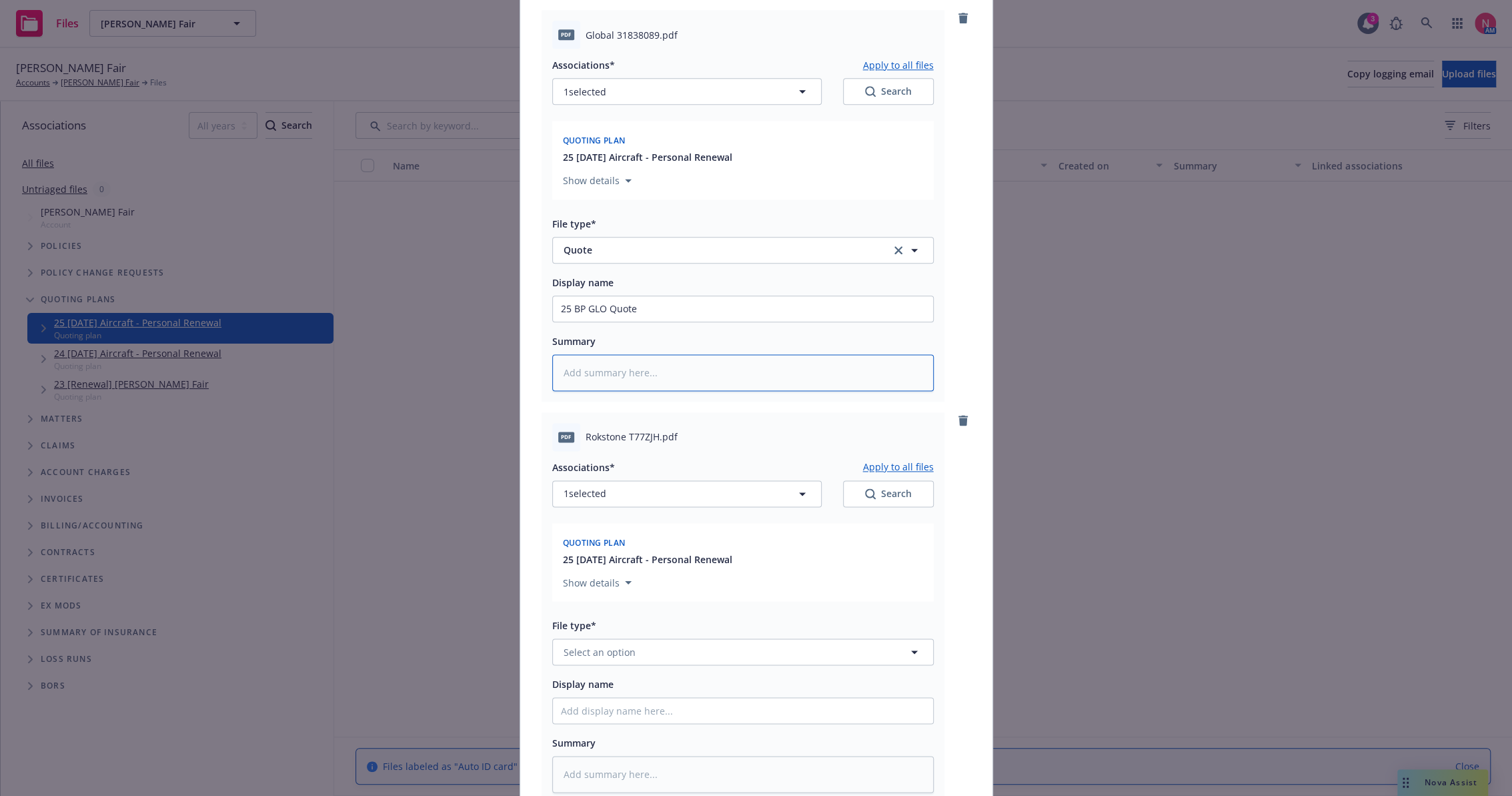
scroll to position [1534, 0]
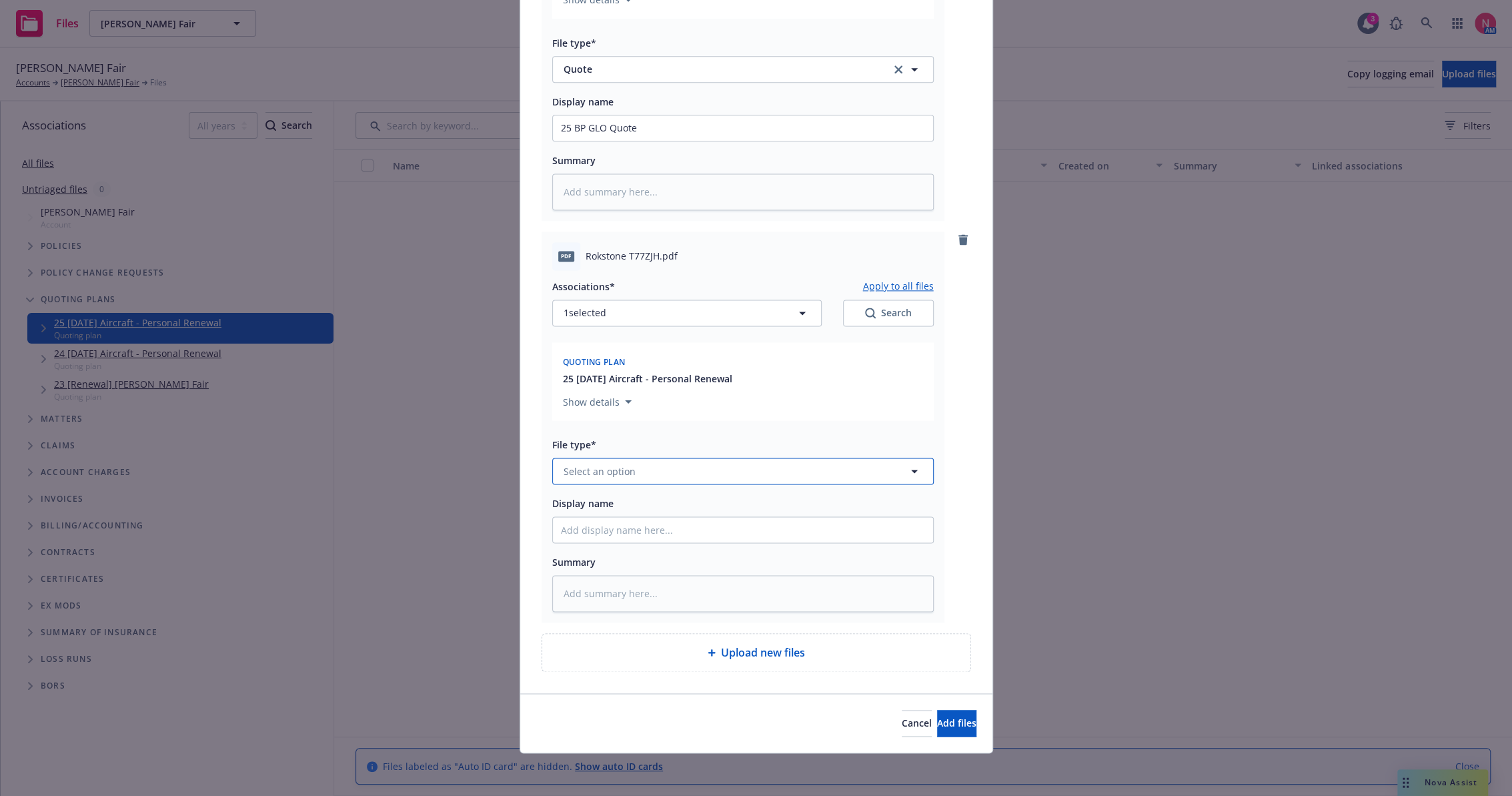
click at [619, 472] on span "Select an option" at bounding box center [600, 471] width 72 height 14
type input "q"
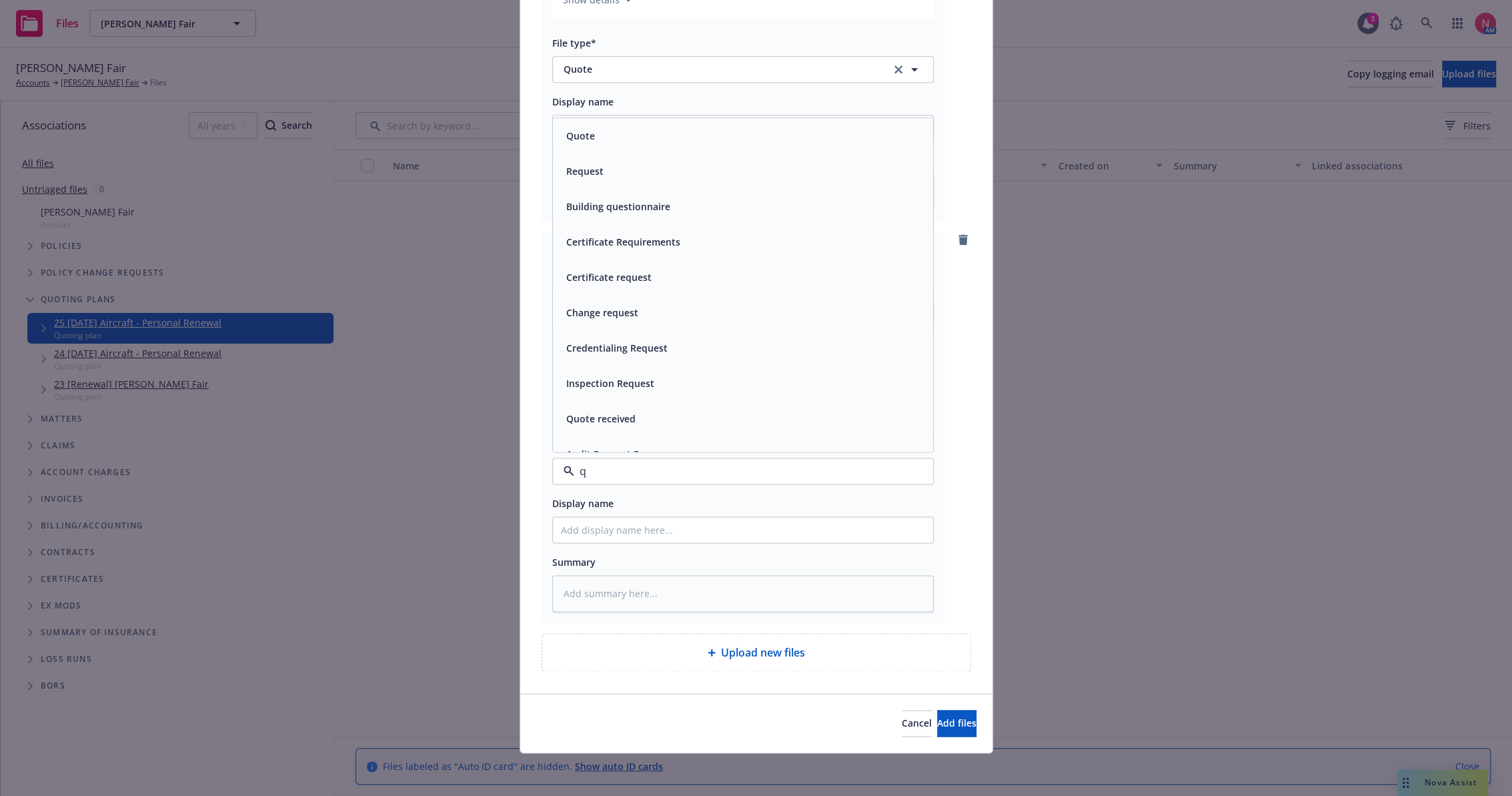
click at [608, 148] on div "Quote" at bounding box center [743, 136] width 380 height 35
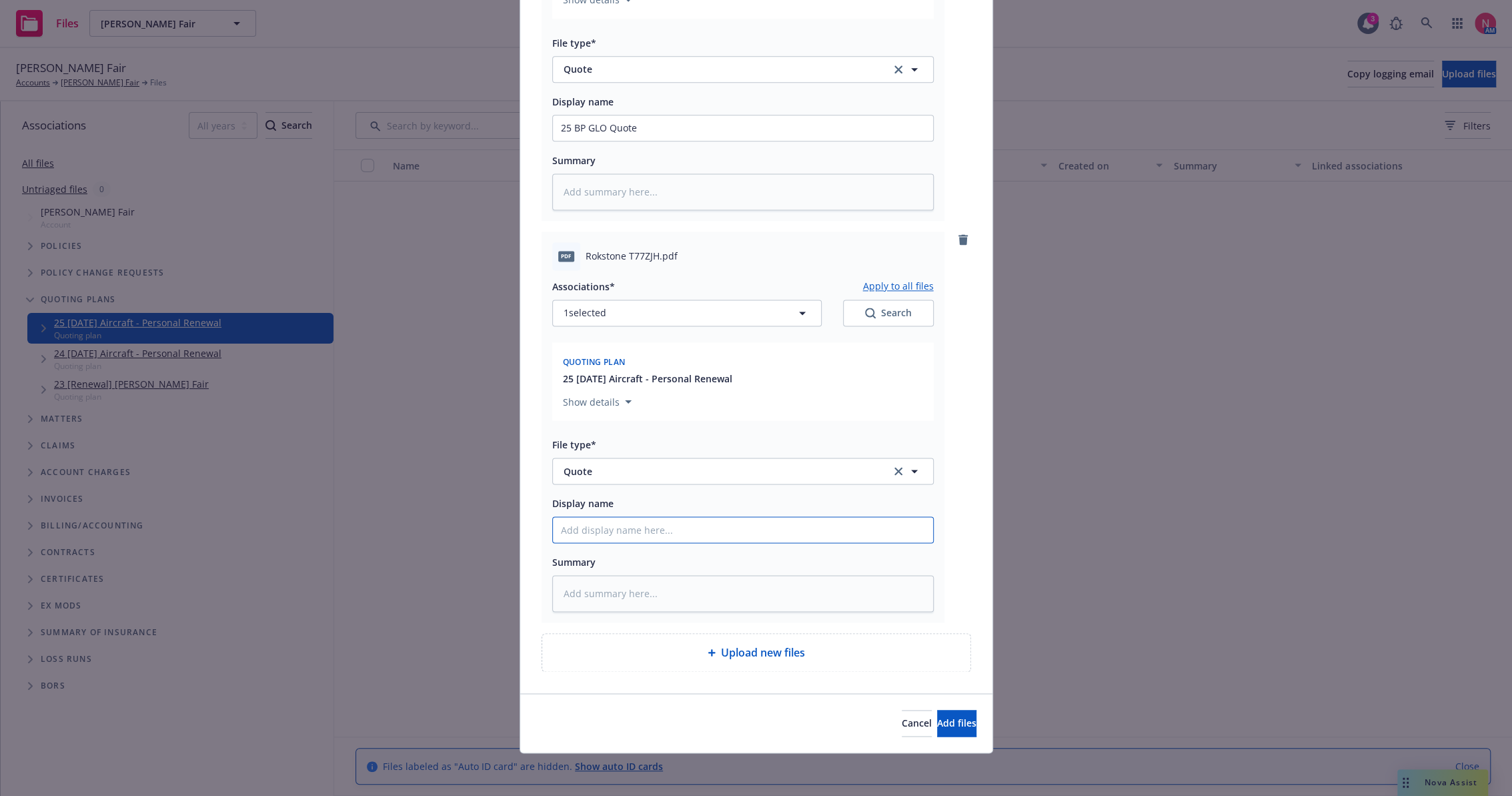
click at [651, 536] on input "Display name" at bounding box center [743, 530] width 380 height 26
type textarea "x"
type input "2"
type textarea "x"
type input "25"
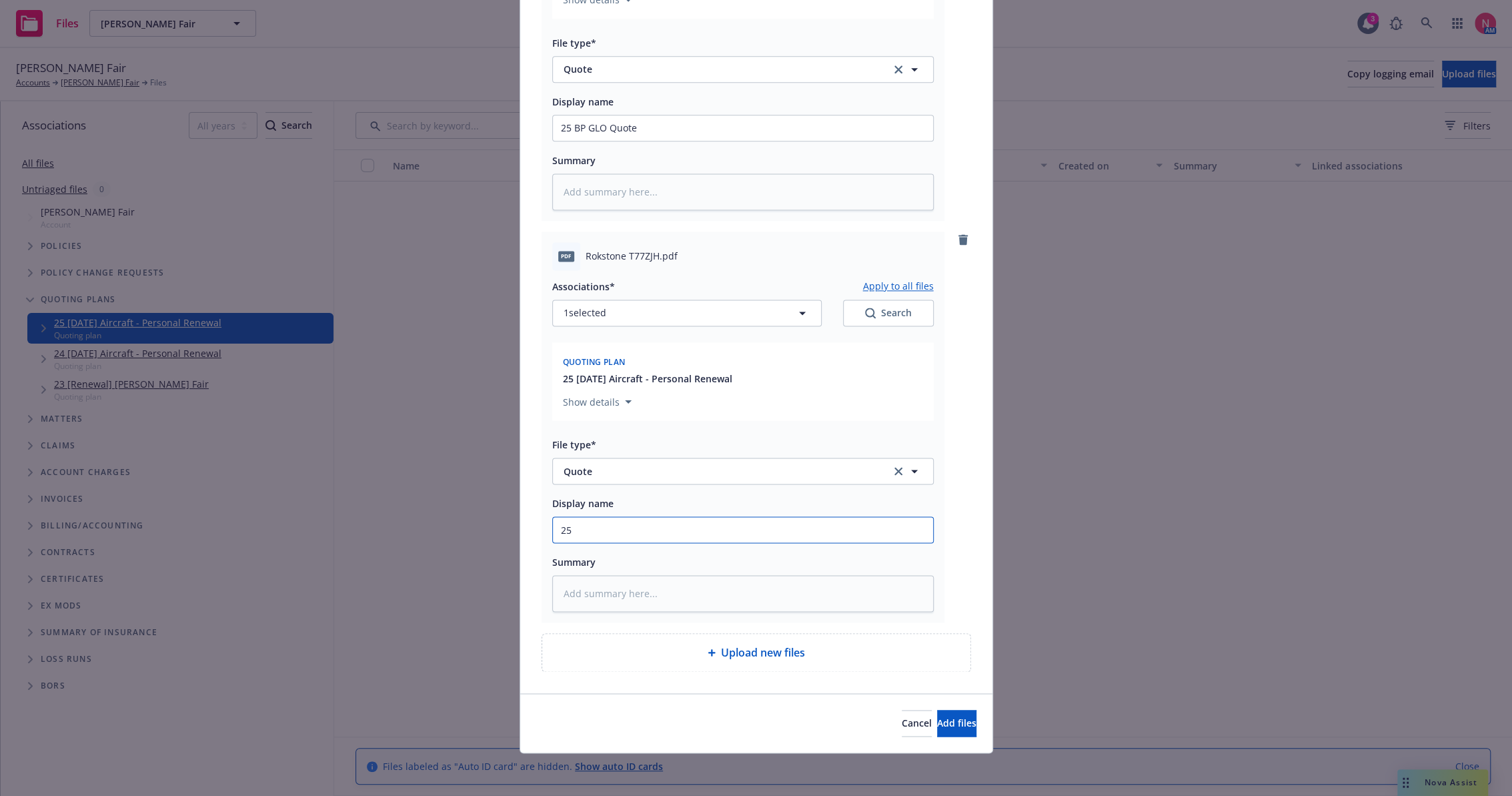
type textarea "x"
type input "25"
type textarea "x"
type input "25 b"
type textarea "x"
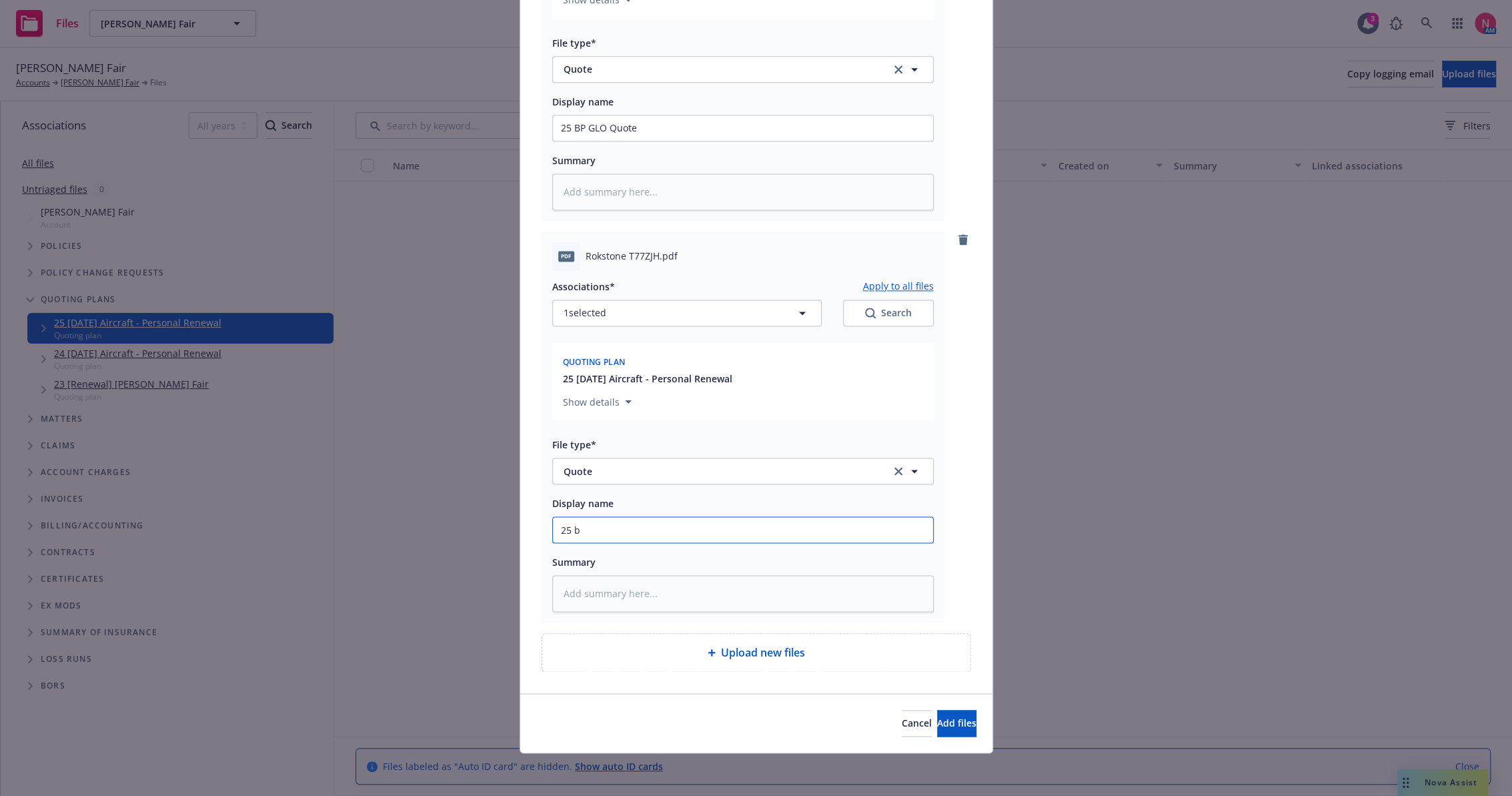
type input "25 bp"
type textarea "x"
type input "25 bp"
type textarea "x"
type input "25 bp R"
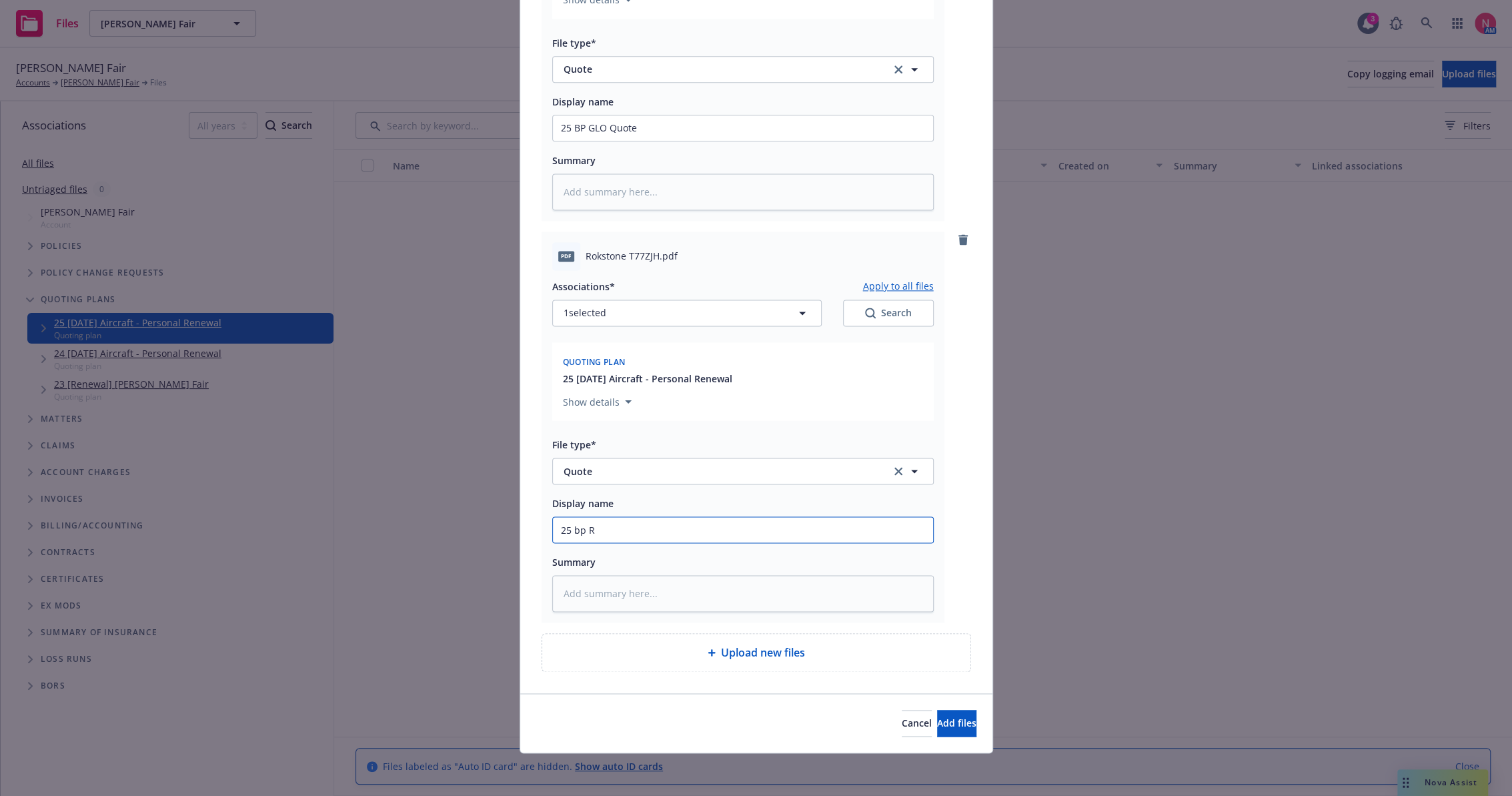
type textarea "x"
type input "25 BP RS Quote"
click at [939, 723] on span "Add files" at bounding box center [957, 723] width 40 height 12
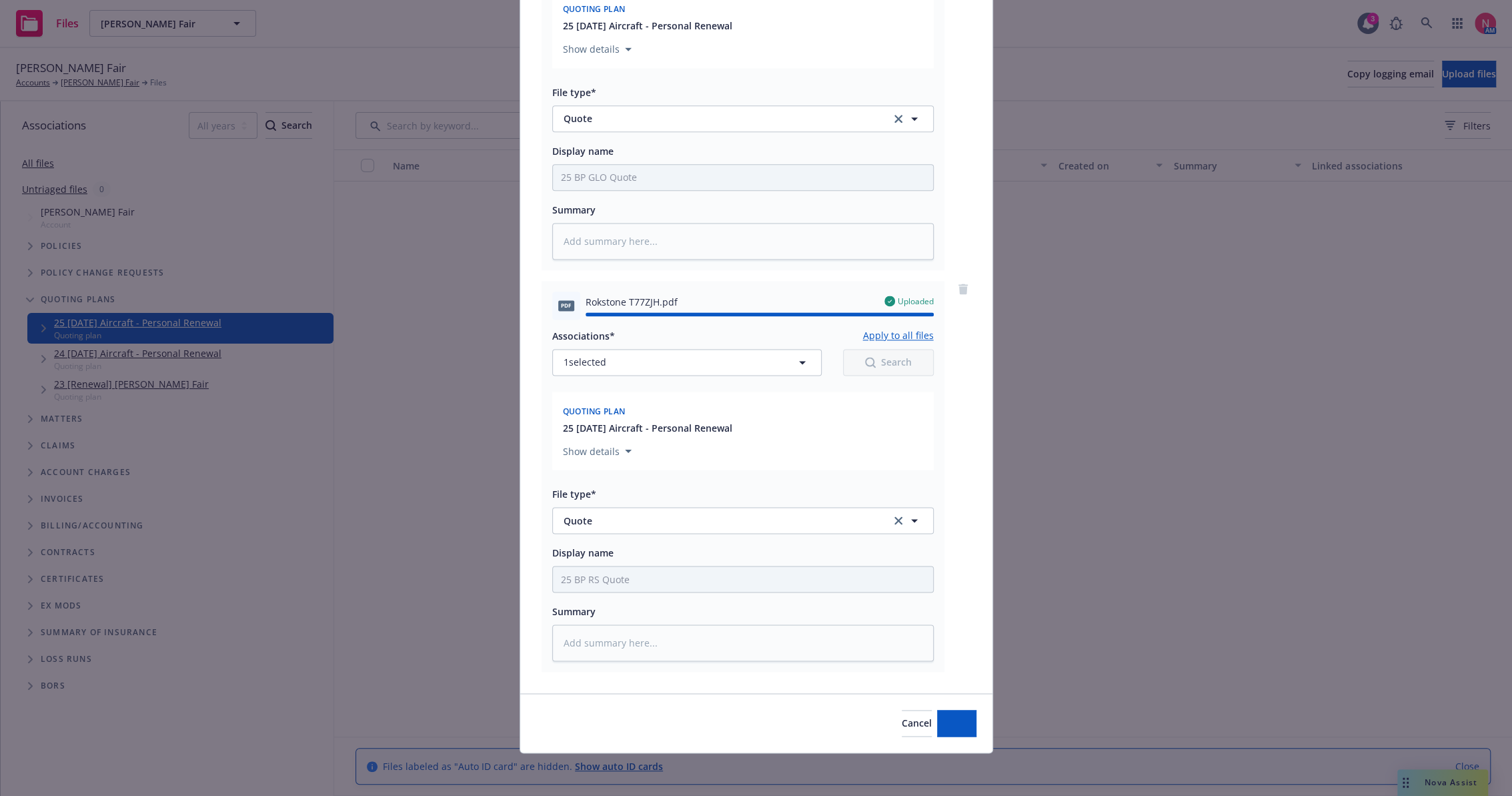
type textarea "x"
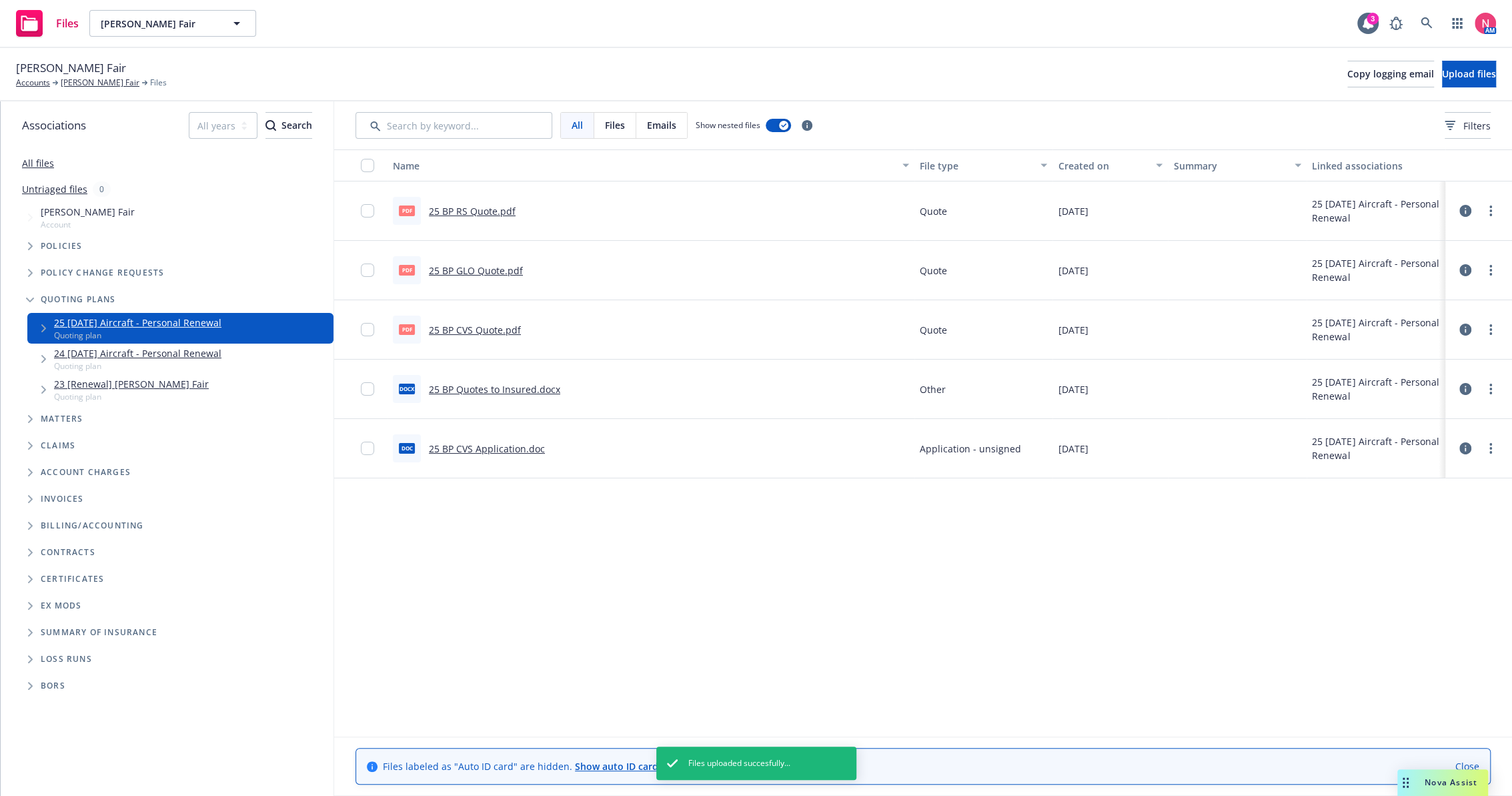
click at [566, 638] on div "Name File type Created on Summary Linked associations pdf 25 BP RS Quote.pdf Qu…" at bounding box center [923, 424] width 1178 height 550
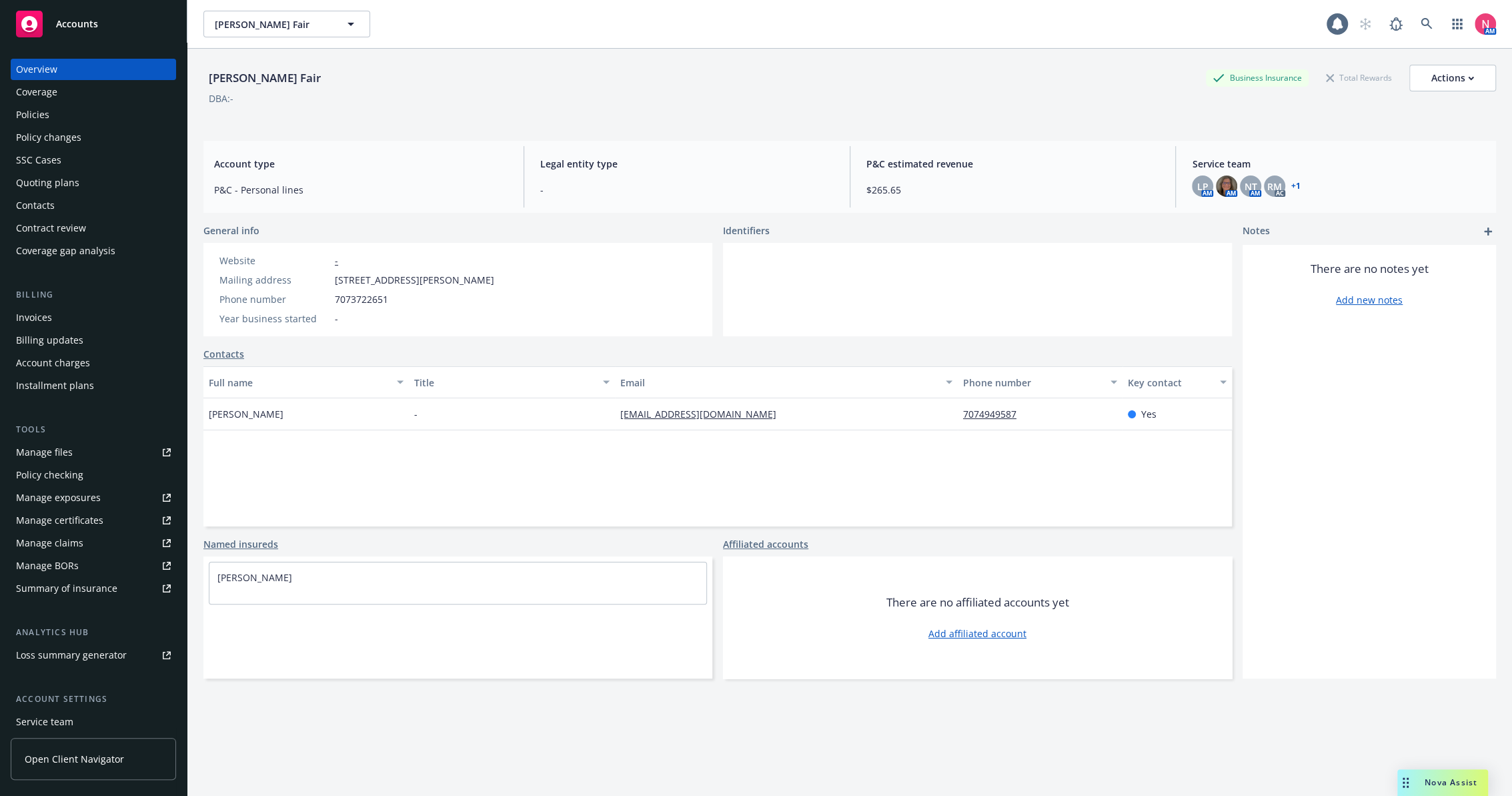
click at [107, 120] on div "Policies" at bounding box center [93, 114] width 155 height 21
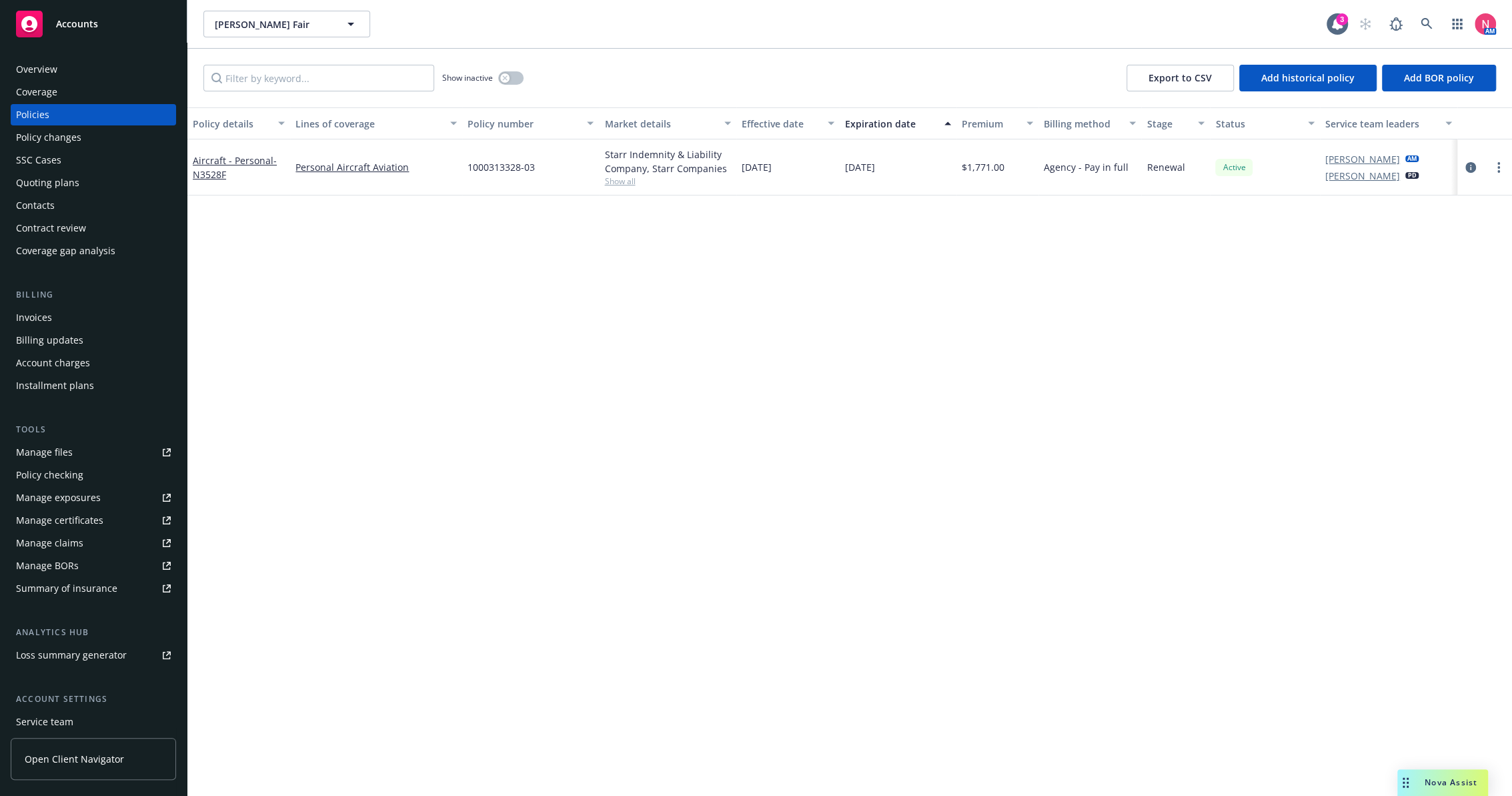
click at [86, 72] on div "Overview" at bounding box center [93, 69] width 155 height 21
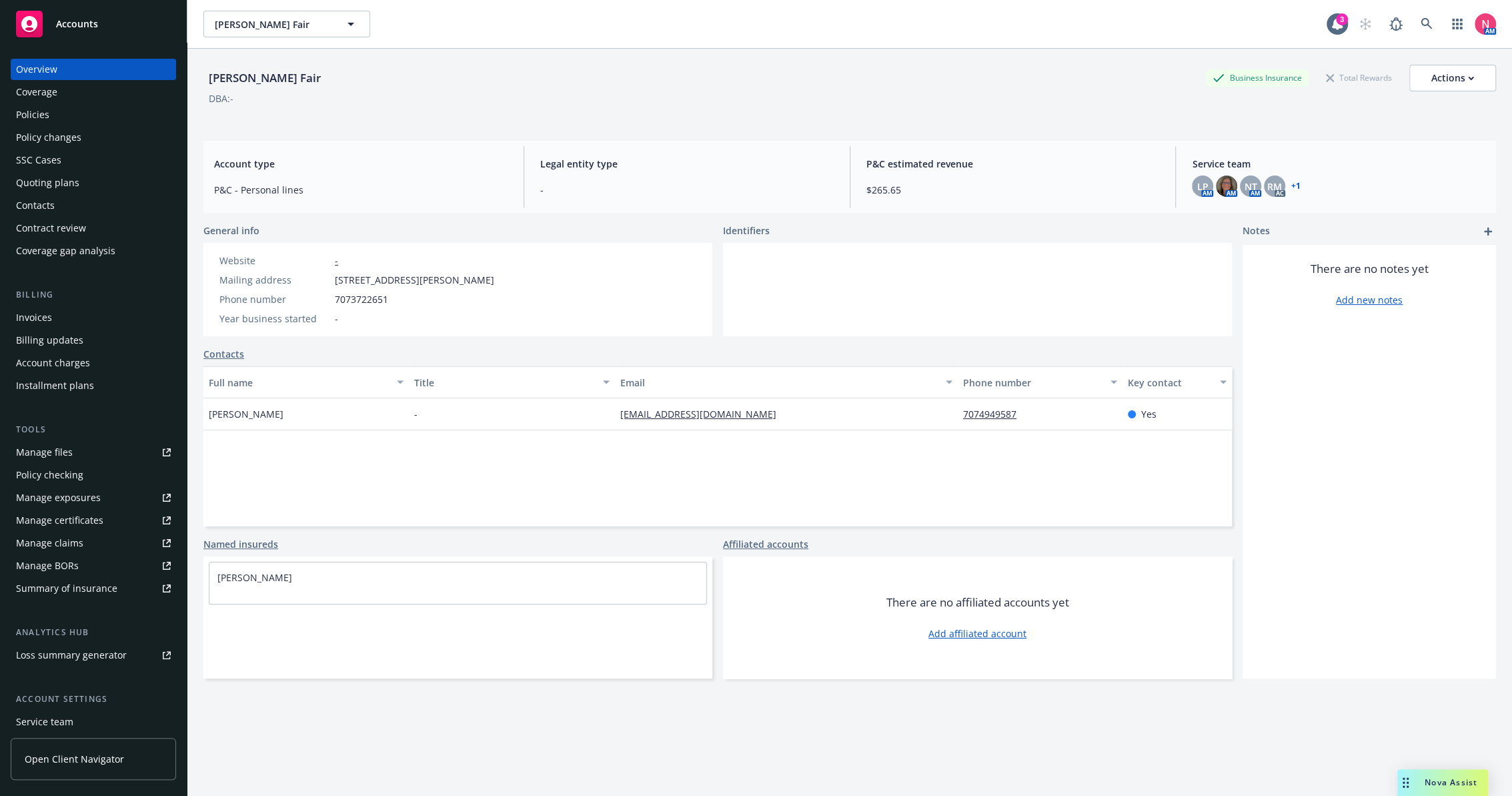
click at [237, 79] on div "[PERSON_NAME] Fair" at bounding box center [265, 78] width 123 height 17
copy div "[PERSON_NAME] Fair"
click at [57, 124] on div "Policies" at bounding box center [93, 114] width 155 height 21
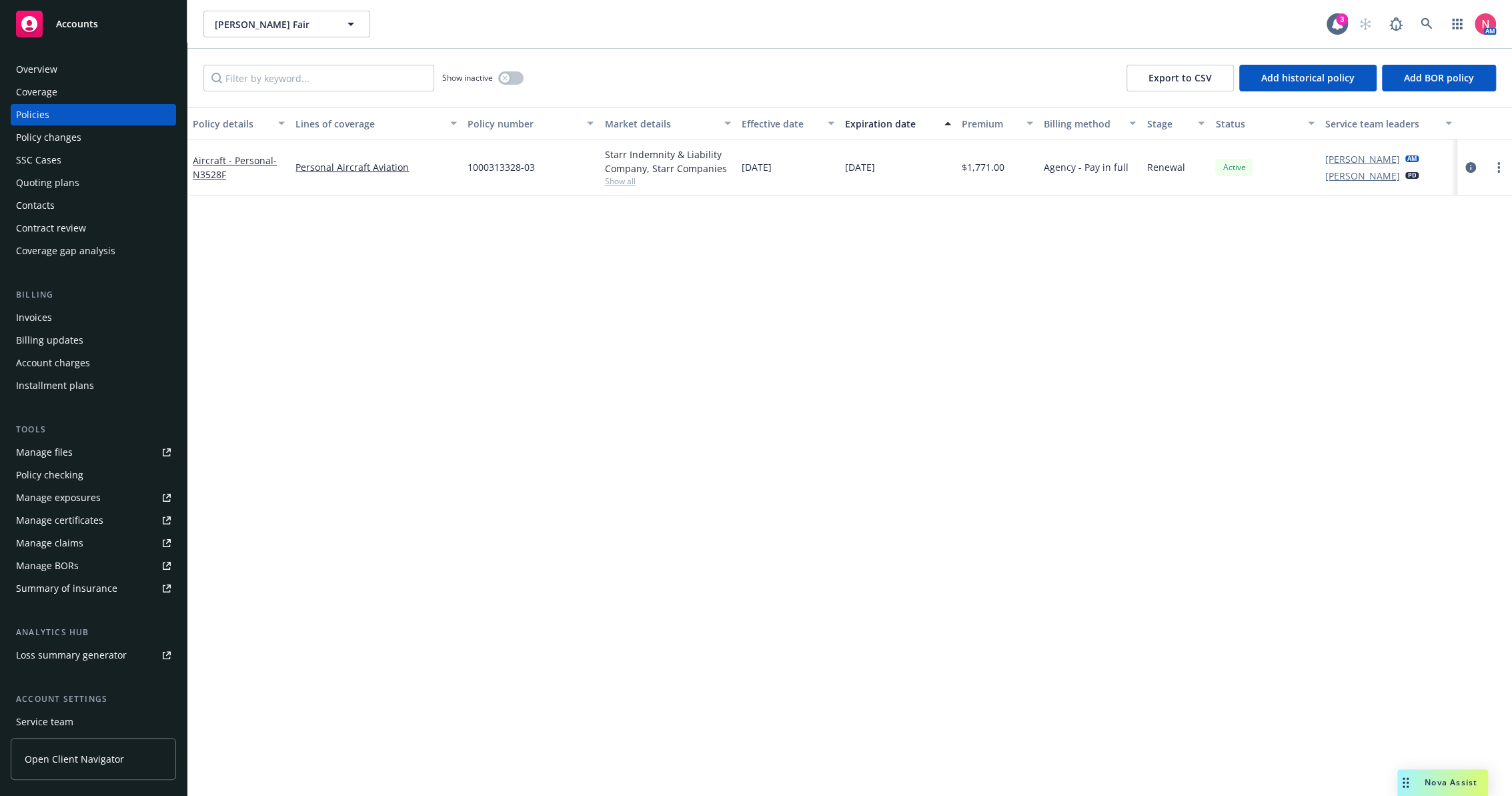
click at [499, 333] on div "Policy details Lines of coverage Policy number Market details Effective date Ex…" at bounding box center [850, 452] width 1325 height 689
